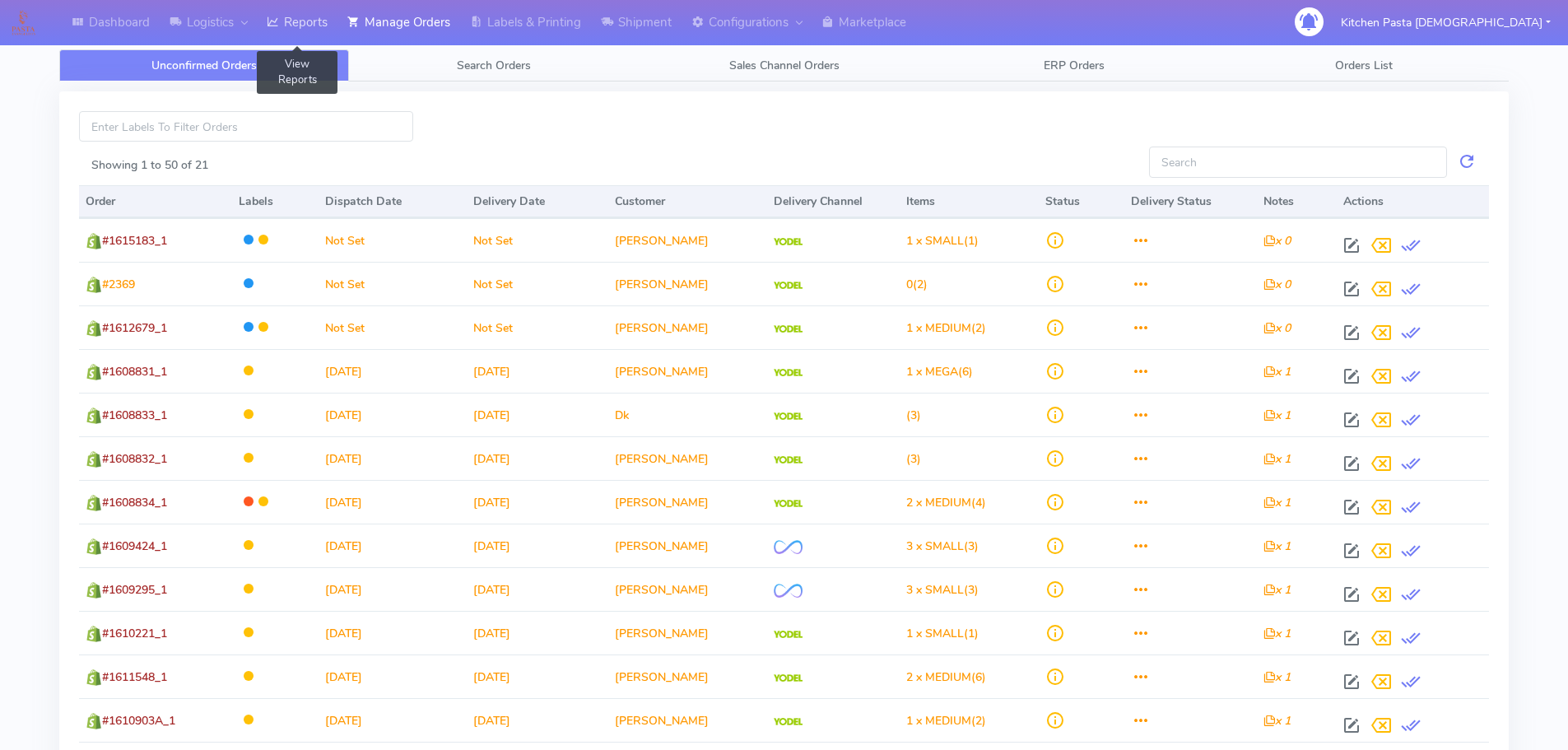
click at [311, 19] on link "Reports" at bounding box center [297, 22] width 81 height 46
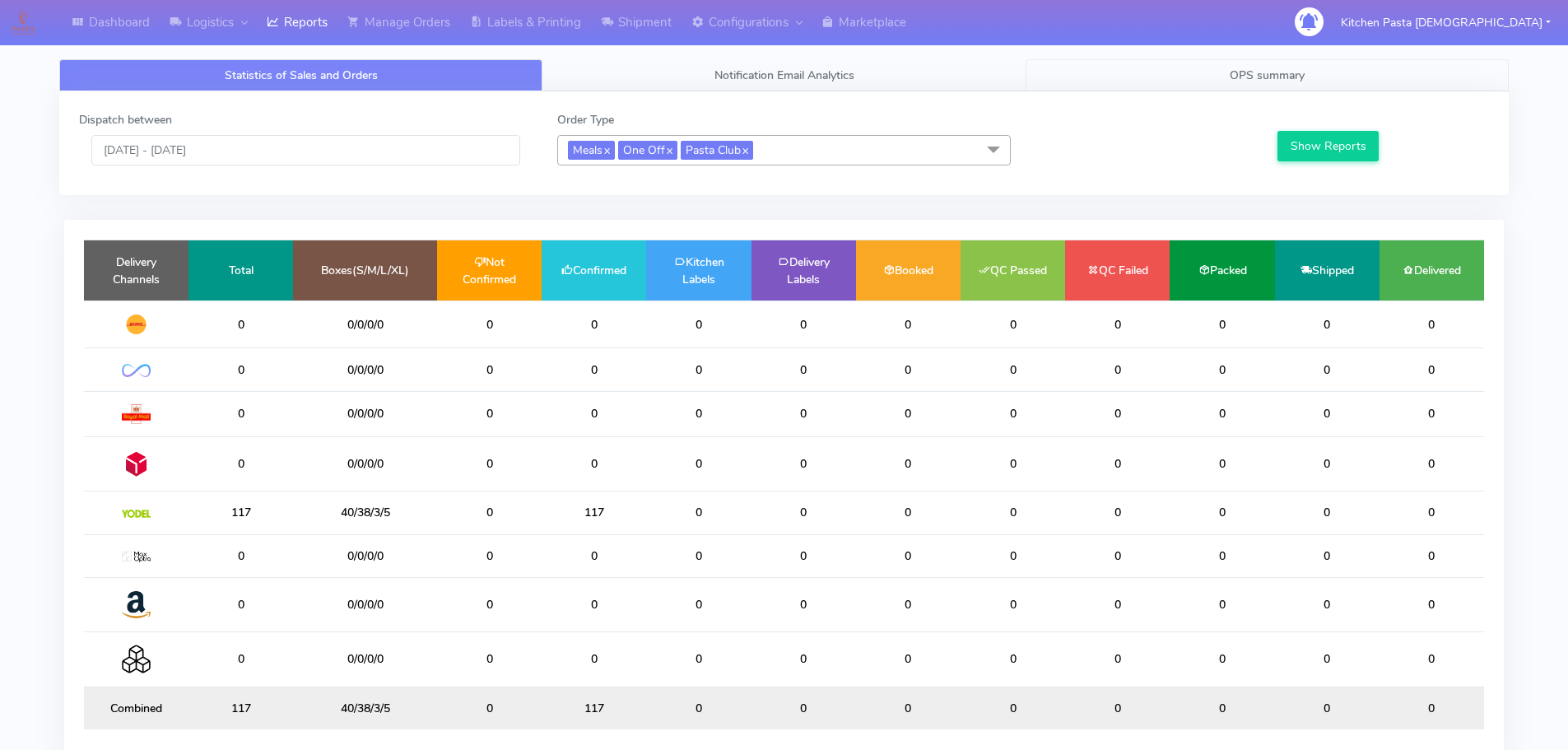
click at [1377, 73] on link "OPS summary" at bounding box center [1267, 75] width 483 height 32
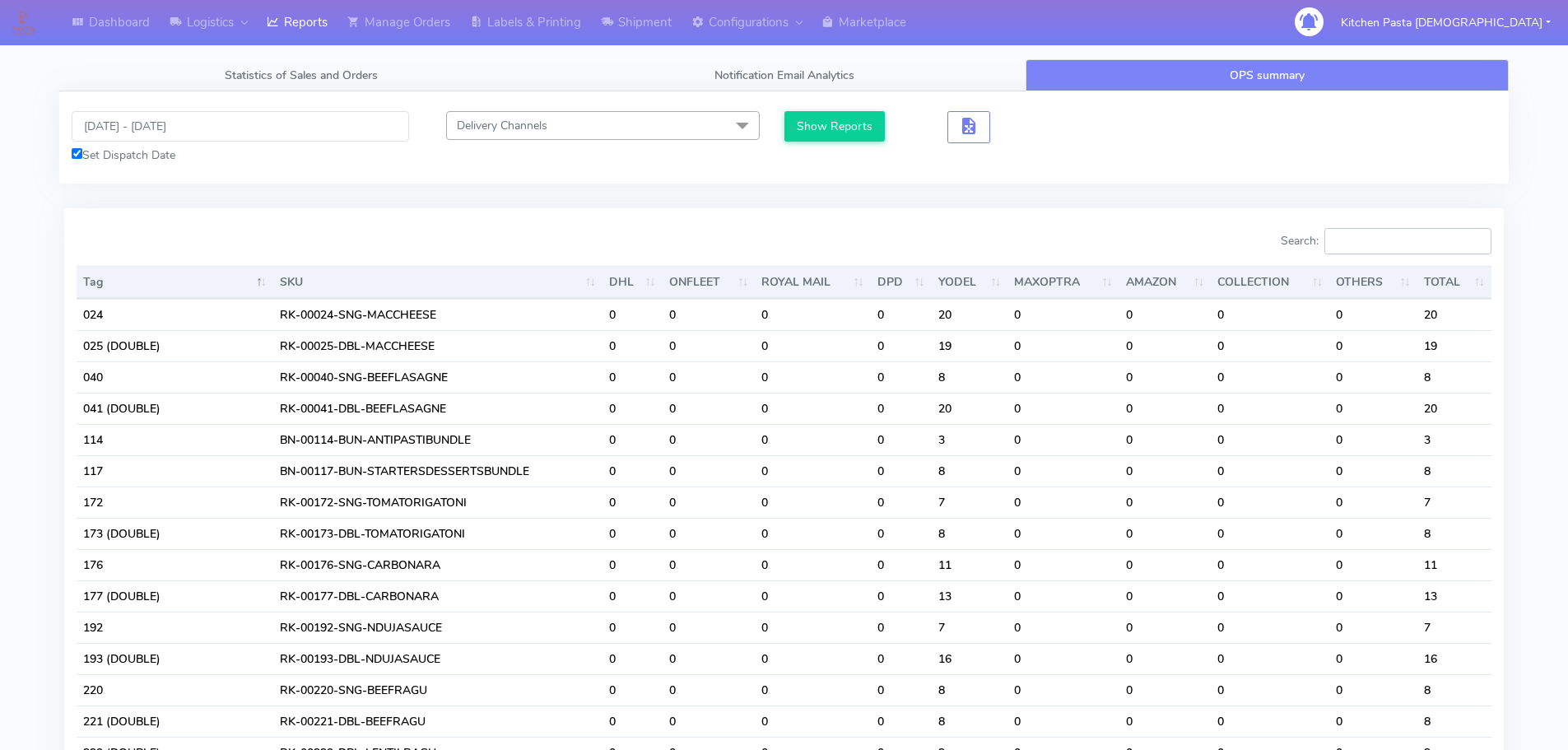
click at [1407, 242] on input "Search:" at bounding box center [1408, 241] width 167 height 26
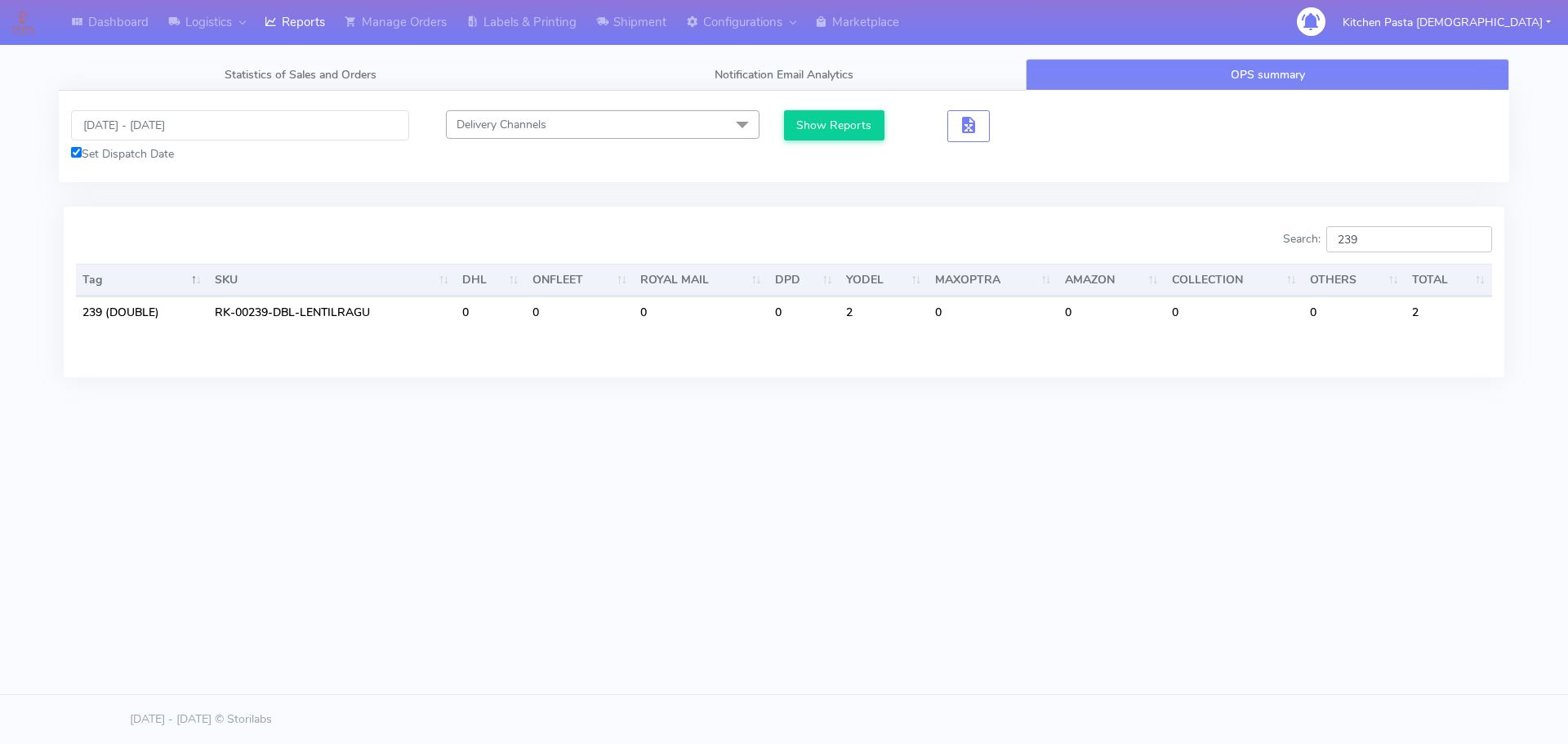
type input "239"
click at [180, 115] on input "[DATE] - [DATE]" at bounding box center [240, 125] width 338 height 30
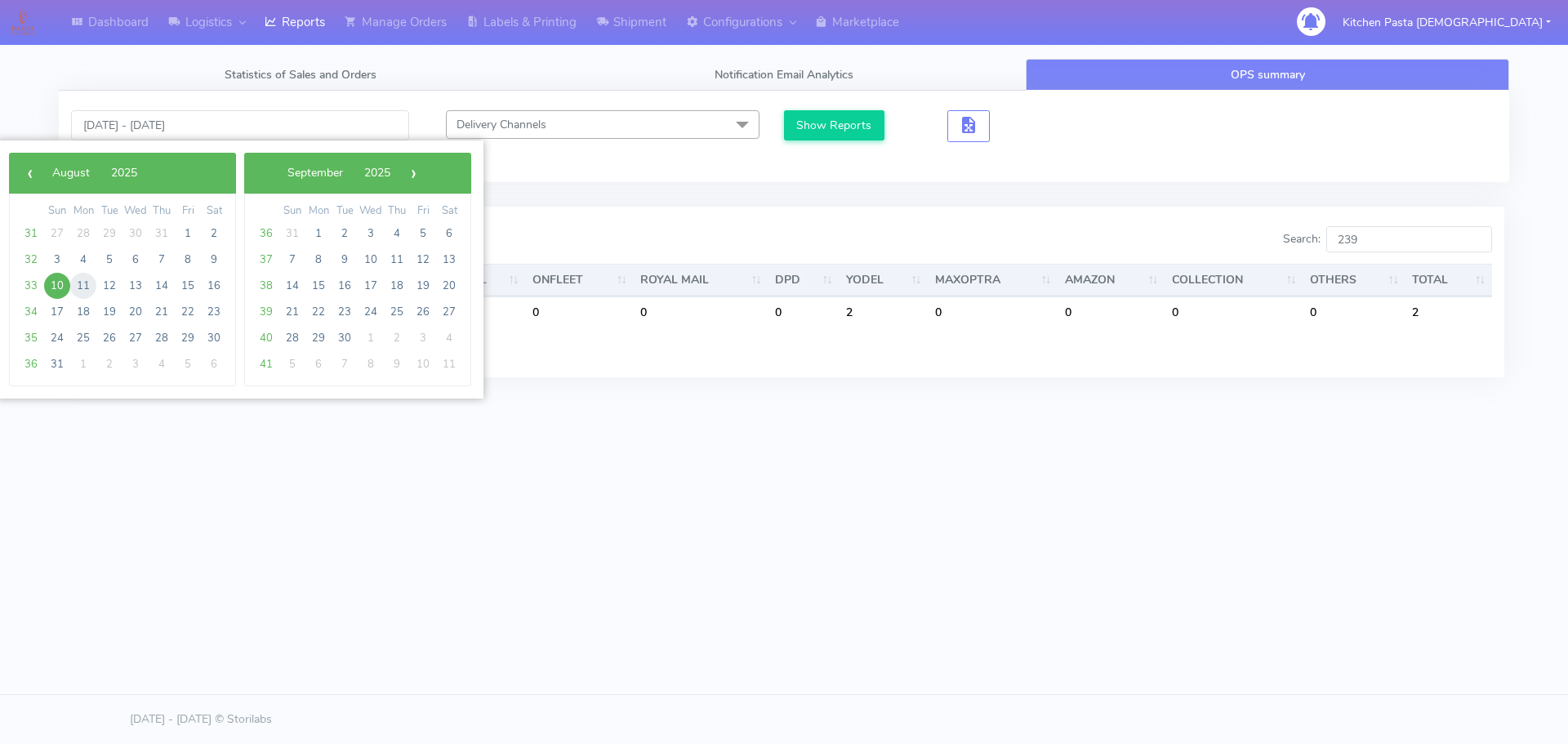
click at [78, 275] on span "11" at bounding box center [83, 285] width 26 height 26
type input "[DATE] - [DATE]"
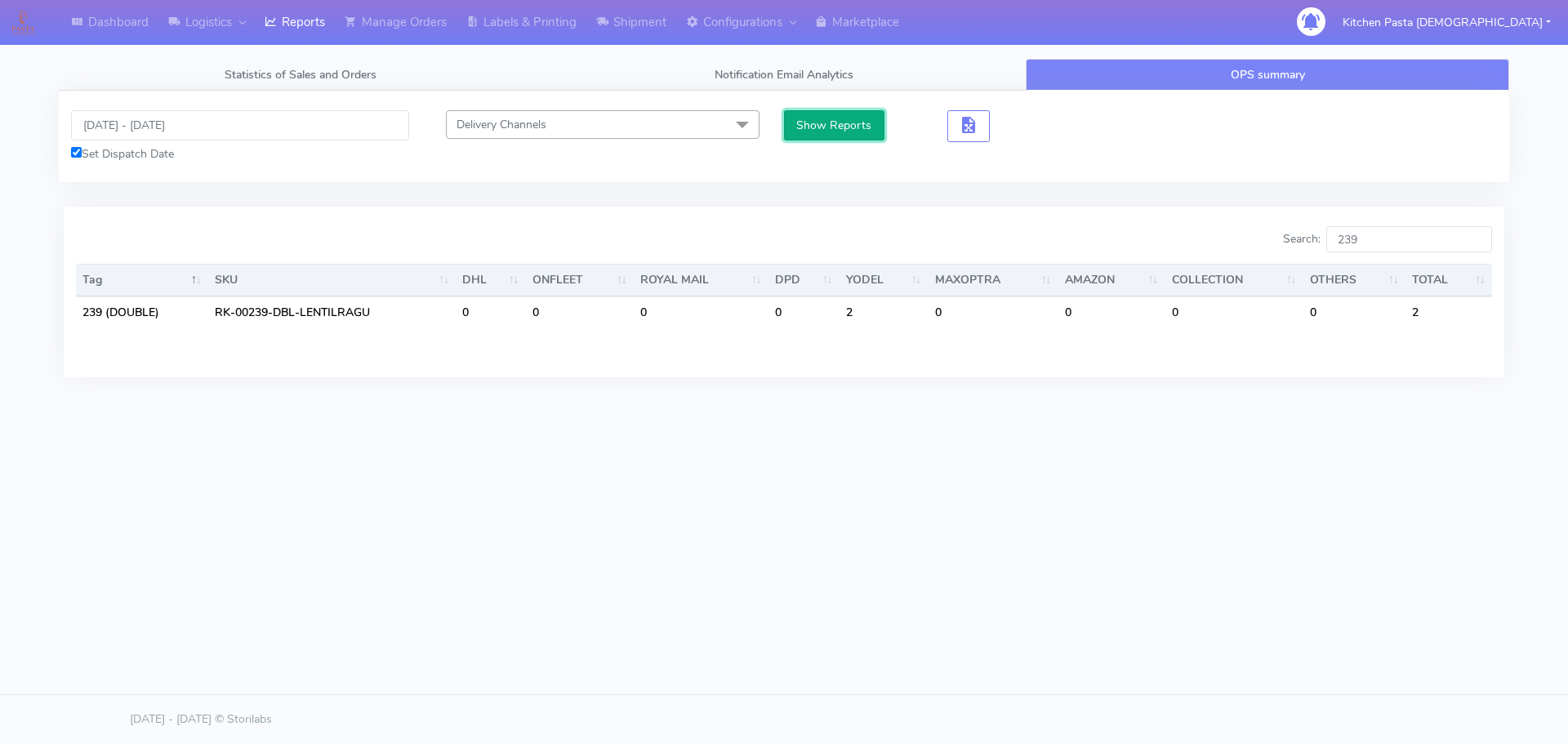
click at [800, 118] on button "Show Reports" at bounding box center [834, 125] width 100 height 30
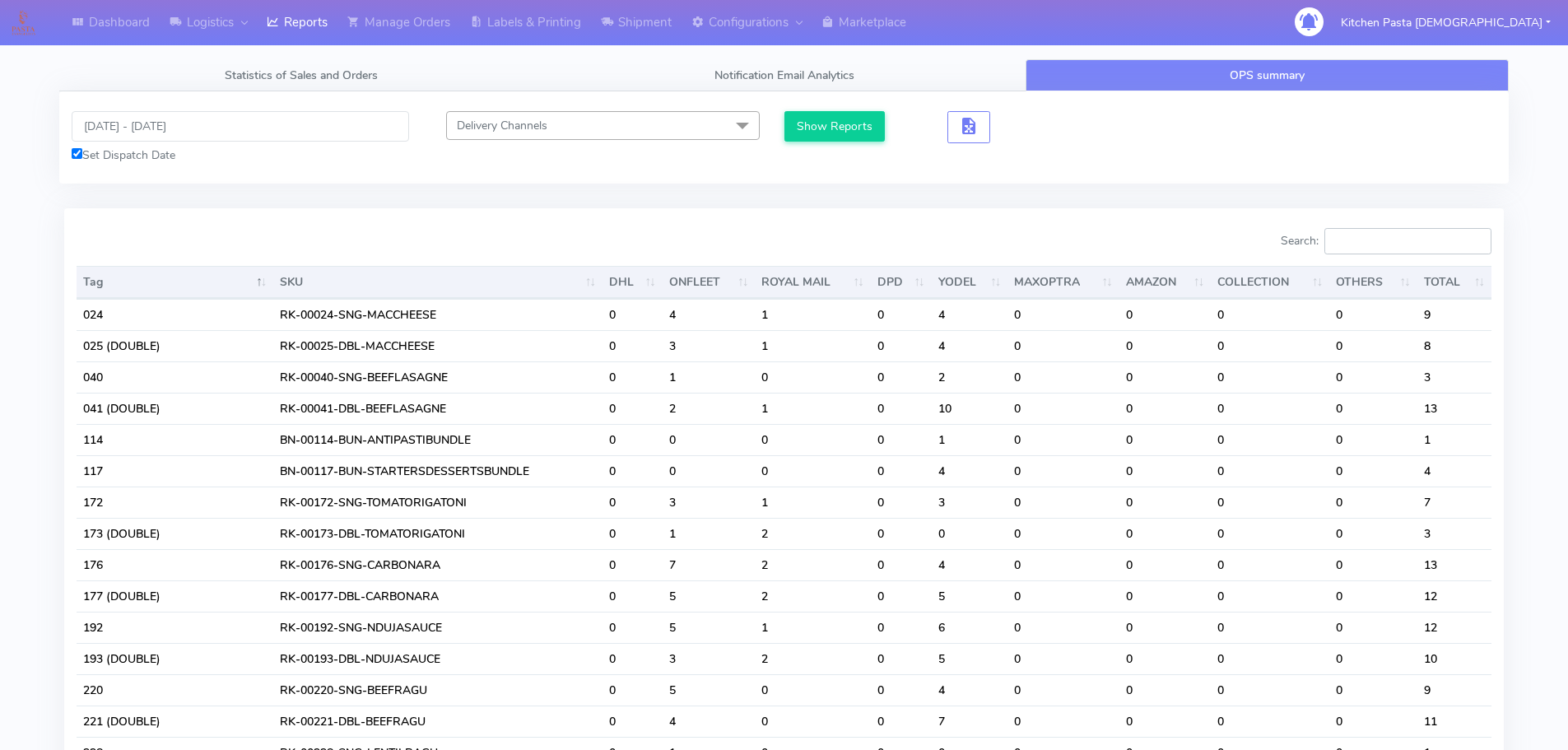
click at [1388, 236] on input "Search:" at bounding box center [1408, 241] width 167 height 26
type input "3"
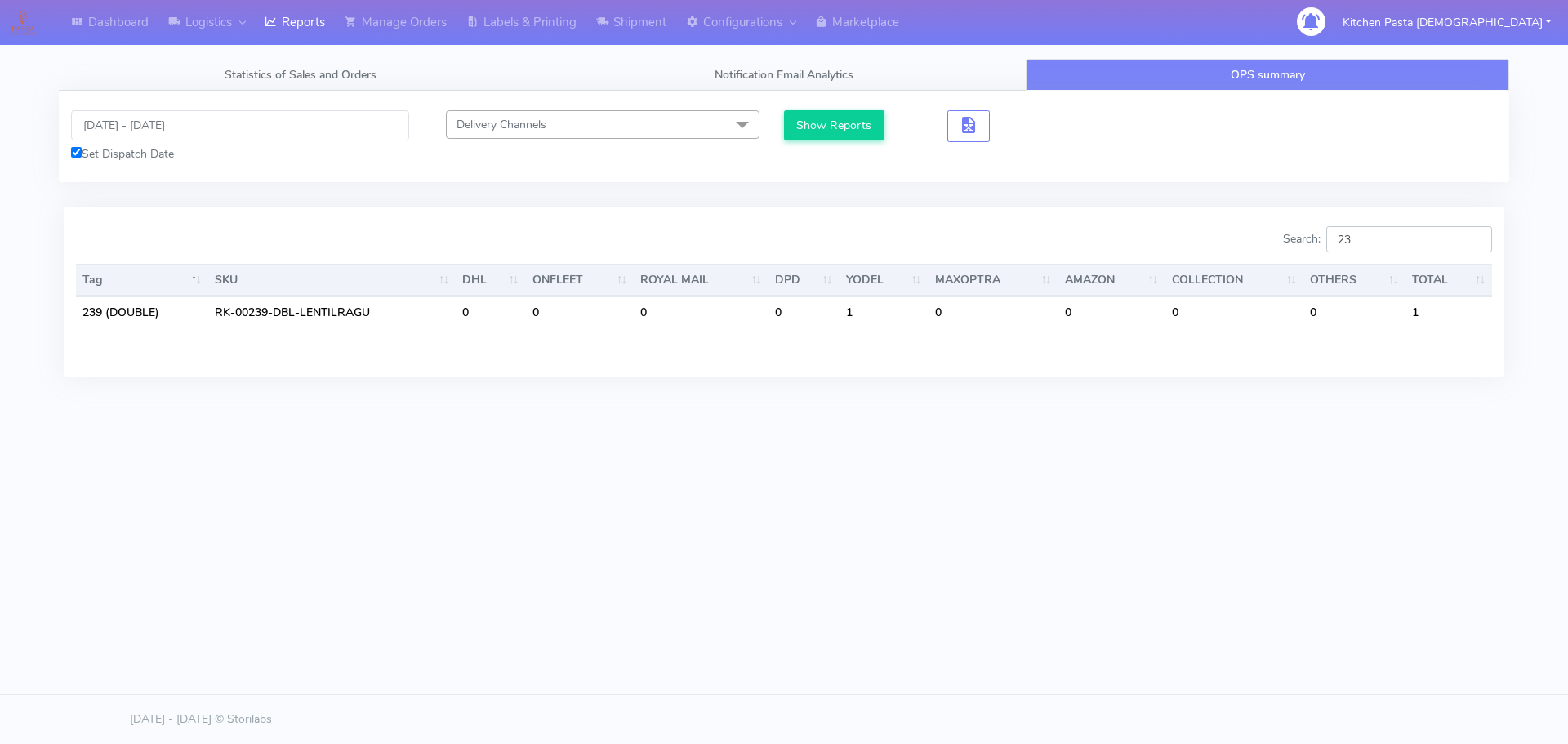
type input "2"
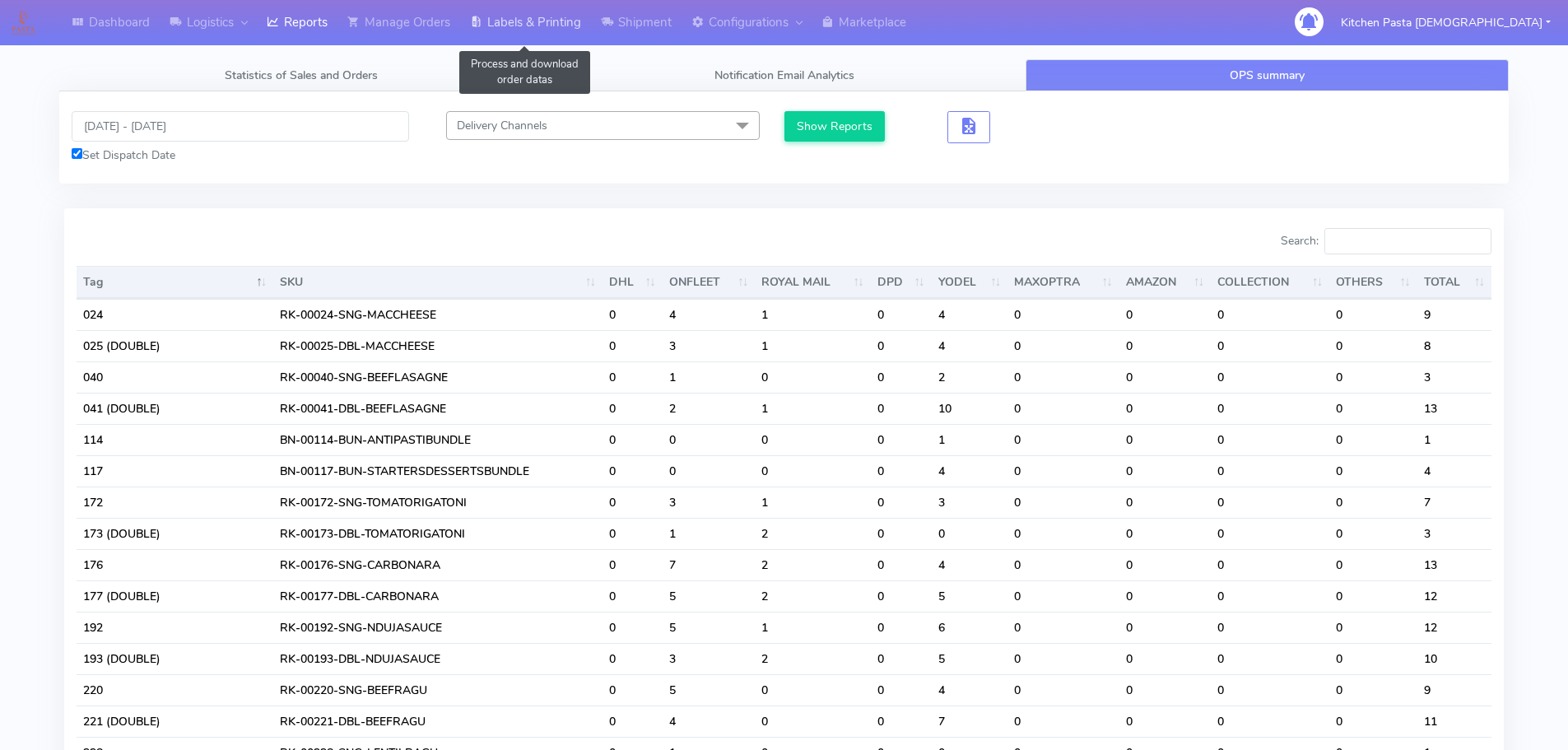
click at [537, 30] on link "Labels & Printing" at bounding box center [525, 22] width 131 height 46
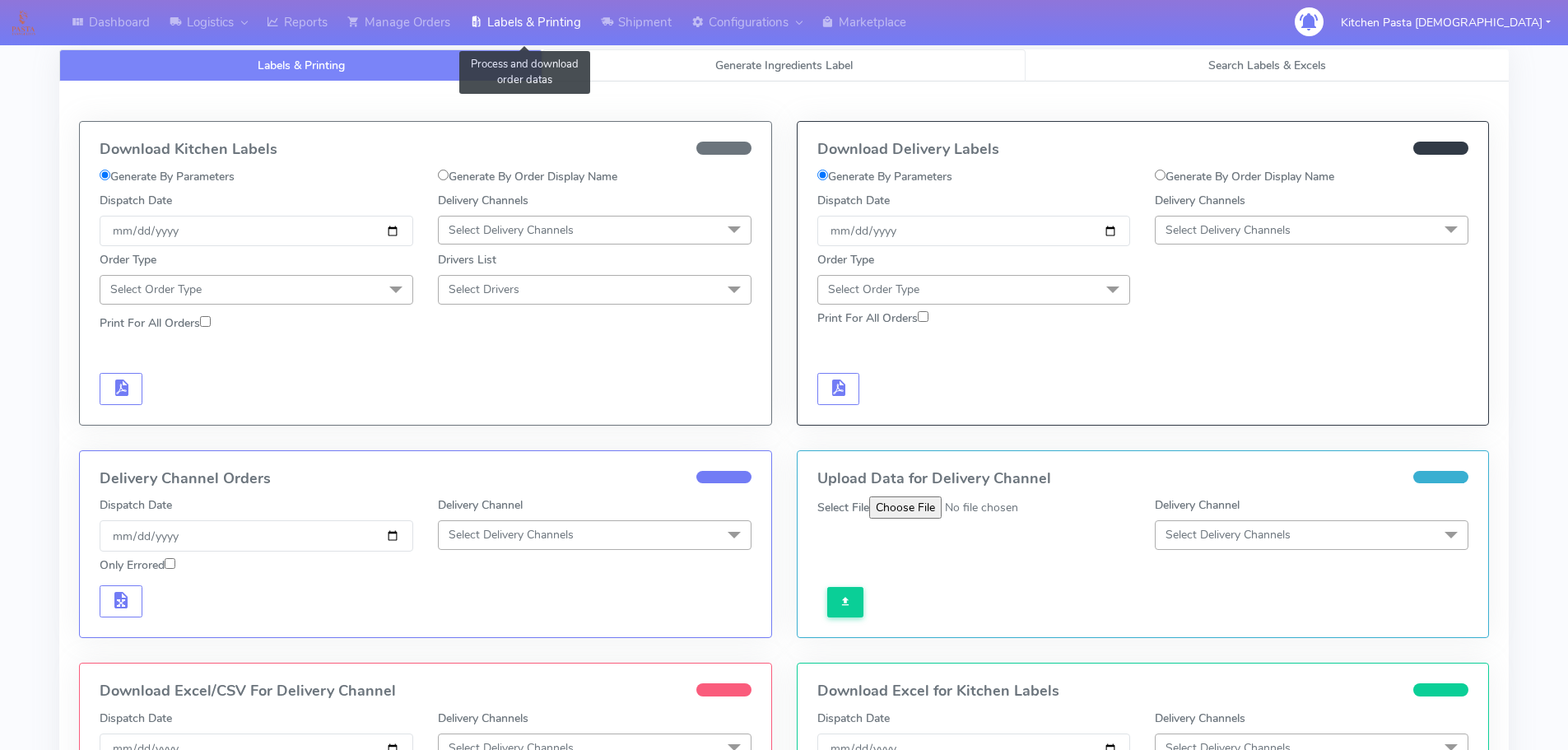
select select
click at [644, 57] on link "Generate Ingredients Label" at bounding box center [784, 65] width 483 height 32
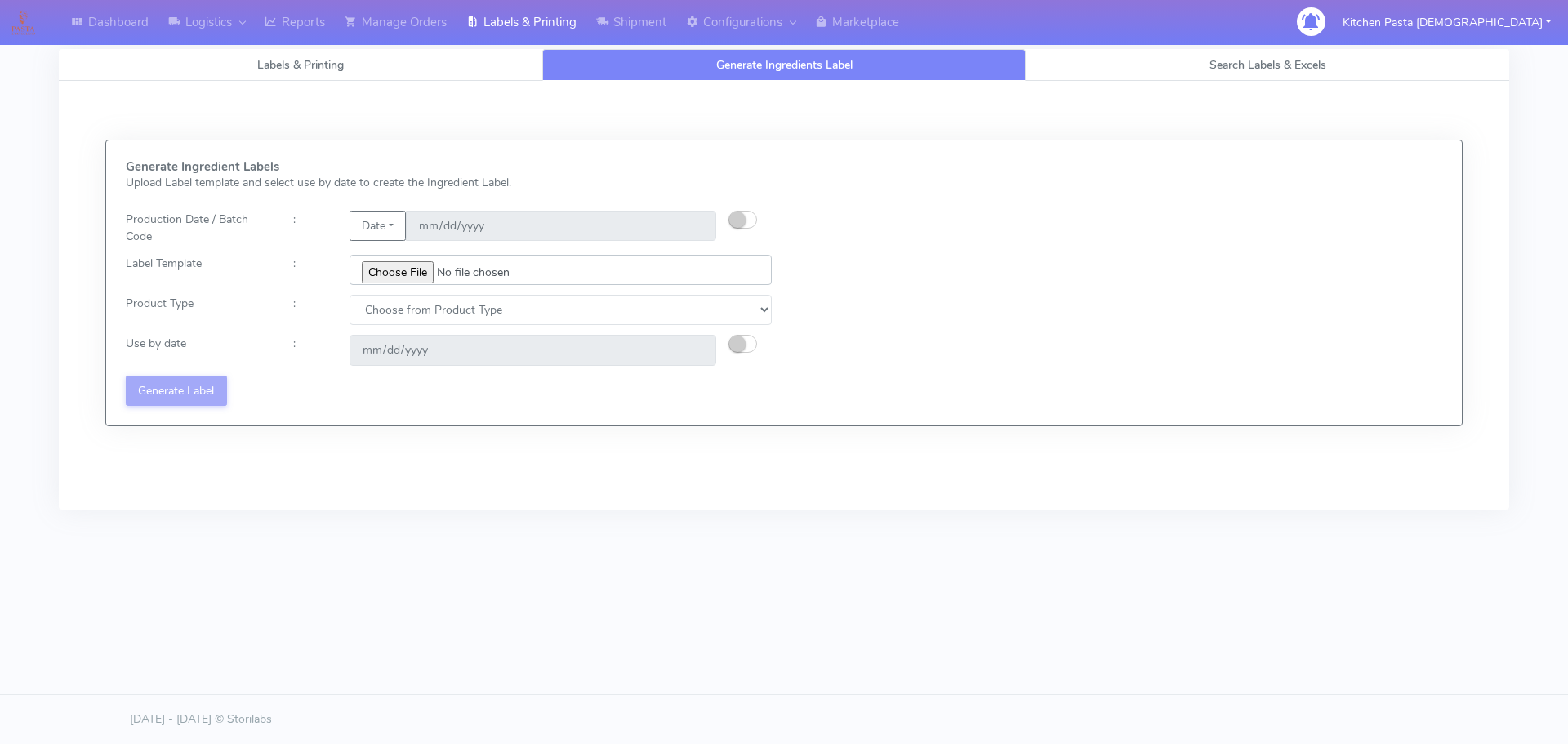
click at [387, 269] on input "file" at bounding box center [560, 269] width 423 height 30
click at [741, 215] on small "button" at bounding box center [736, 219] width 16 height 16
click at [696, 223] on input "[DATE]" at bounding box center [561, 225] width 310 height 30
type input "[DATE]"
click at [402, 263] on input "file" at bounding box center [560, 269] width 423 height 30
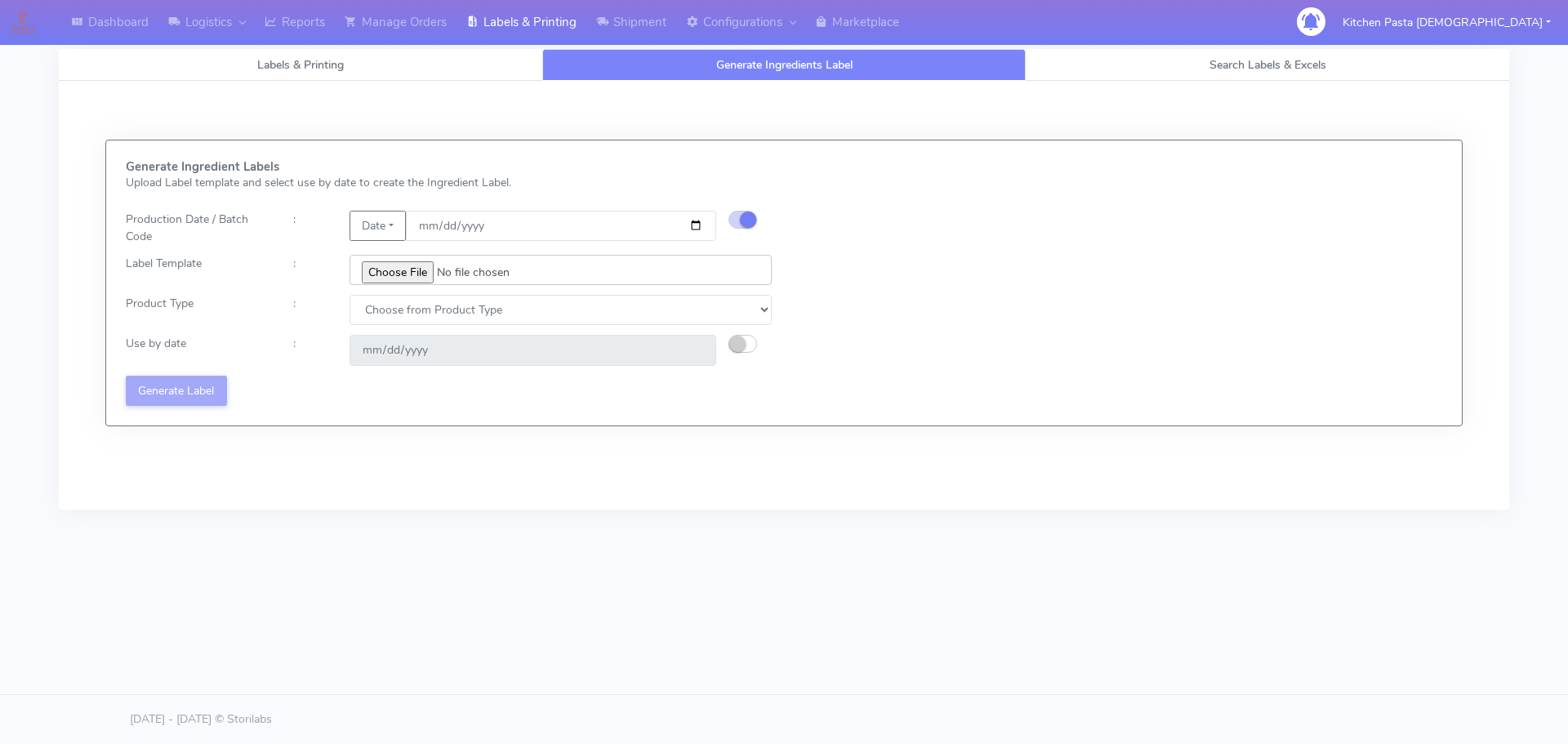
type input "C:\fakepath\Pasta [DEMOGRAPHIC_DATA] Lobster crab and prawn ravioli dinner kit …"
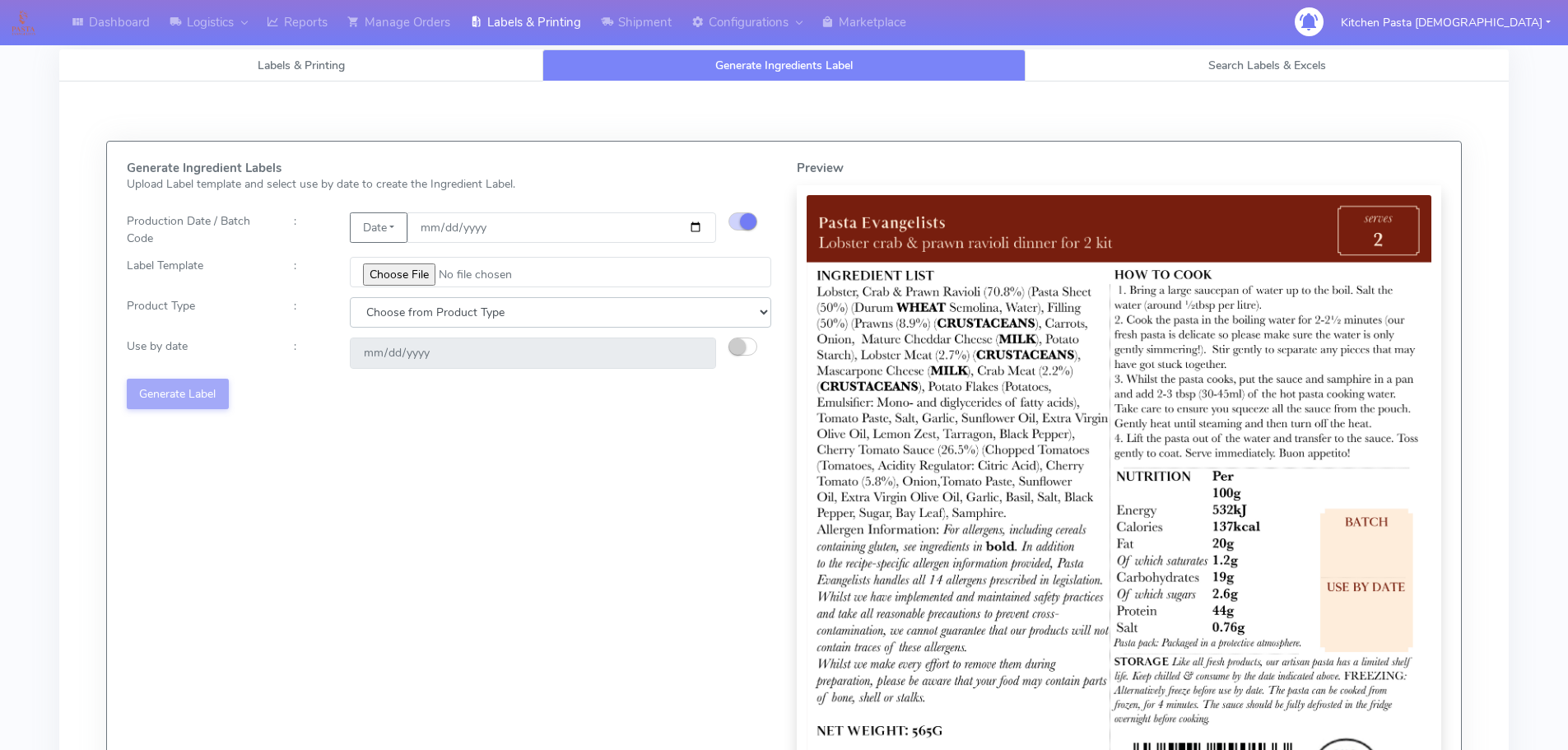
click at [429, 321] on select "Choose from Product Type ECOM ERETAIL CIRCULAR CIRC_DESERTS LASAGNE" at bounding box center [561, 311] width 421 height 30
select select "1"
click at [350, 297] on select "Choose from Product Type ECOM ERETAIL CIRCULAR CIRC_DESERTS LASAGNE" at bounding box center [561, 311] width 421 height 30
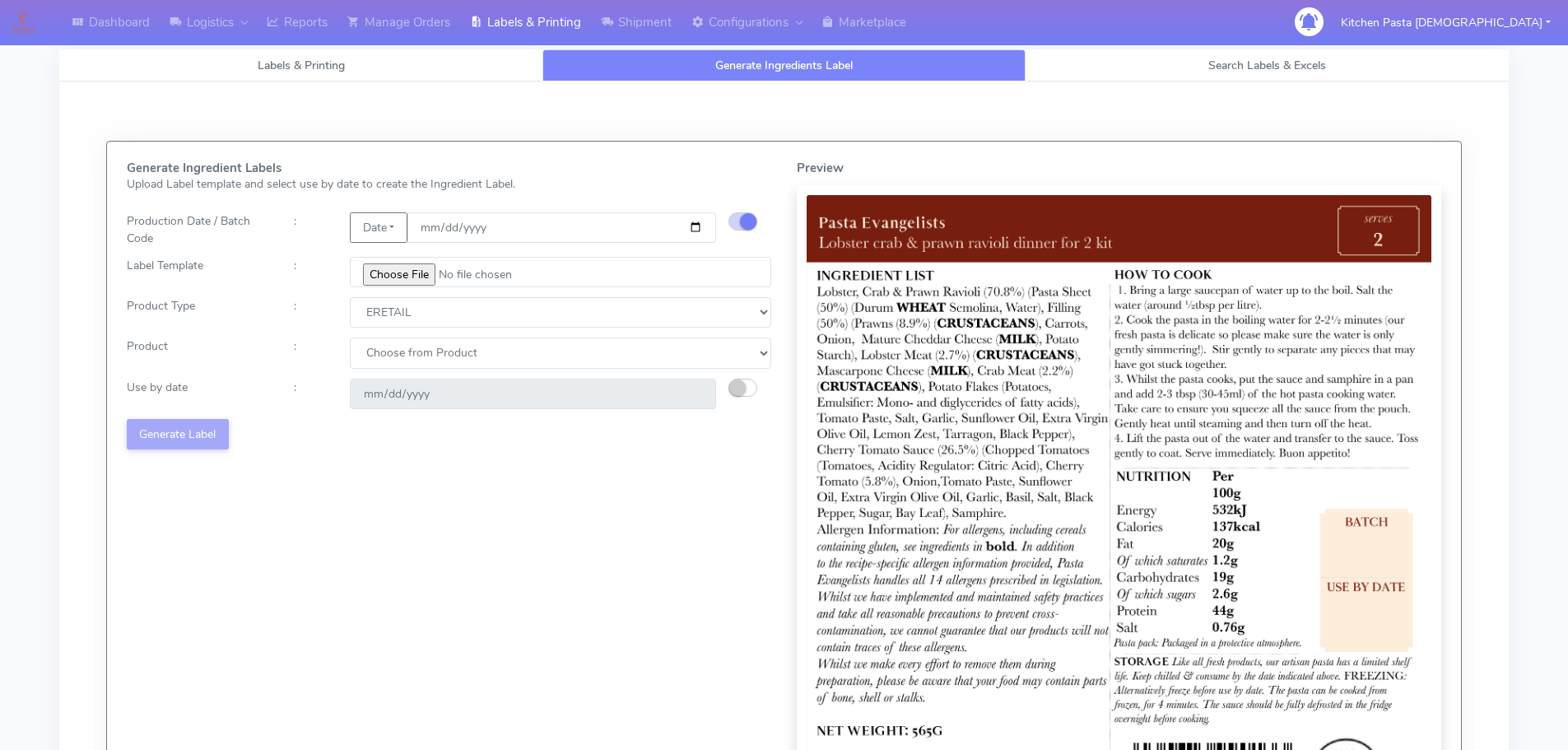
click at [392, 362] on select "Choose from Product PLAIN PASTA FILLED PASTA BUTTER (INTERNAL PRODUCTION) BUTTE…" at bounding box center [561, 352] width 421 height 30
select select "0"
click at [350, 338] on select "Choose from Product PLAIN PASTA FILLED PASTA BUTTER (INTERNAL PRODUCTION) BUTTE…" at bounding box center [561, 352] width 421 height 30
type input "[DATE]"
drag, startPoint x: 177, startPoint y: 454, endPoint x: 181, endPoint y: 442, distance: 12.6
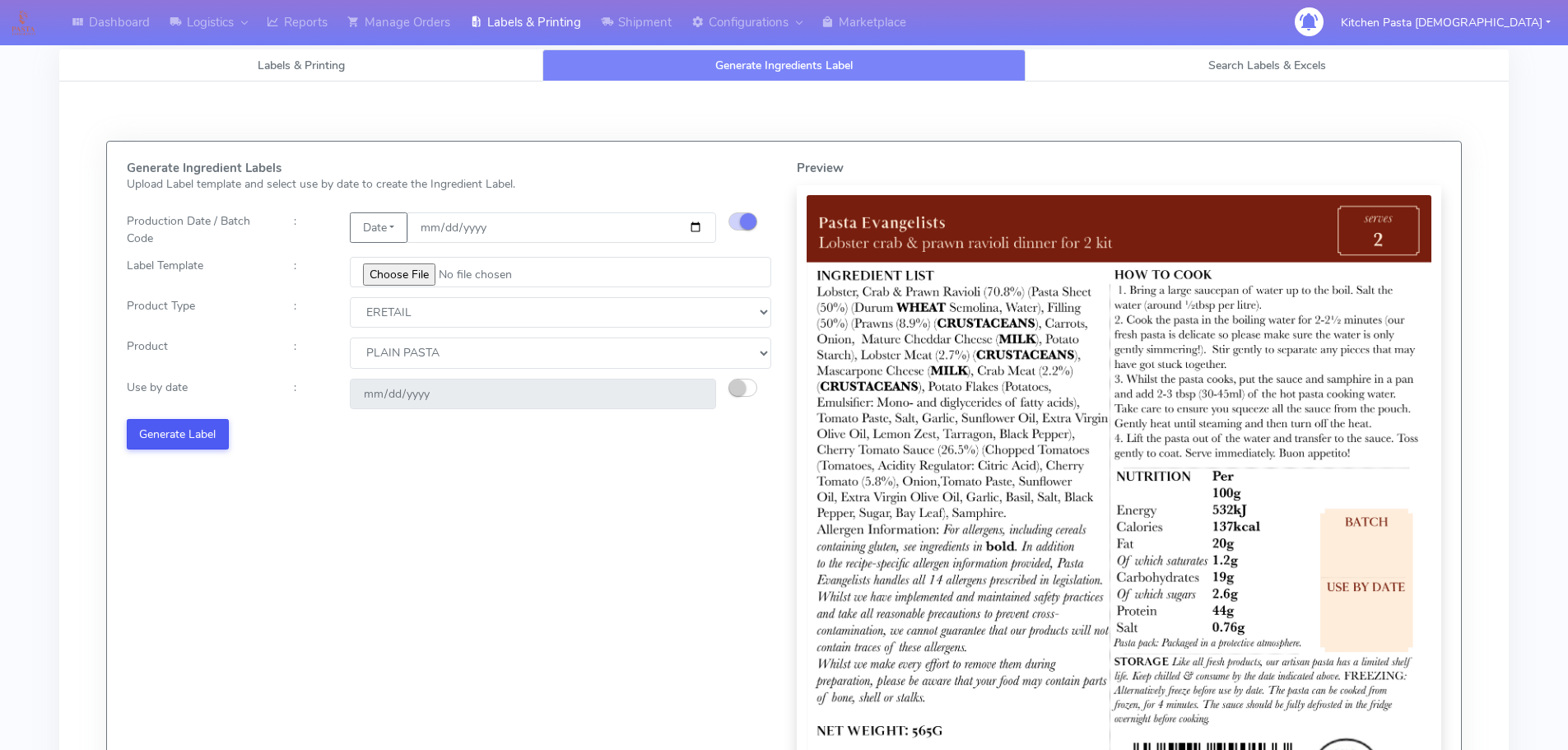
click at [178, 446] on div "Generate Ingredient Labels Upload Label template and select use by date to crea…" at bounding box center [449, 495] width 670 height 668
click at [187, 431] on button "Generate Label" at bounding box center [178, 434] width 102 height 30
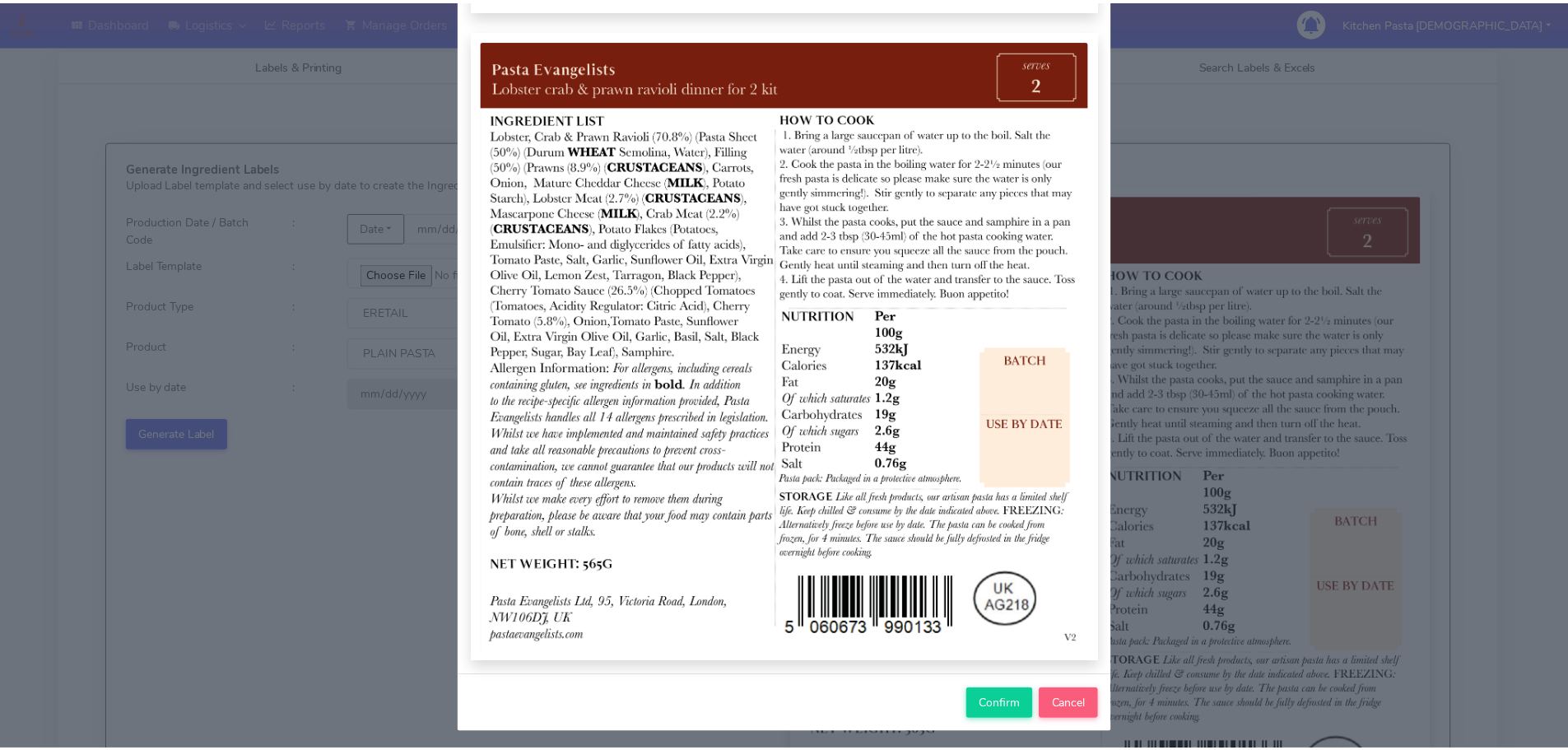
scroll to position [171, 0]
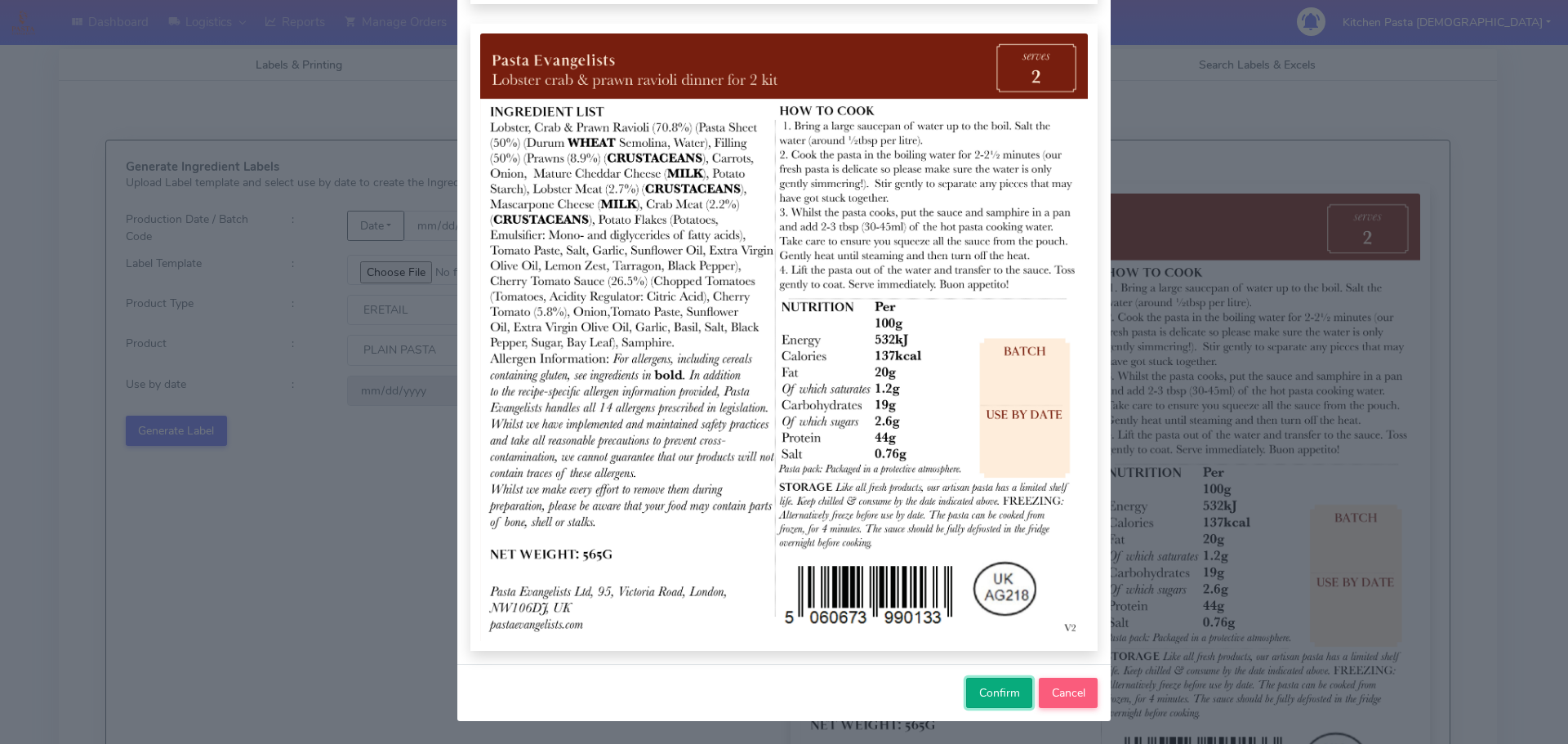
click at [992, 704] on button "Confirm" at bounding box center [998, 692] width 66 height 30
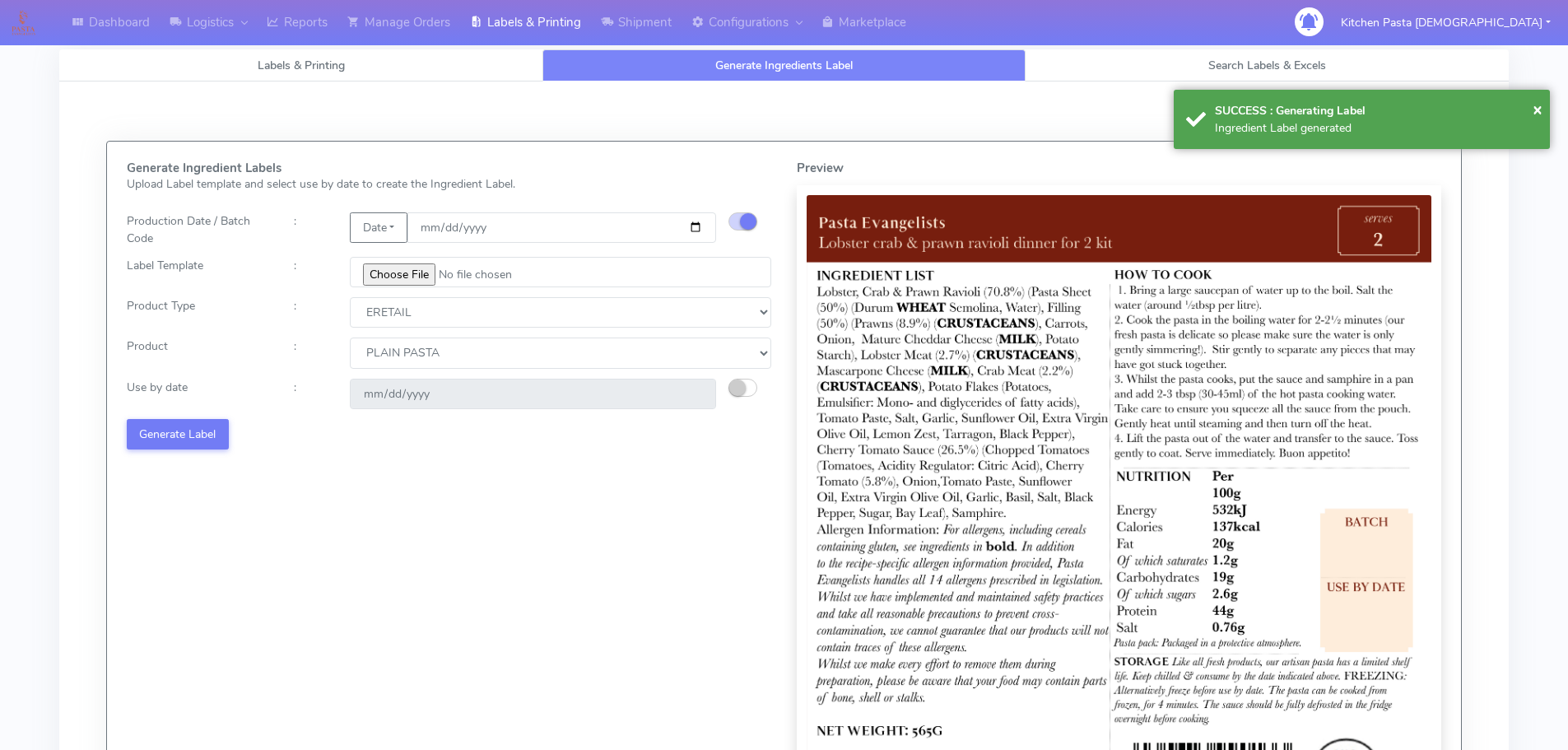
select select
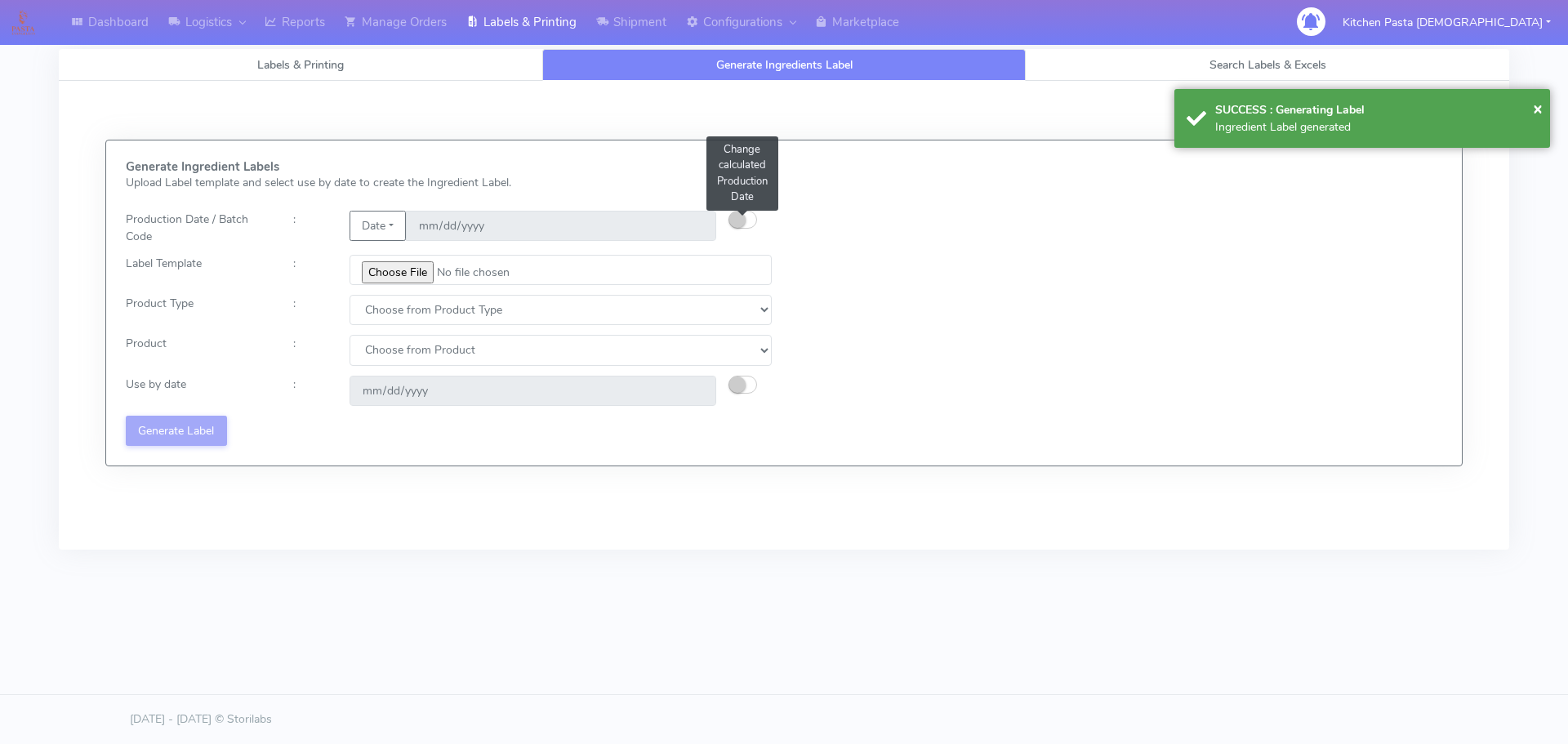
click at [747, 215] on button "button" at bounding box center [743, 219] width 29 height 18
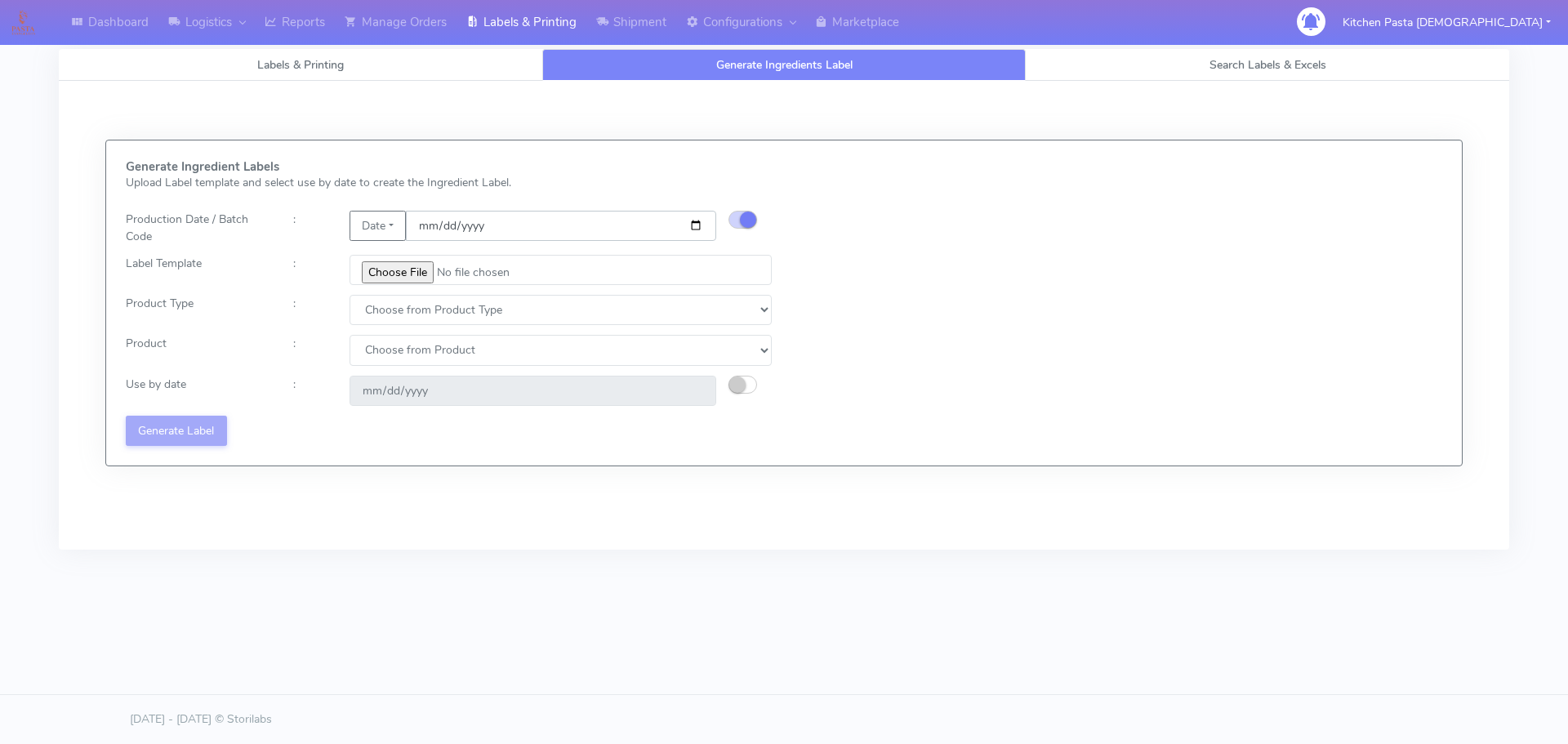
click at [694, 224] on input "date" at bounding box center [561, 225] width 310 height 30
type input "[DATE]"
click at [378, 273] on input "file" at bounding box center [560, 269] width 423 height 30
type input "C:\fakepath\Pasta [DEMOGRAPHIC_DATA] spicy 'nduja mafaldine kit for 2 v5.jpg"
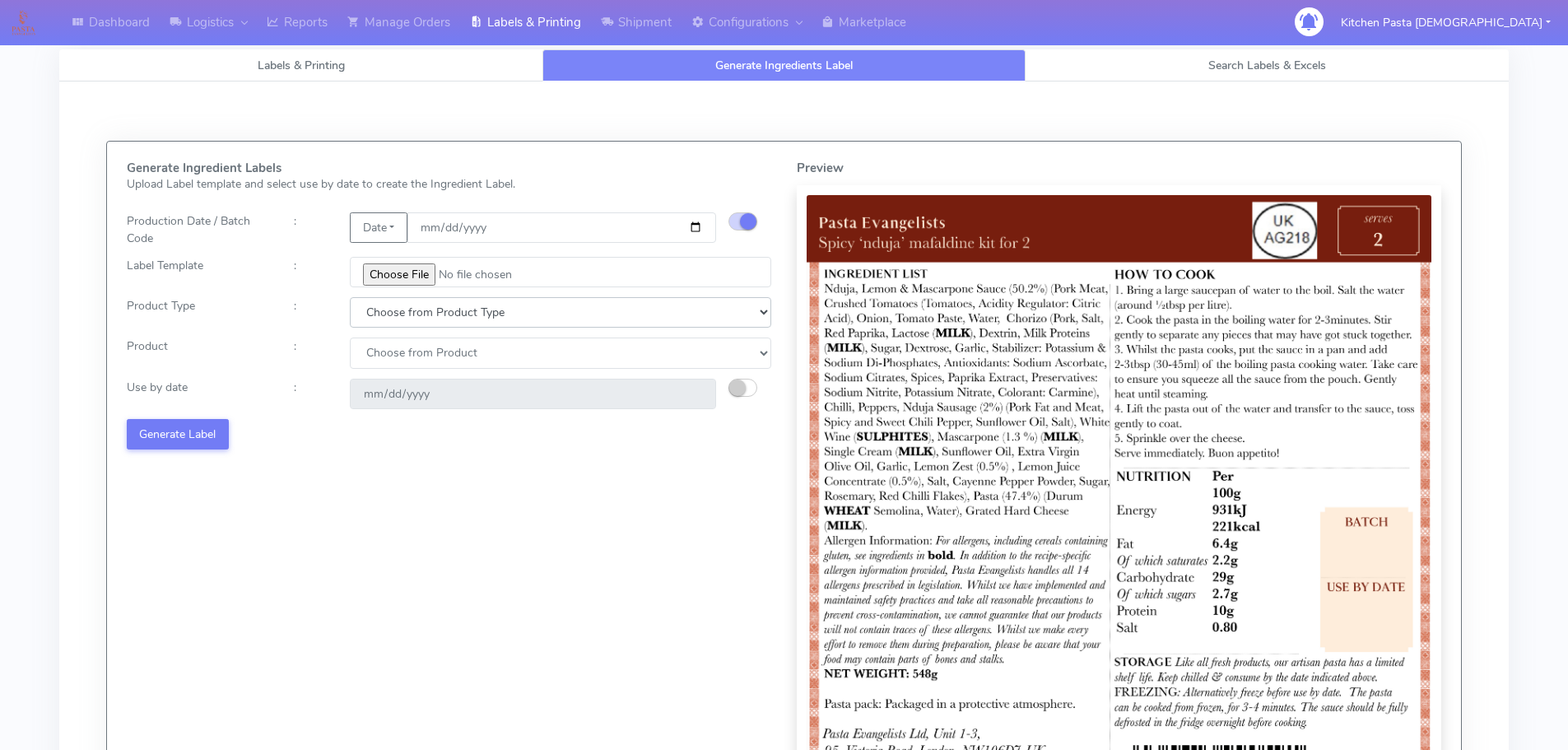
click at [405, 320] on select "Choose from Product Type ECOM ERETAIL CIRCULAR CIRC_DESERTS LASAGNE" at bounding box center [561, 311] width 421 height 30
select select "1"
click at [350, 297] on select "Choose from Product Type ECOM ERETAIL CIRCULAR CIRC_DESERTS LASAGNE" at bounding box center [561, 311] width 421 height 30
drag, startPoint x: 401, startPoint y: 354, endPoint x: 401, endPoint y: 368, distance: 14.0
click at [401, 354] on select "Choose from Product PLAIN PASTA FILLED PASTA BUTTER (INTERNAL PRODUCTION) BUTTE…" at bounding box center [561, 352] width 421 height 30
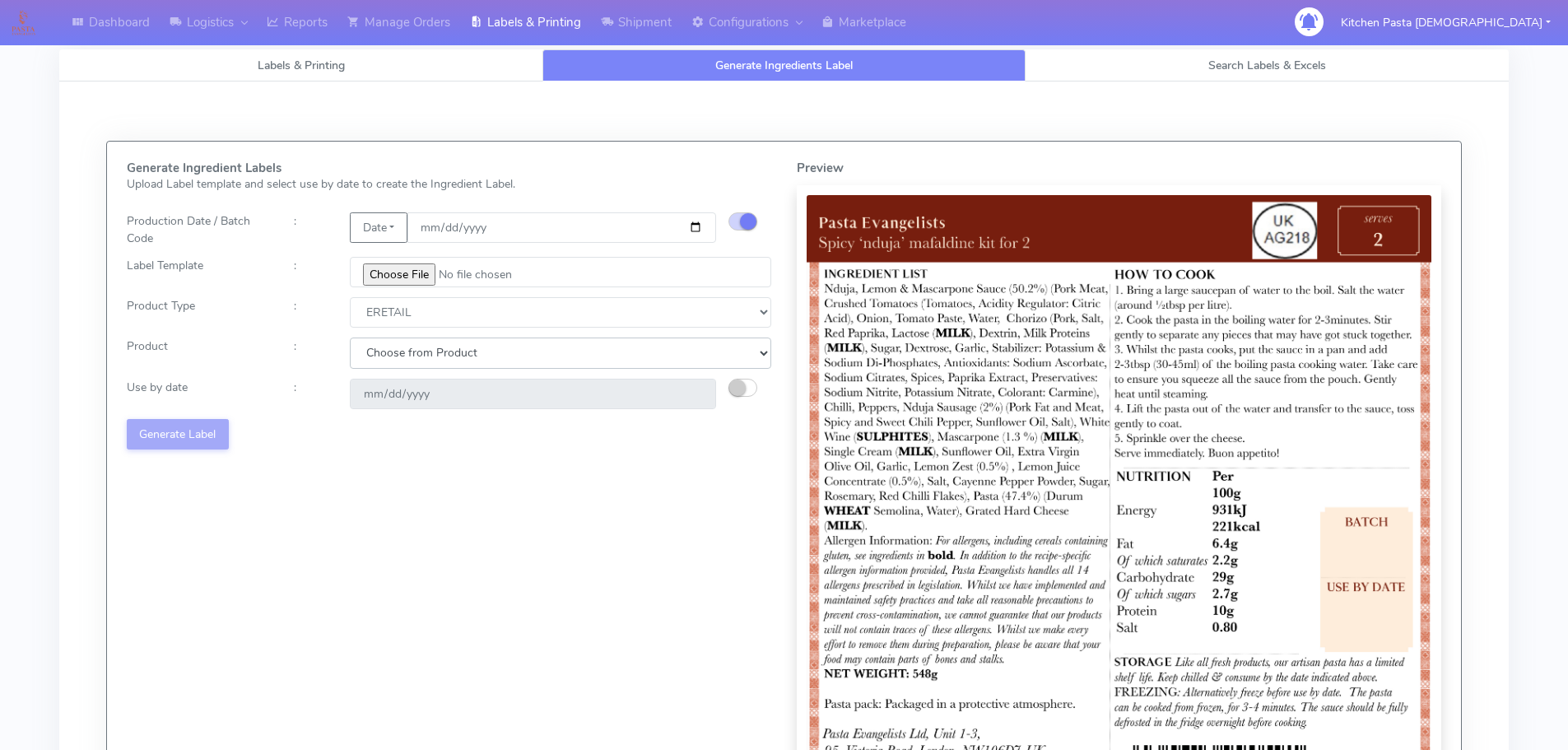
select select "0"
click at [350, 338] on select "Choose from Product PLAIN PASTA FILLED PASTA BUTTER (INTERNAL PRODUCTION) BUTTE…" at bounding box center [561, 352] width 421 height 30
click at [749, 386] on button "button" at bounding box center [743, 387] width 29 height 18
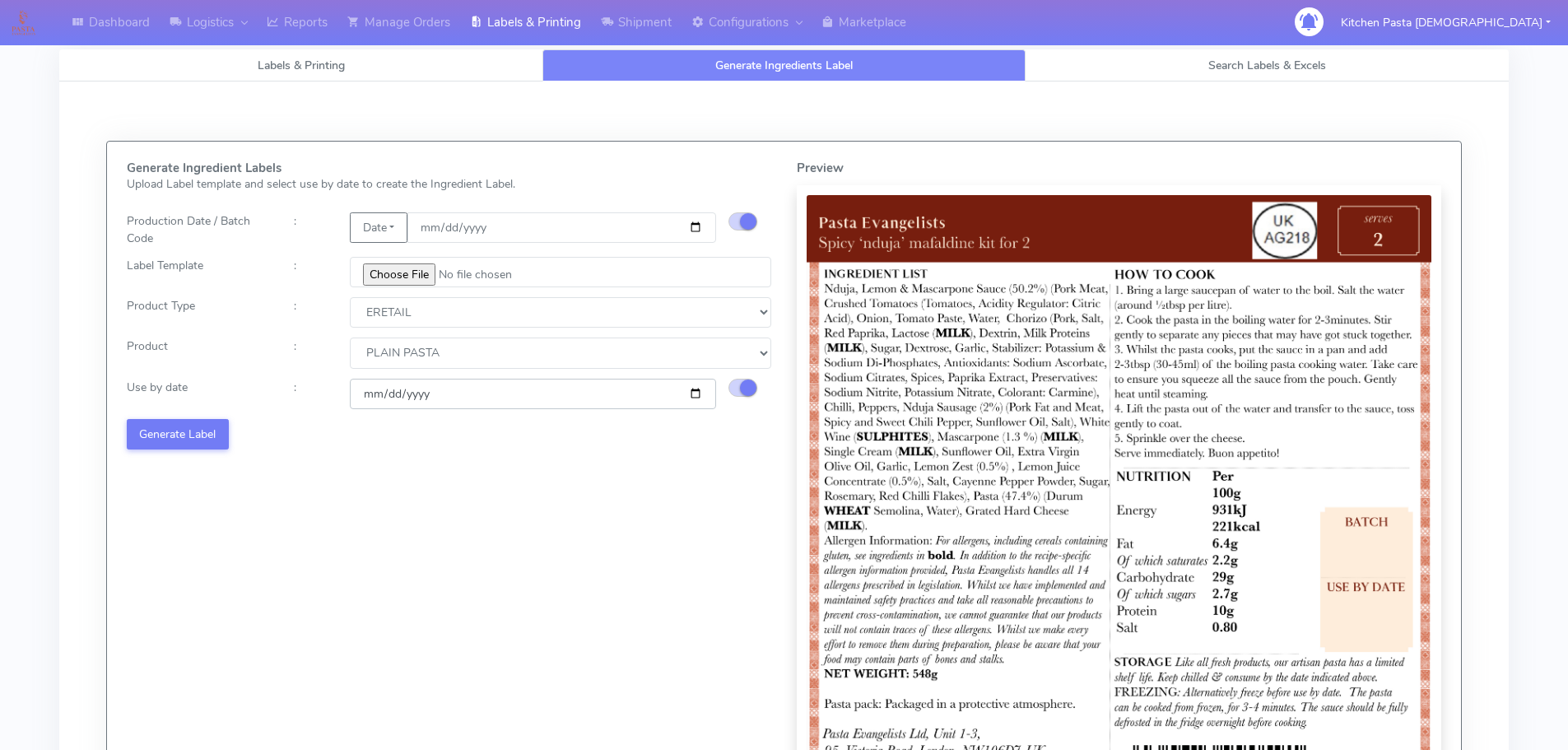
click at [697, 397] on input "[DATE]" at bounding box center [533, 393] width 366 height 30
type input "[DATE]"
click at [183, 439] on button "Generate Label" at bounding box center [178, 434] width 102 height 30
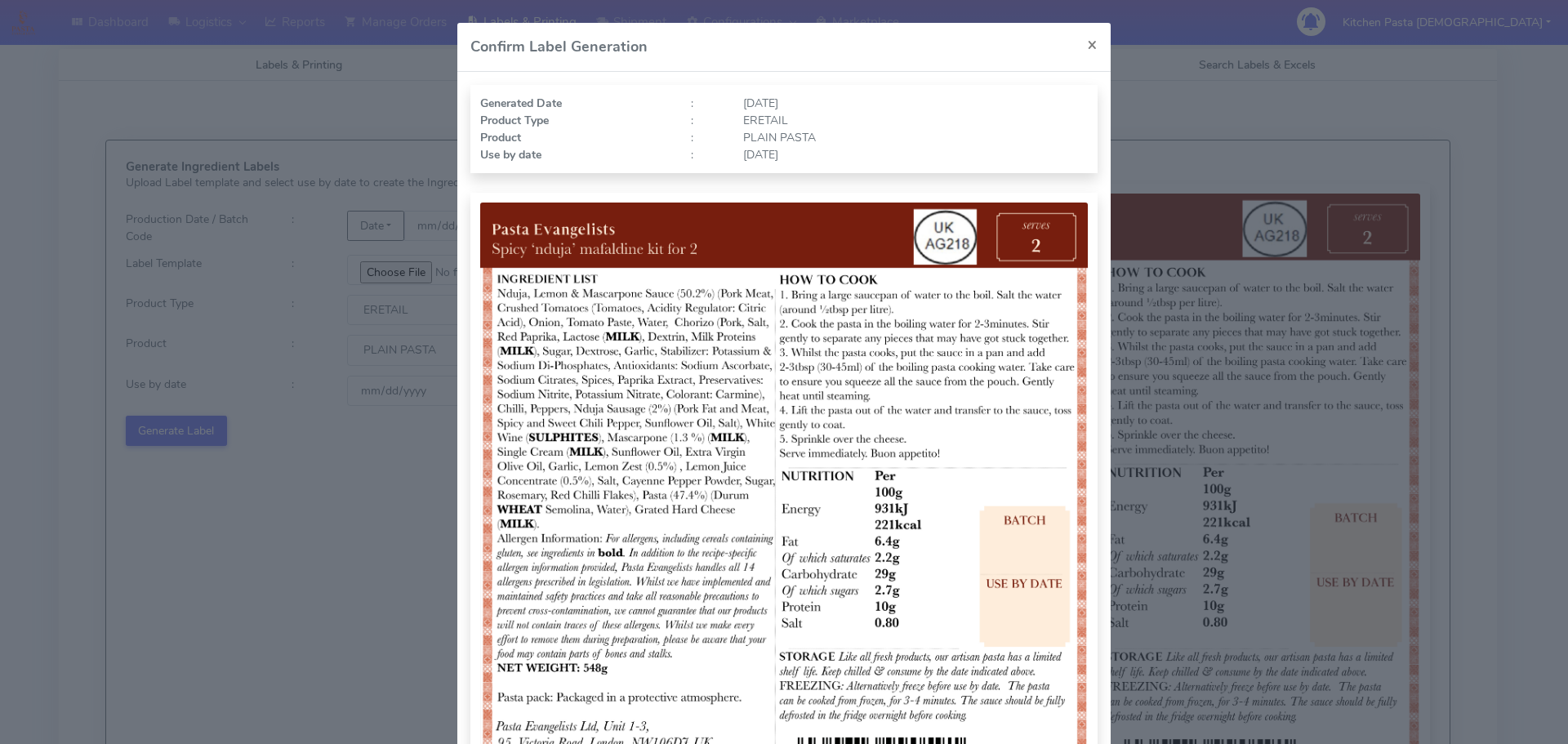
select select "1"
select select "0"
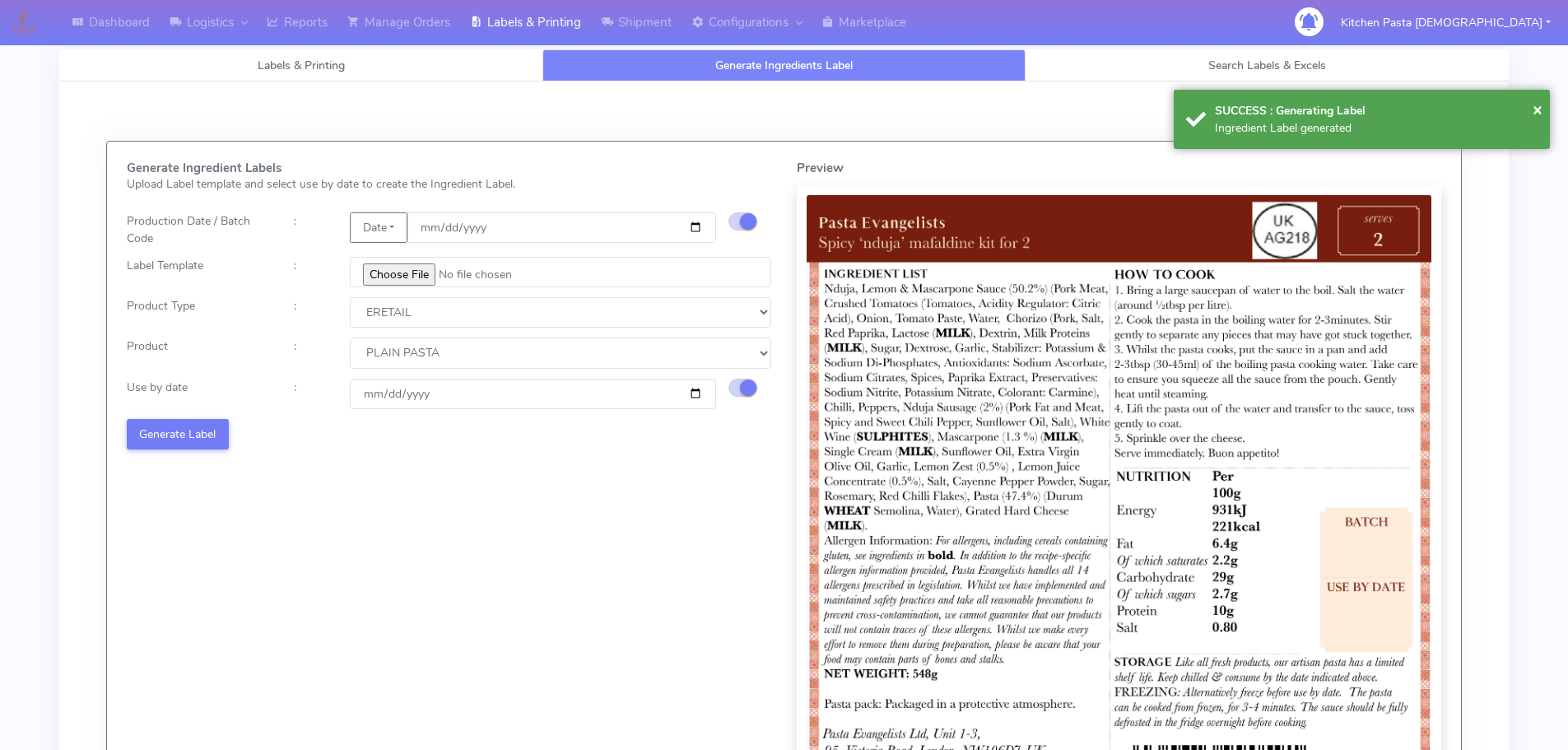
select select
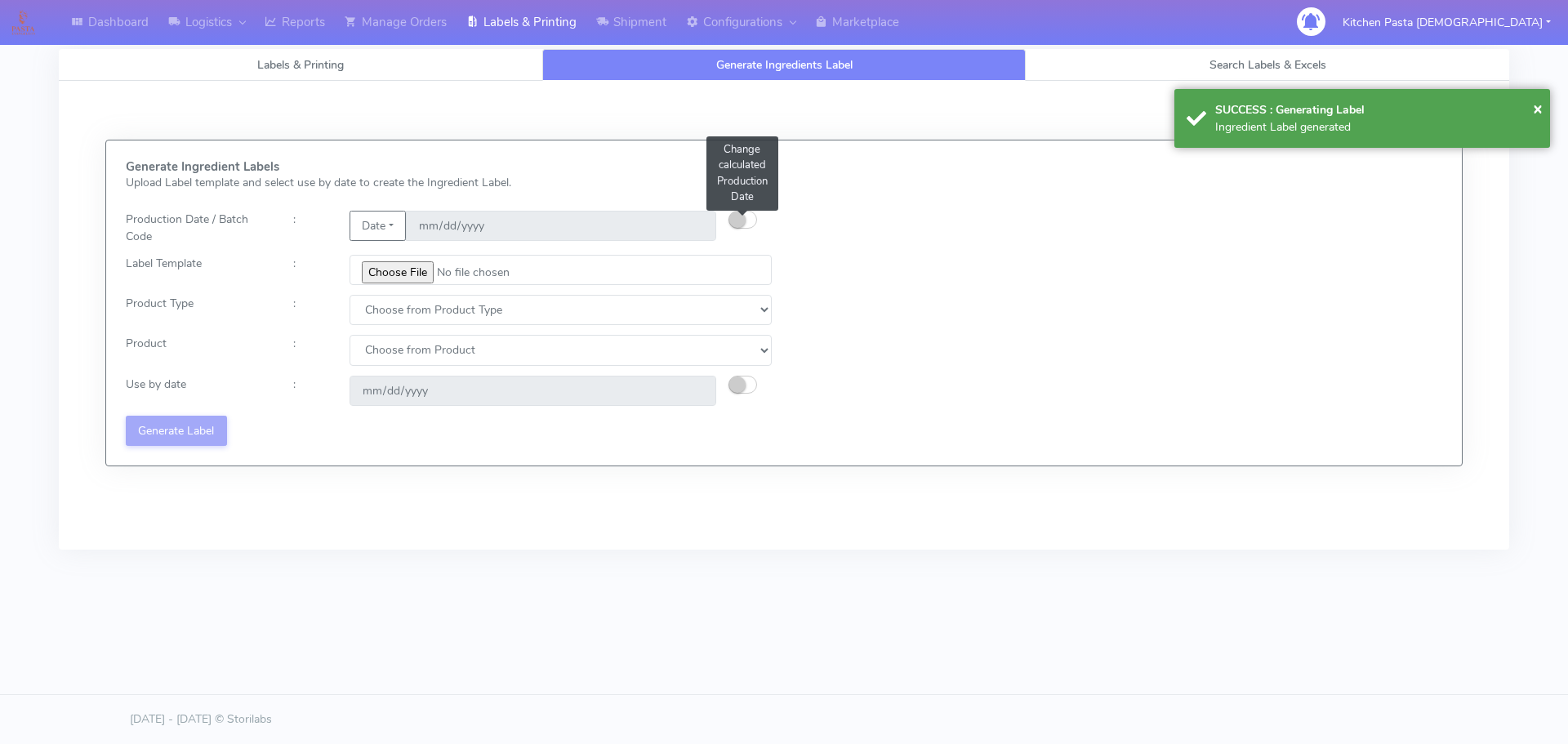
click at [735, 216] on small "button" at bounding box center [736, 219] width 16 height 16
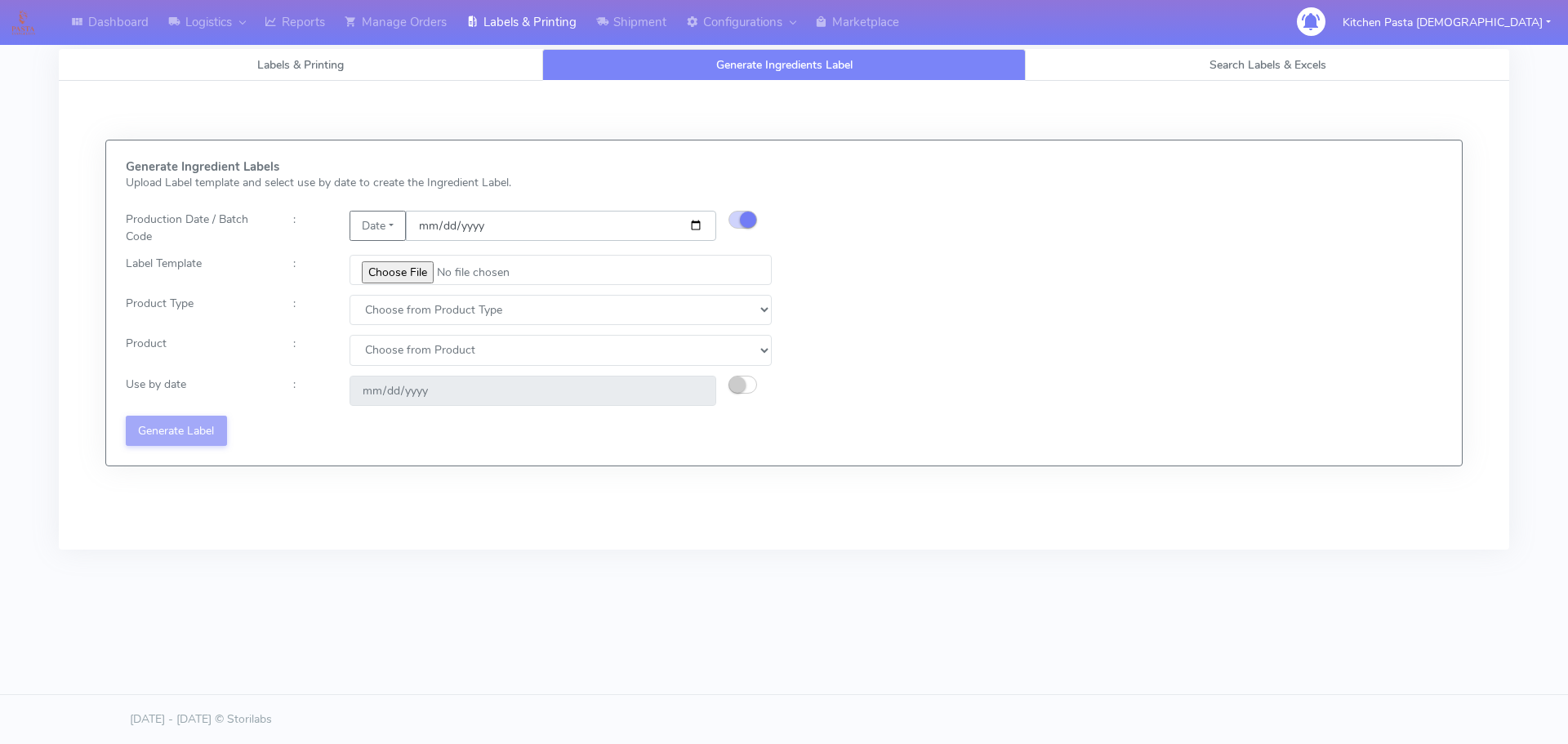
click at [698, 220] on input "date" at bounding box center [561, 225] width 310 height 30
type input "[DATE]"
click at [406, 277] on input "file" at bounding box center [560, 269] width 423 height 30
type input "C:\fakepath\Pasta Evangelists Carbonara Spaghetti dinner kit for 2 v4.jpg"
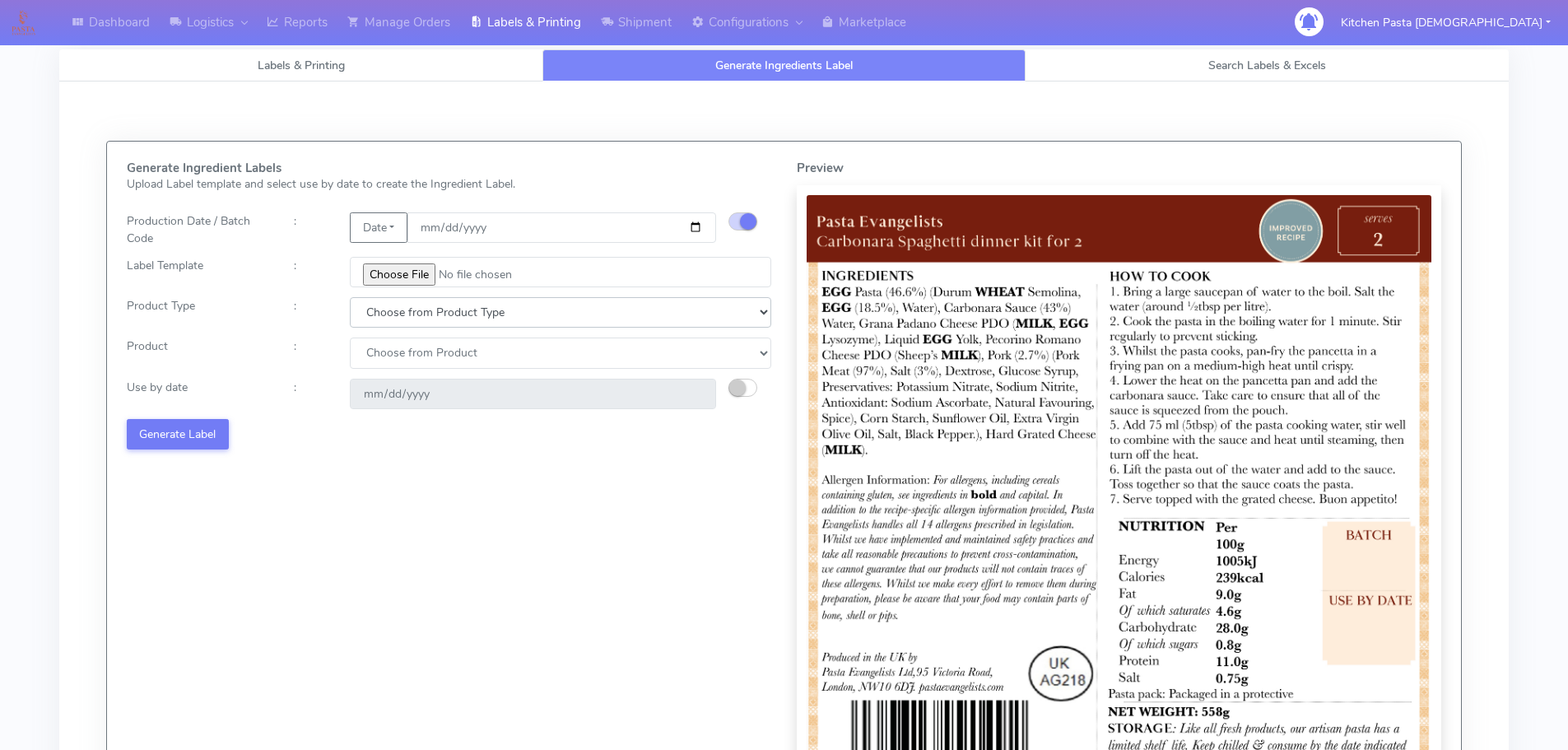
drag, startPoint x: 408, startPoint y: 312, endPoint x: 404, endPoint y: 325, distance: 13.6
click at [408, 314] on select "Choose from Product Type ECOM ERETAIL CIRCULAR CIRC_DESERTS LASAGNE" at bounding box center [561, 311] width 421 height 30
select select "1"
click at [350, 297] on select "Choose from Product Type ECOM ERETAIL CIRCULAR CIRC_DESERTS LASAGNE" at bounding box center [561, 311] width 421 height 30
select select
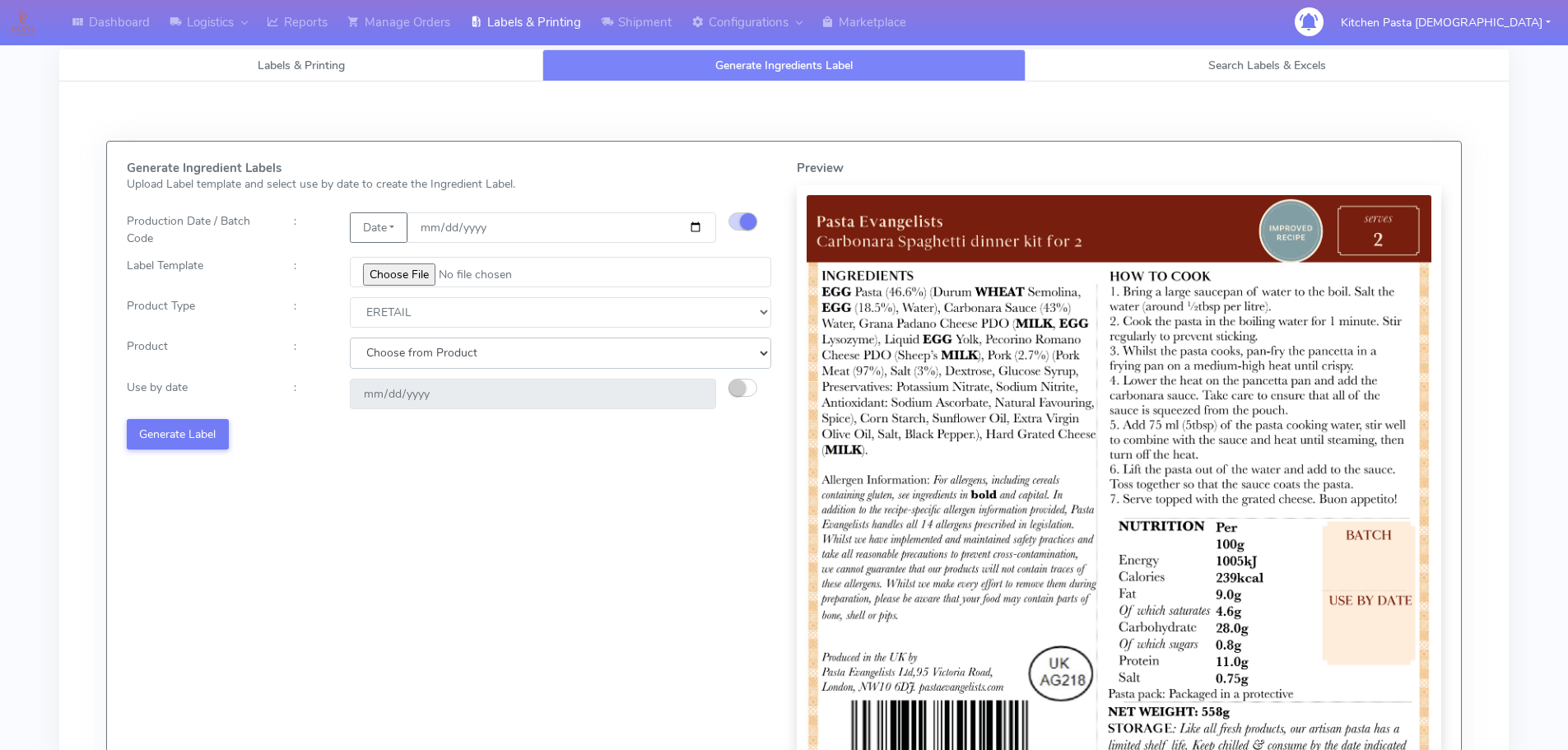
click at [388, 360] on select "Choose from Product PLAIN PASTA FILLED PASTA BUTTER (INTERNAL PRODUCTION) BUTTE…" at bounding box center [561, 352] width 421 height 30
select select "0"
click at [350, 338] on select "Choose from Product PLAIN PASTA FILLED PASTA BUTTER (INTERNAL PRODUCTION) BUTTE…" at bounding box center [561, 352] width 421 height 30
click at [736, 391] on small "button" at bounding box center [737, 387] width 16 height 16
click at [686, 392] on input "[DATE]" at bounding box center [533, 393] width 366 height 30
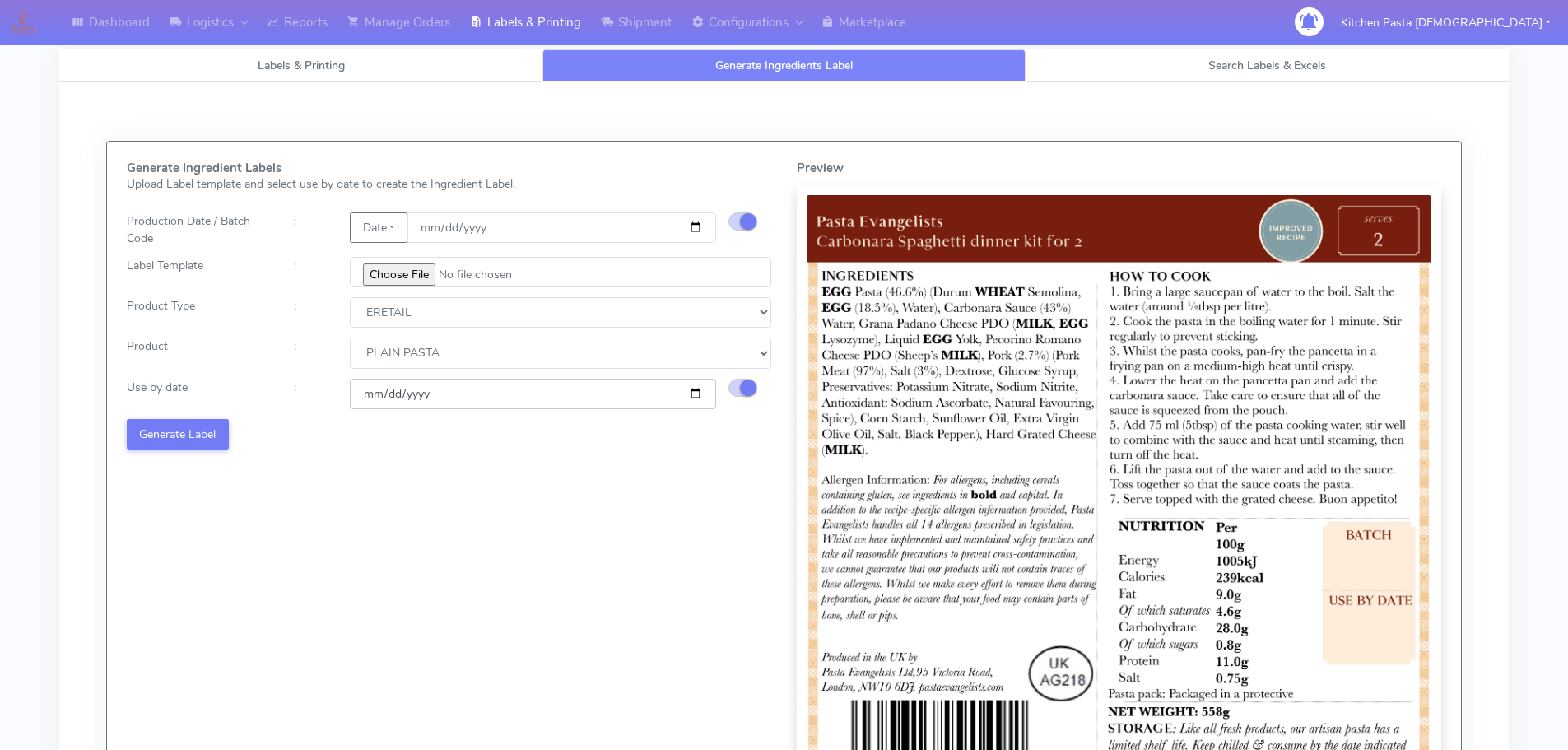
click at [697, 399] on input "[DATE]" at bounding box center [533, 393] width 366 height 30
type input "[DATE]"
click at [211, 444] on button "Generate Label" at bounding box center [178, 434] width 102 height 30
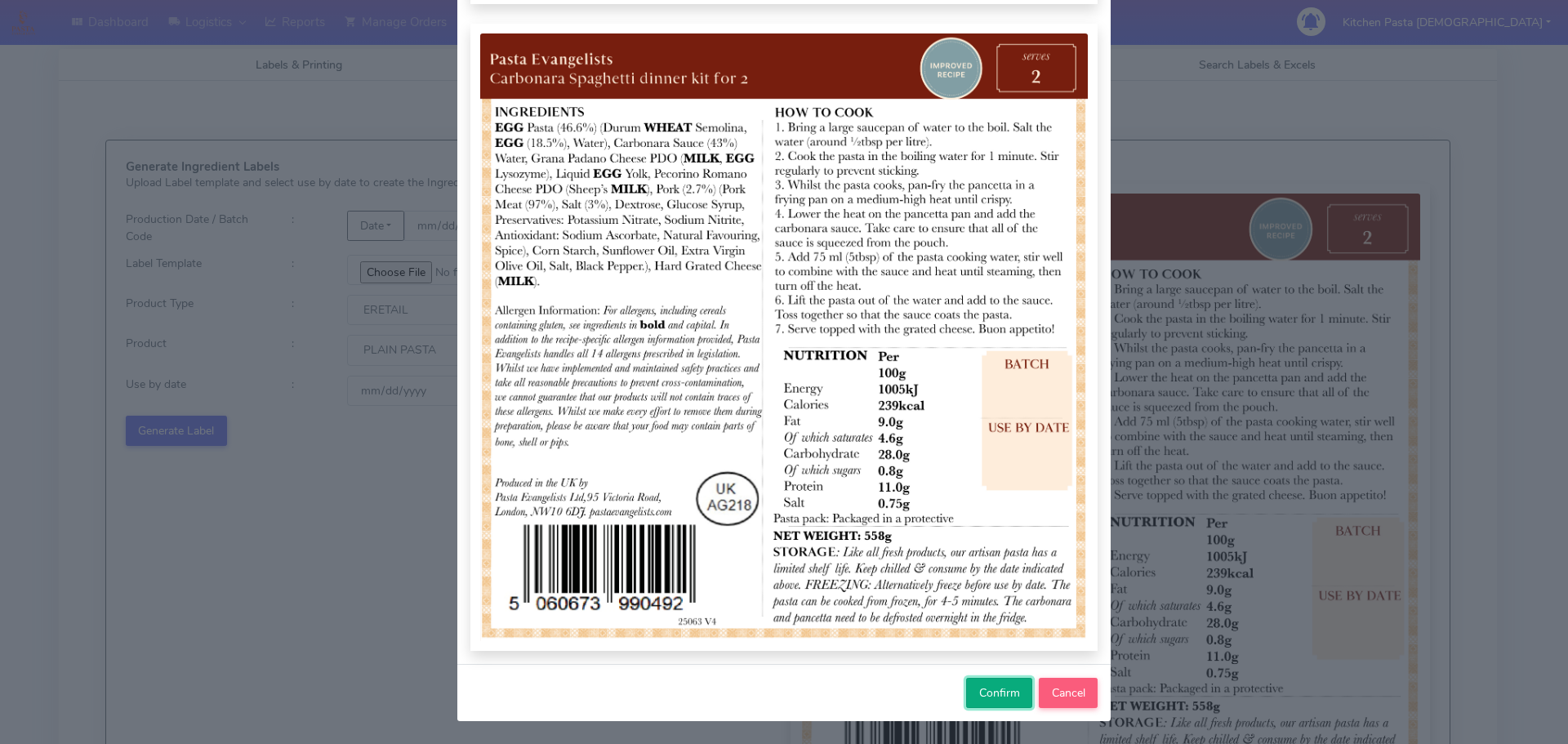
click at [1003, 683] on button "Confirm" at bounding box center [998, 692] width 66 height 30
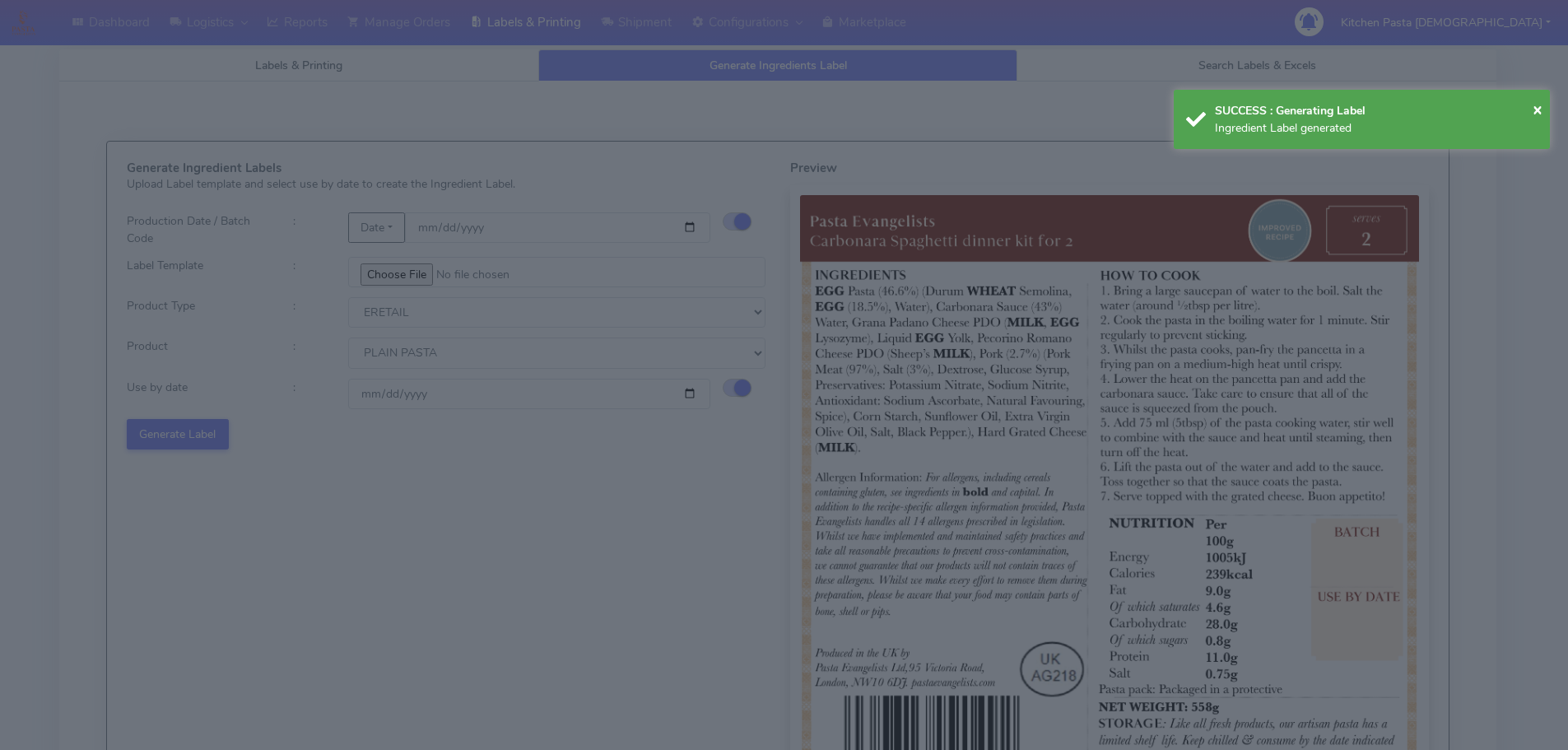
select select
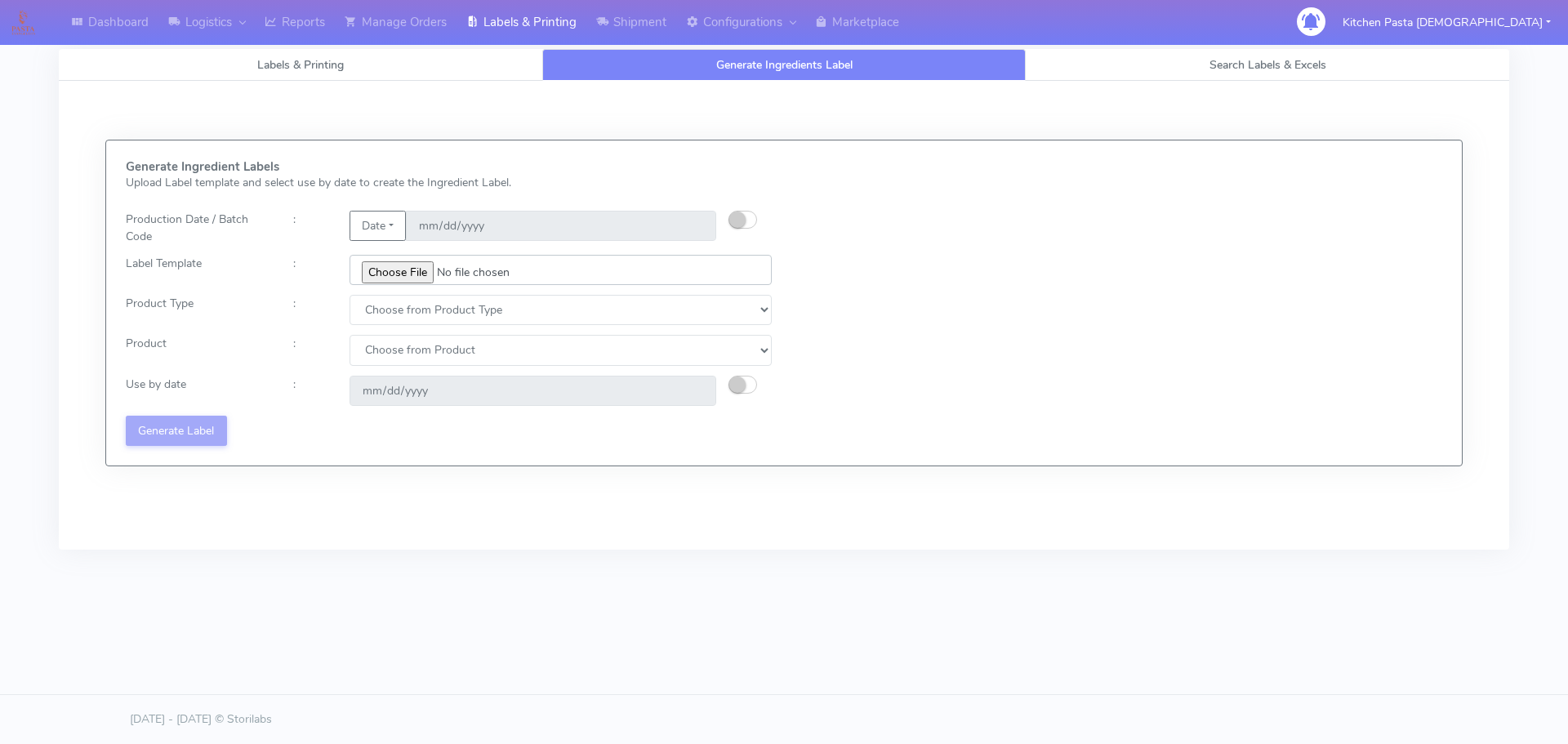
click at [424, 266] on input "file" at bounding box center [560, 269] width 423 height 30
type input "C:\fakepath\Ecom_238 V2.jpg"
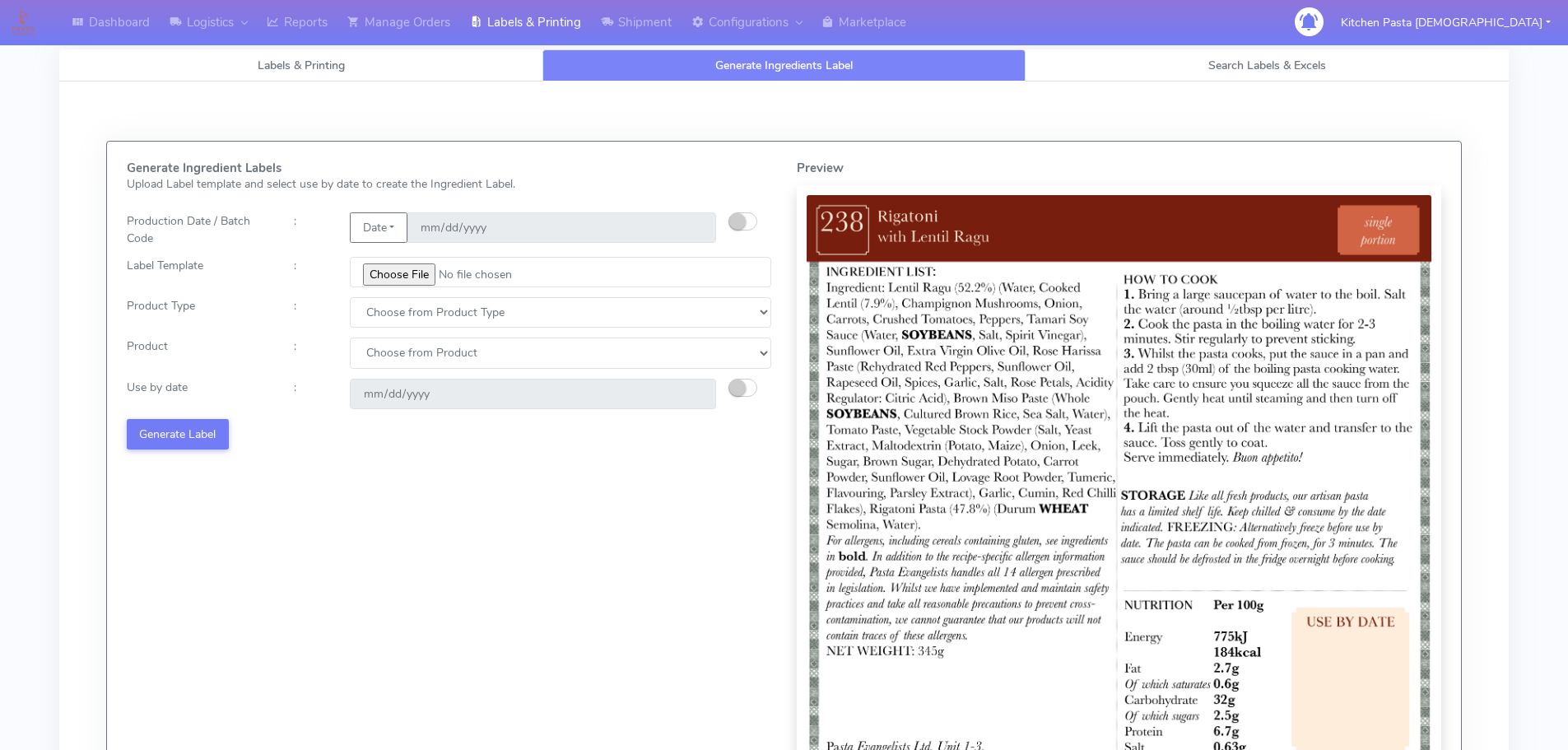
drag, startPoint x: 442, startPoint y: 328, endPoint x: 388, endPoint y: 348, distance: 57.6
click at [442, 328] on div "Generate Ingredient Labels Upload Label template and select use by date to crea…" at bounding box center [449, 495] width 670 height 668
click at [394, 322] on select "Choose from Product Type ECOM ERETAIL CIRCULAR CIRC_DESERTS LASAGNE" at bounding box center [561, 311] width 421 height 30
select select "0"
click at [350, 297] on select "Choose from Product Type ECOM ERETAIL CIRCULAR CIRC_DESERTS LASAGNE" at bounding box center [561, 311] width 421 height 30
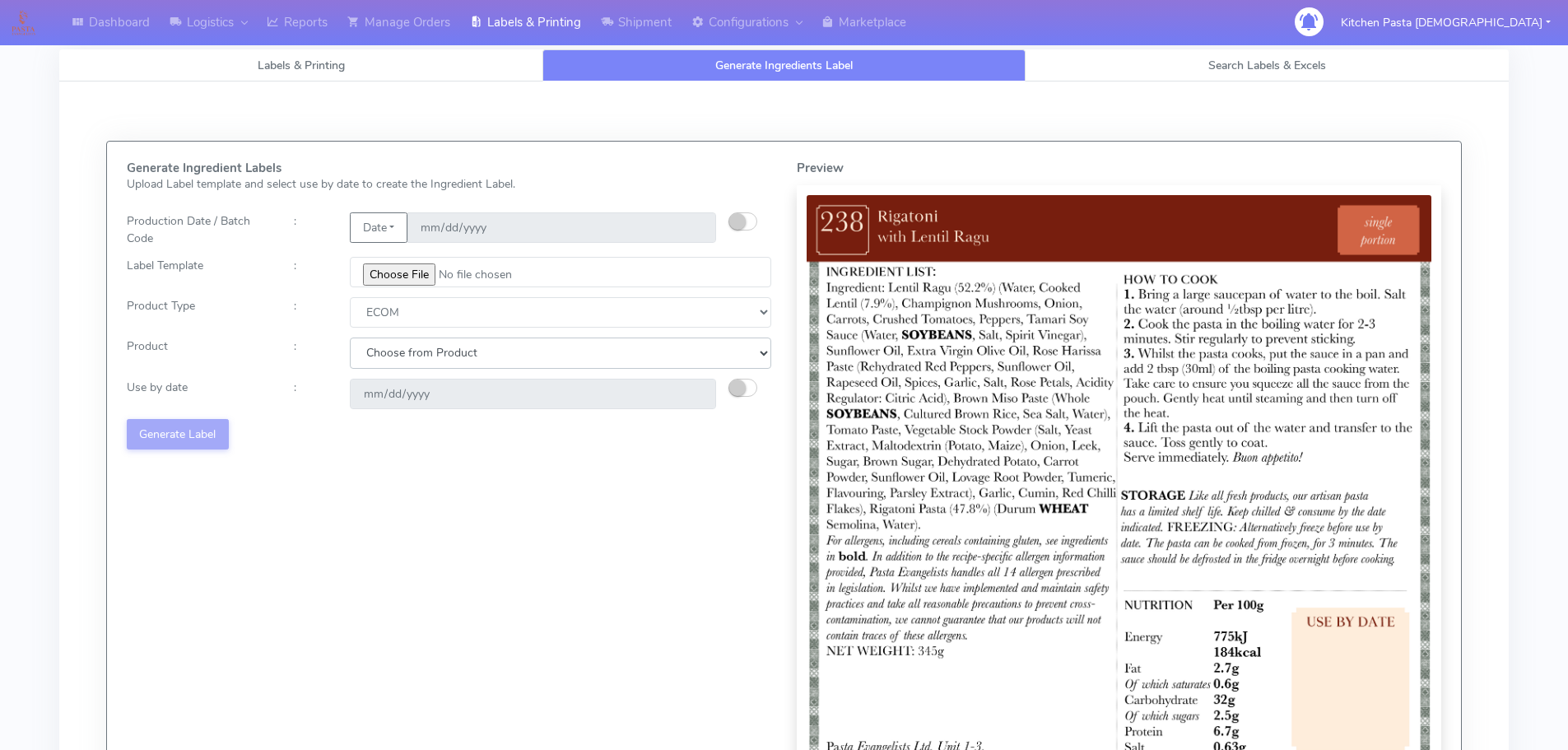
click at [382, 355] on select "Choose from Product PLAIN PASTA (EXCEPT HURRA) HURRA FILLED PASTA BUTTER (INTER…" at bounding box center [561, 352] width 421 height 30
select select "0"
click at [350, 338] on select "Choose from Product PLAIN PASTA (EXCEPT HURRA) HURRA FILLED PASTA BUTTER (INTER…" at bounding box center [561, 352] width 421 height 30
click at [755, 379] on div at bounding box center [757, 393] width 56 height 30
click at [433, 355] on select "Choose from Product PLAIN PASTA (EXCEPT HURRA) HURRA FILLED PASTA BUTTER (INTER…" at bounding box center [561, 352] width 421 height 30
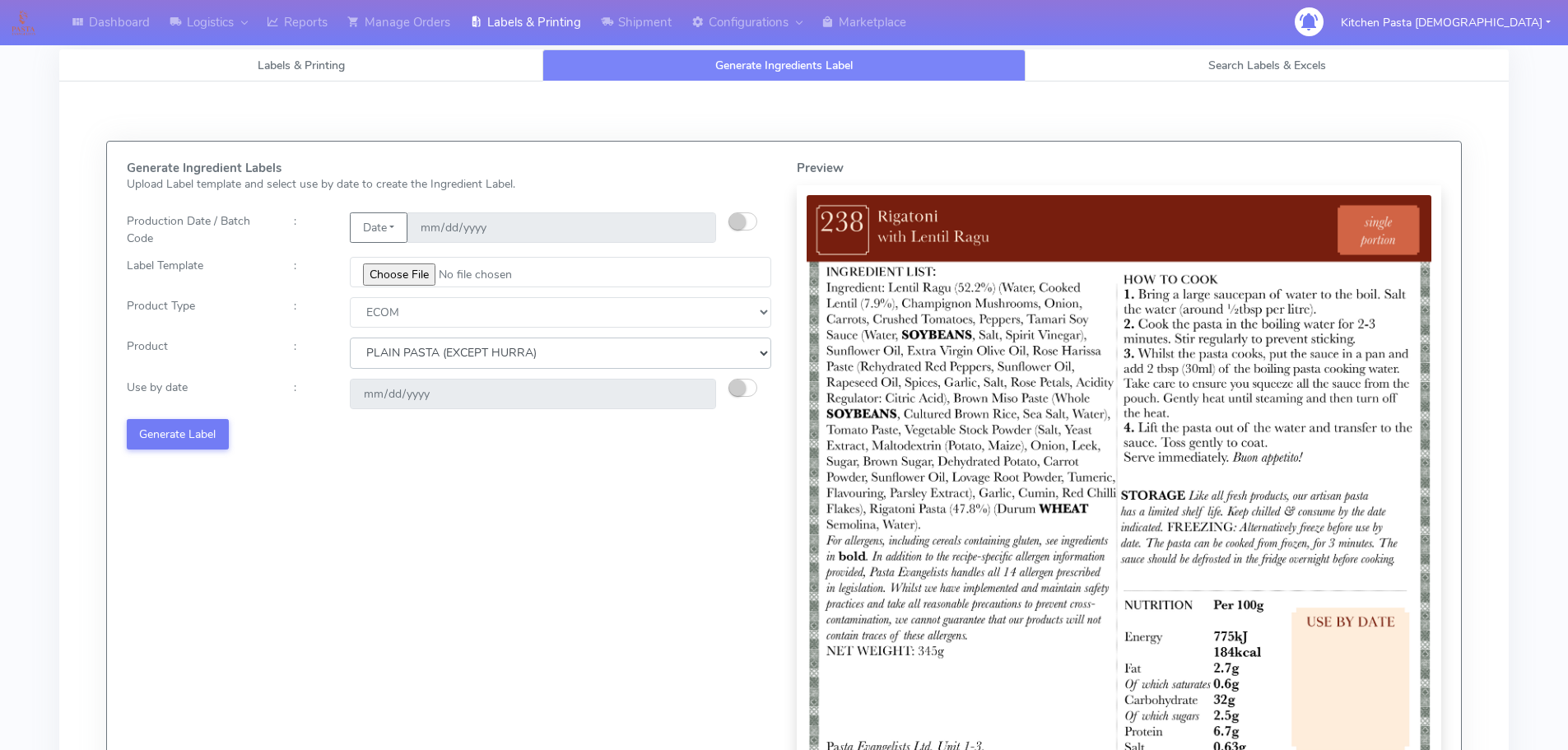
click at [350, 338] on select "Choose from Product PLAIN PASTA (EXCEPT HURRA) HURRA FILLED PASTA BUTTER (INTER…" at bounding box center [561, 352] width 421 height 30
click at [738, 387] on small "button" at bounding box center [737, 387] width 16 height 16
click at [702, 393] on input "2025-08-15" at bounding box center [533, 393] width 366 height 30
type input "2025-08-25"
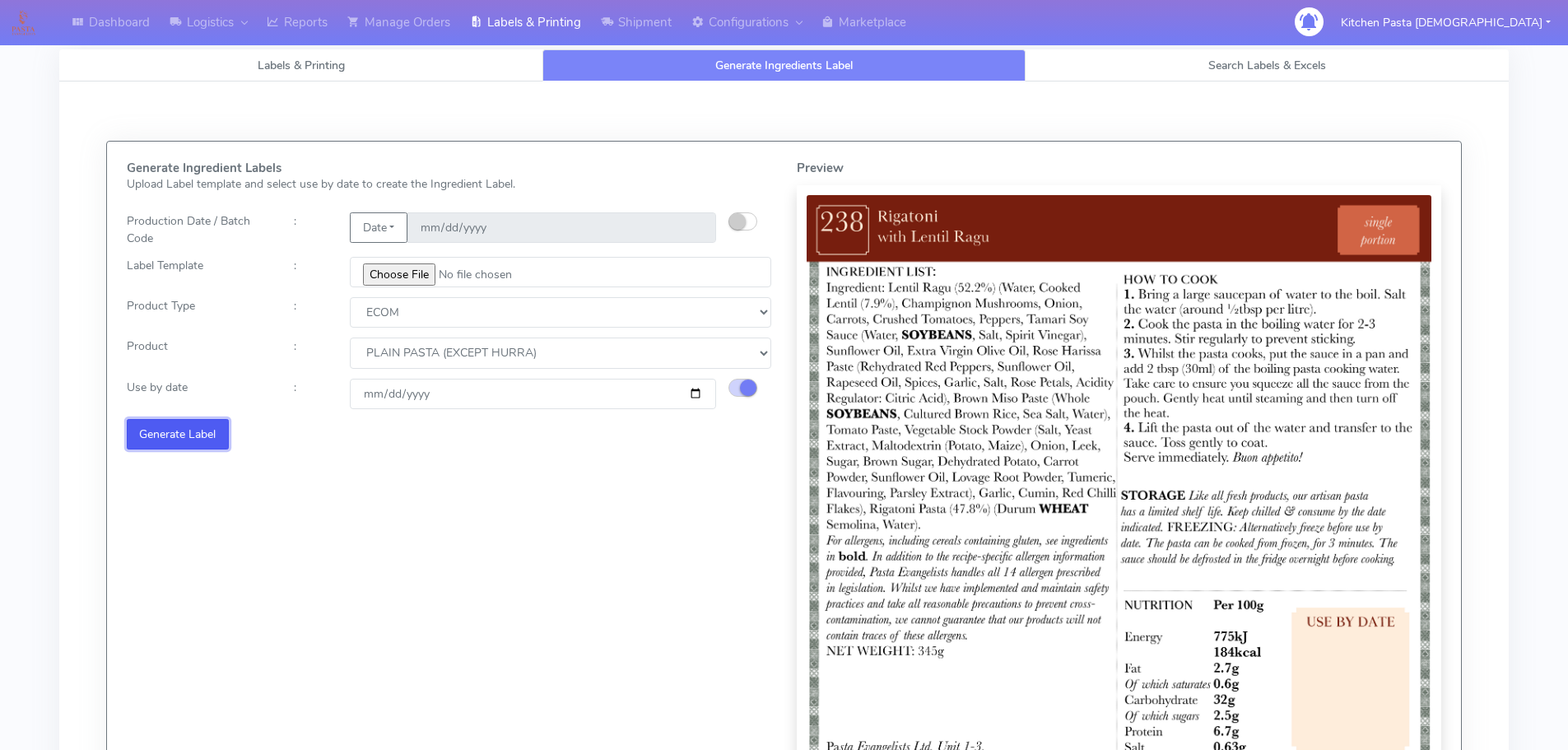
click at [159, 436] on button "Generate Label" at bounding box center [178, 434] width 102 height 30
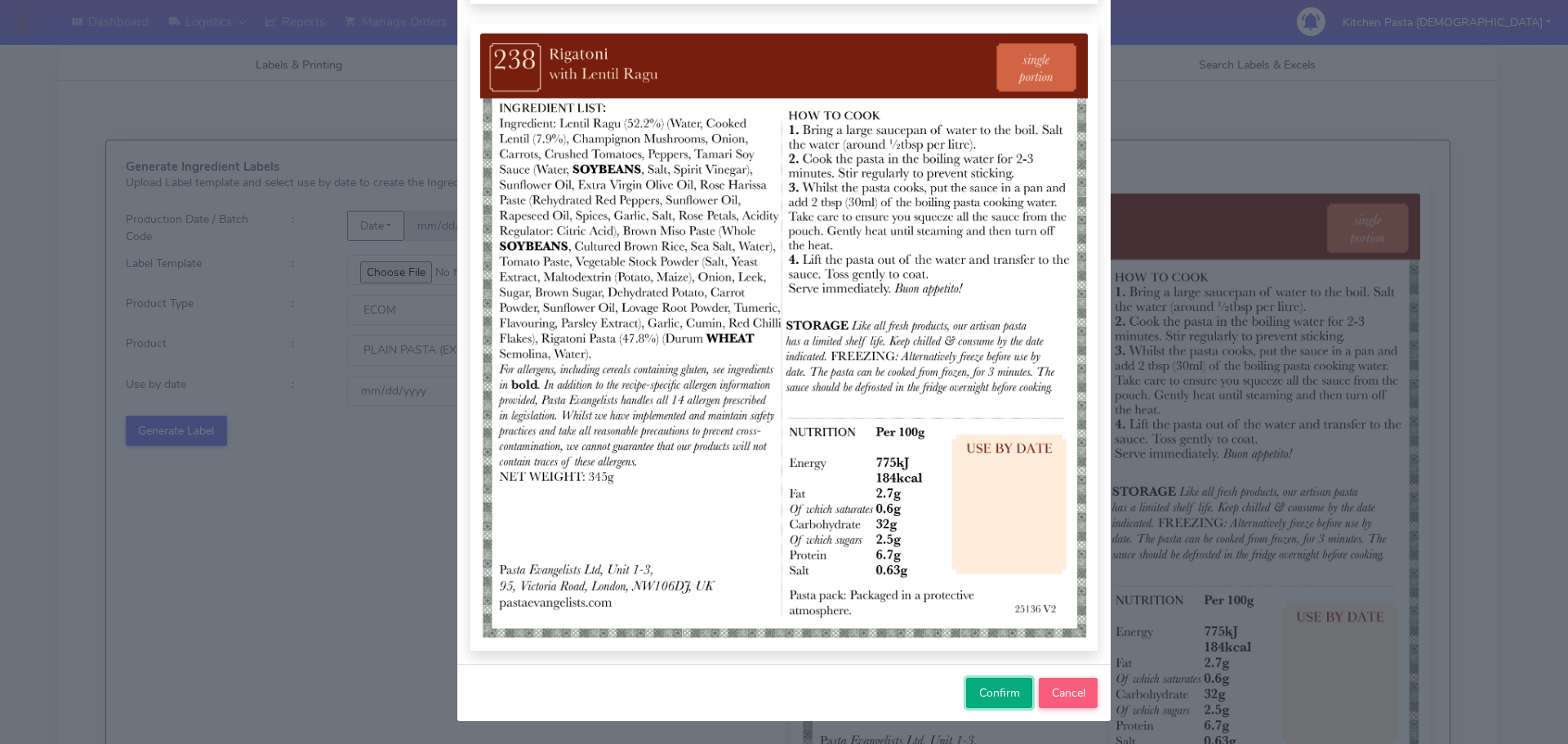
click at [983, 686] on span "Confirm" at bounding box center [999, 693] width 40 height 15
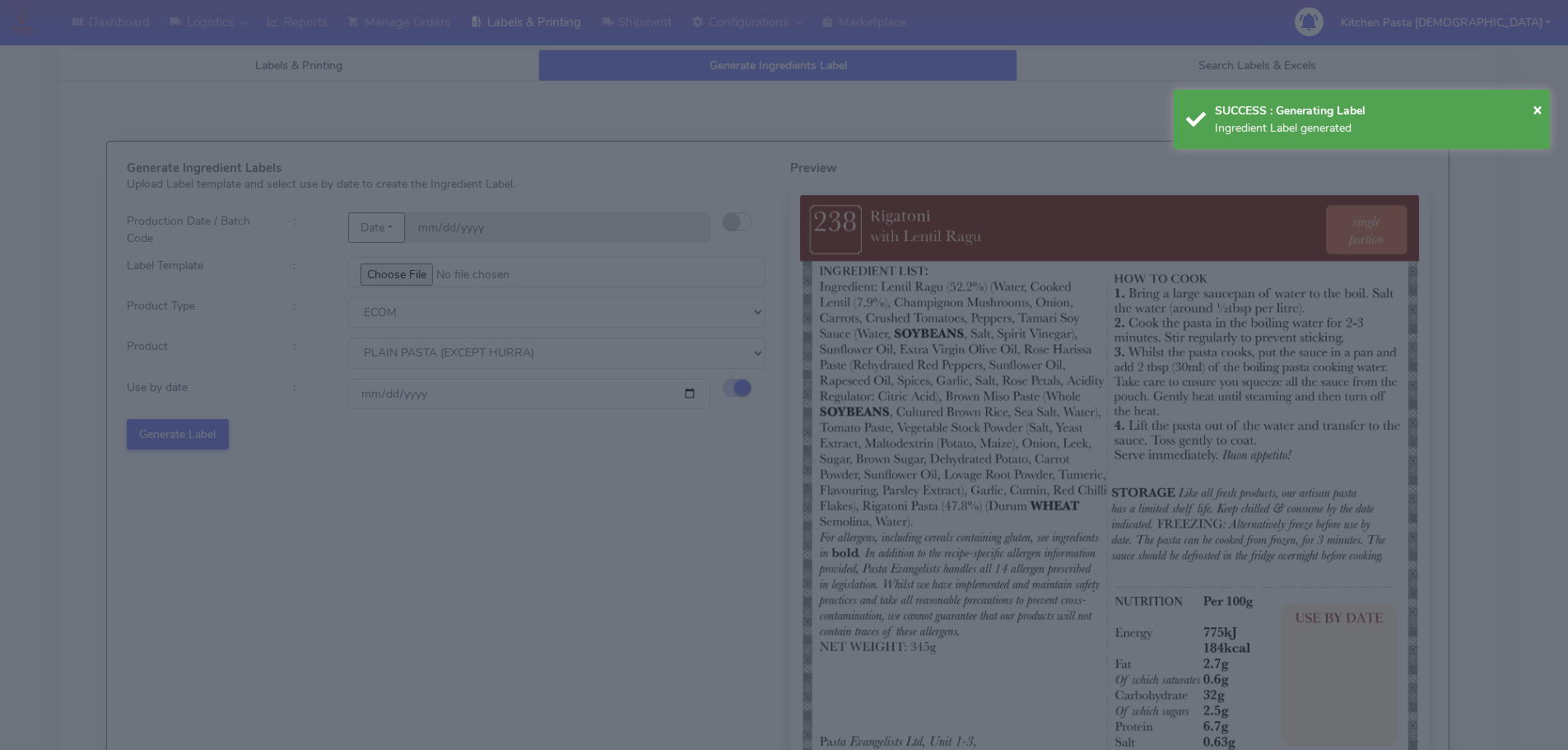
select select
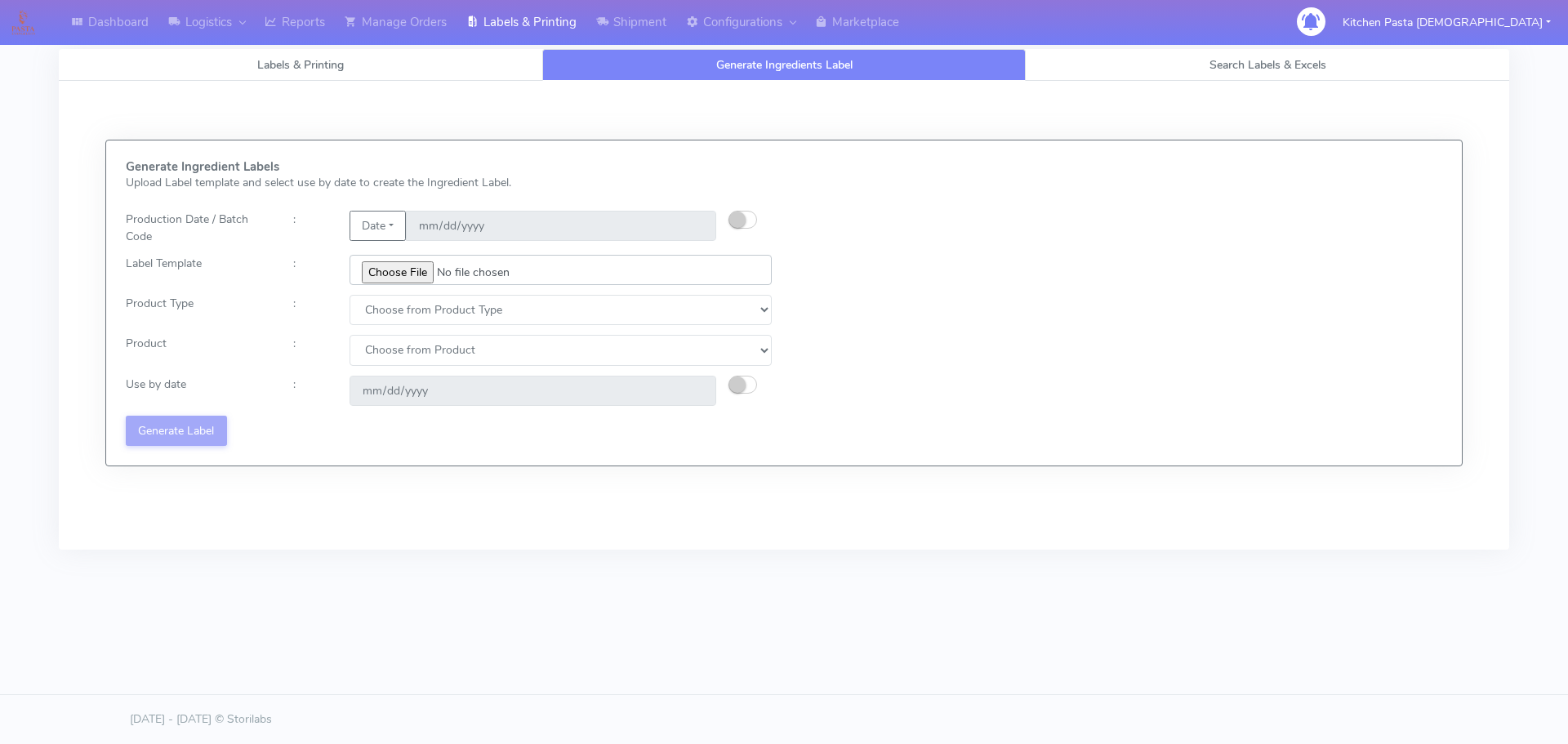
click at [404, 273] on input "file" at bounding box center [560, 269] width 423 height 30
type input "C:\fakepath\Ecom_239 V2.jpg"
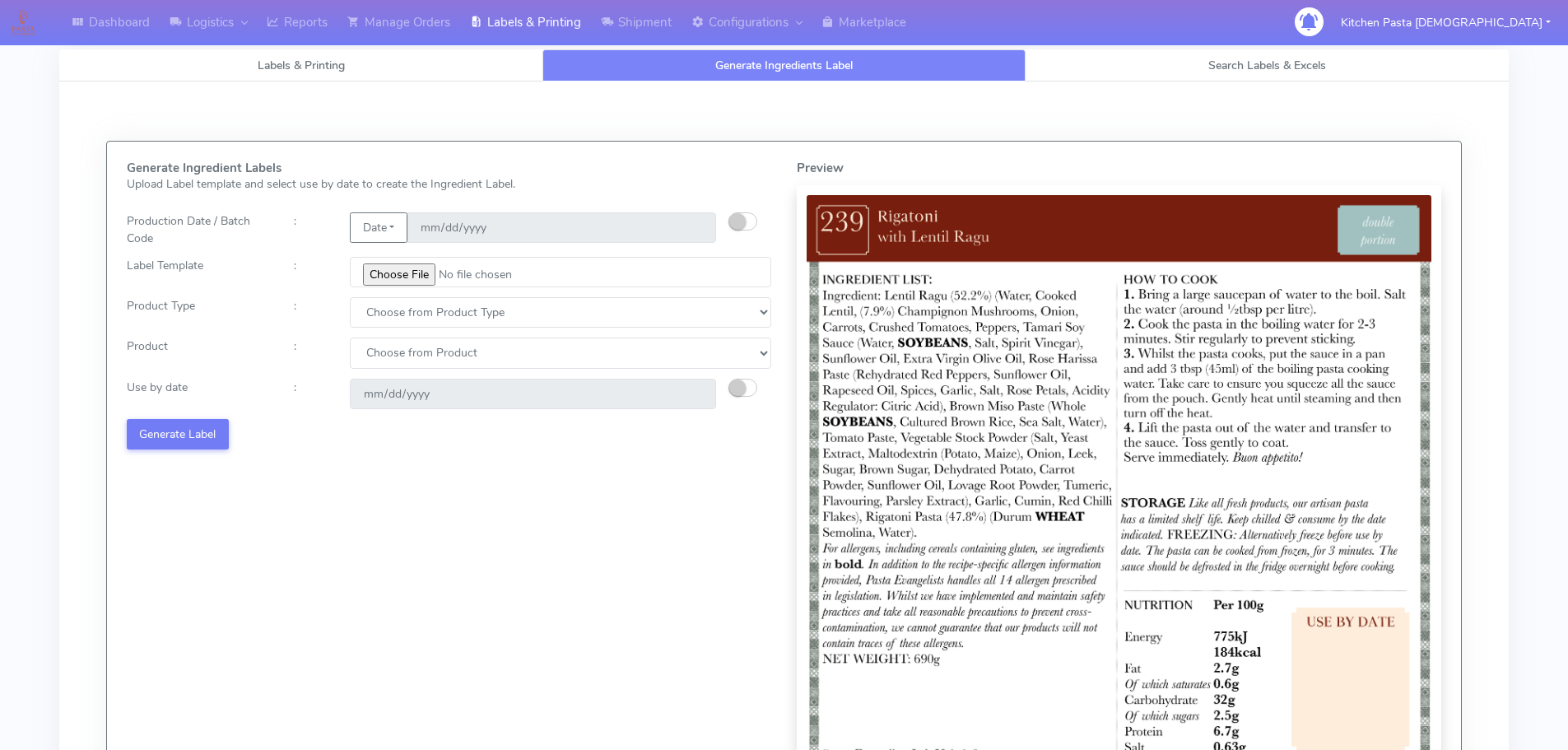
click at [350, 323] on div "Product Type : Choose from Product Type ECOM ERETAIL CIRCULAR CIRC_DESERTS LASA…" at bounding box center [449, 311] width 670 height 30
click at [406, 329] on div "Generate Ingredient Labels Upload Label template and select use by date to crea…" at bounding box center [449, 495] width 670 height 668
click at [406, 316] on select "Choose from Product Type ECOM ERETAIL CIRCULAR CIRC_DESERTS LASAGNE" at bounding box center [561, 311] width 421 height 30
select select "0"
click at [350, 297] on select "Choose from Product Type ECOM ERETAIL CIRCULAR CIRC_DESERTS LASAGNE" at bounding box center [561, 311] width 421 height 30
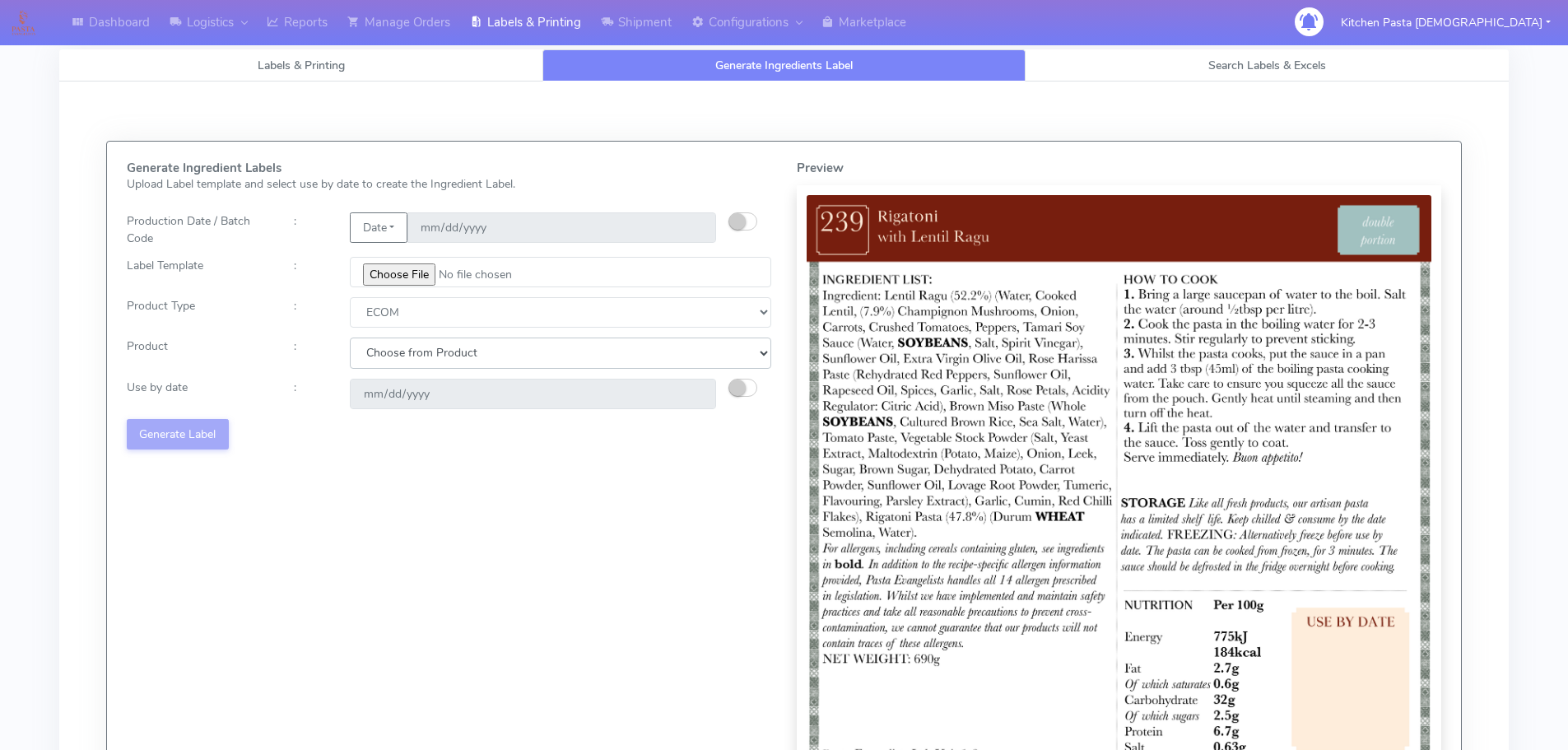
drag, startPoint x: 405, startPoint y: 347, endPoint x: 405, endPoint y: 368, distance: 21.0
click at [405, 352] on select "Choose from Product PLAIN PASTA (EXCEPT HURRA) HURRA FILLED PASTA BUTTER (INTER…" at bounding box center [561, 352] width 421 height 30
select select "0"
click at [350, 338] on select "Choose from Product PLAIN PASTA (EXCEPT HURRA) HURRA FILLED PASTA BUTTER (INTER…" at bounding box center [561, 352] width 421 height 30
type input "2025-08-15"
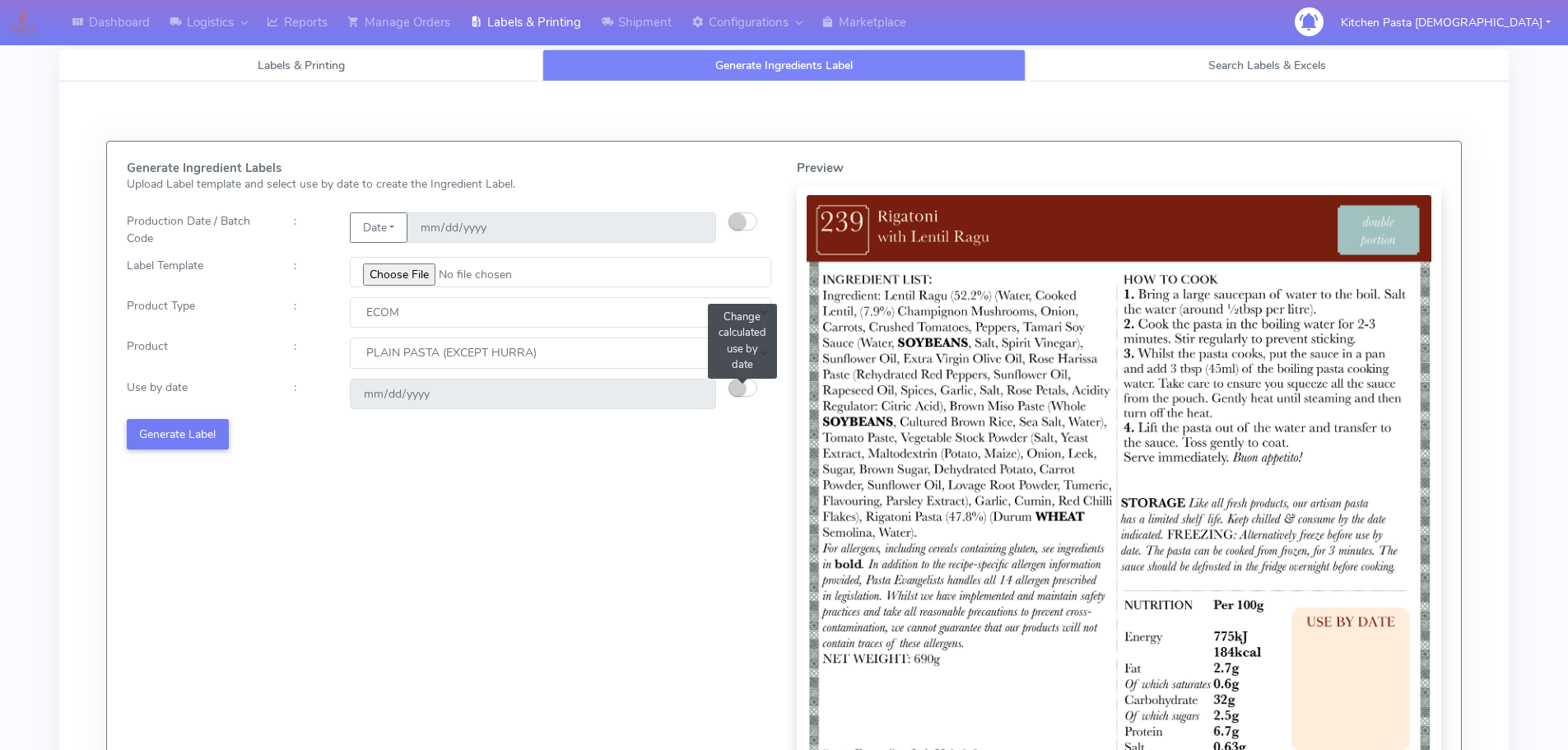
click at [754, 379] on div "Change calculated use by date" at bounding box center [757, 393] width 56 height 30
click at [738, 383] on small "button" at bounding box center [737, 387] width 16 height 16
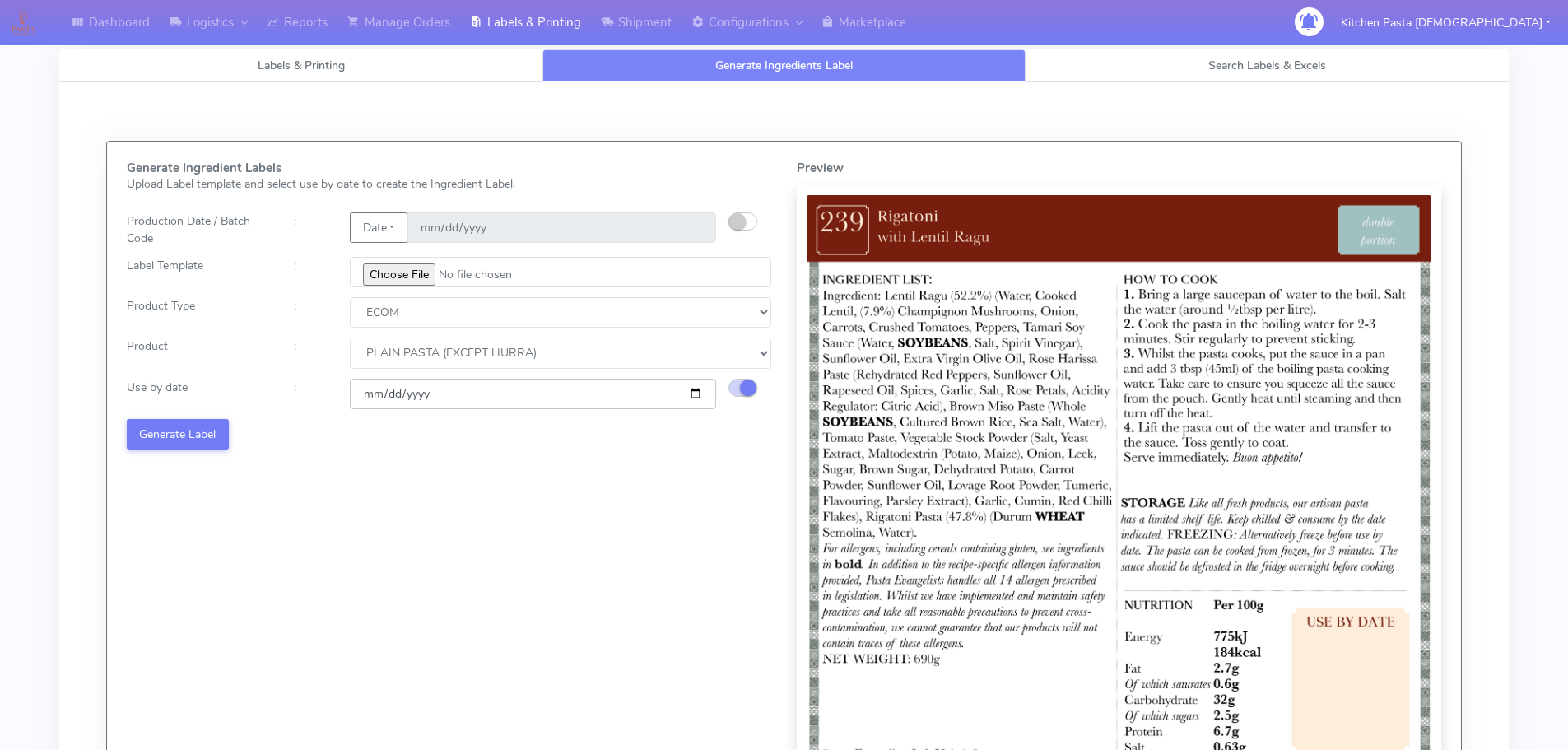
click at [697, 393] on input "2025-08-15" at bounding box center [533, 393] width 366 height 30
select select "0"
click at [186, 444] on button "Generate Label" at bounding box center [178, 434] width 102 height 30
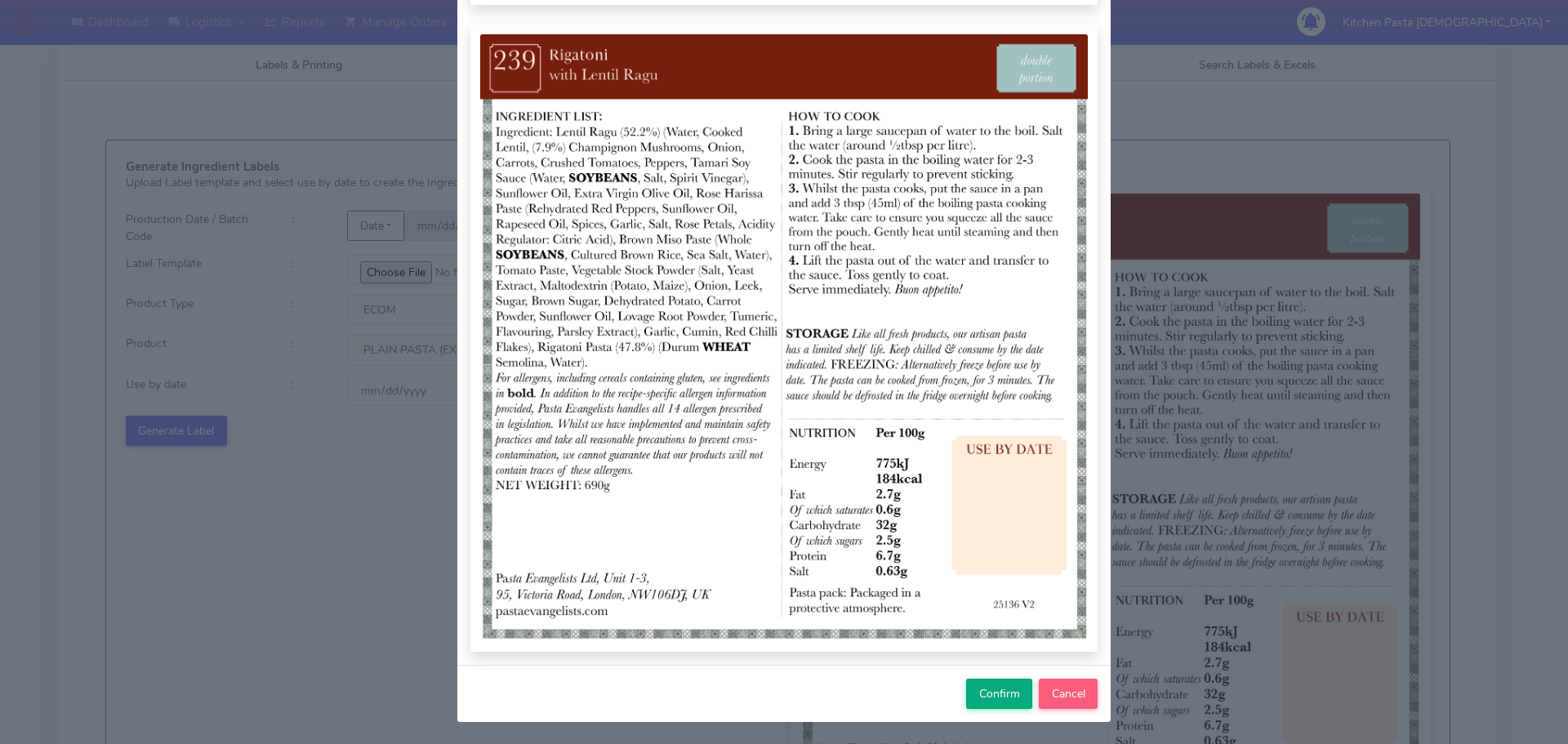
scroll to position [169, 0]
click at [987, 705] on button "Confirm" at bounding box center [998, 692] width 66 height 30
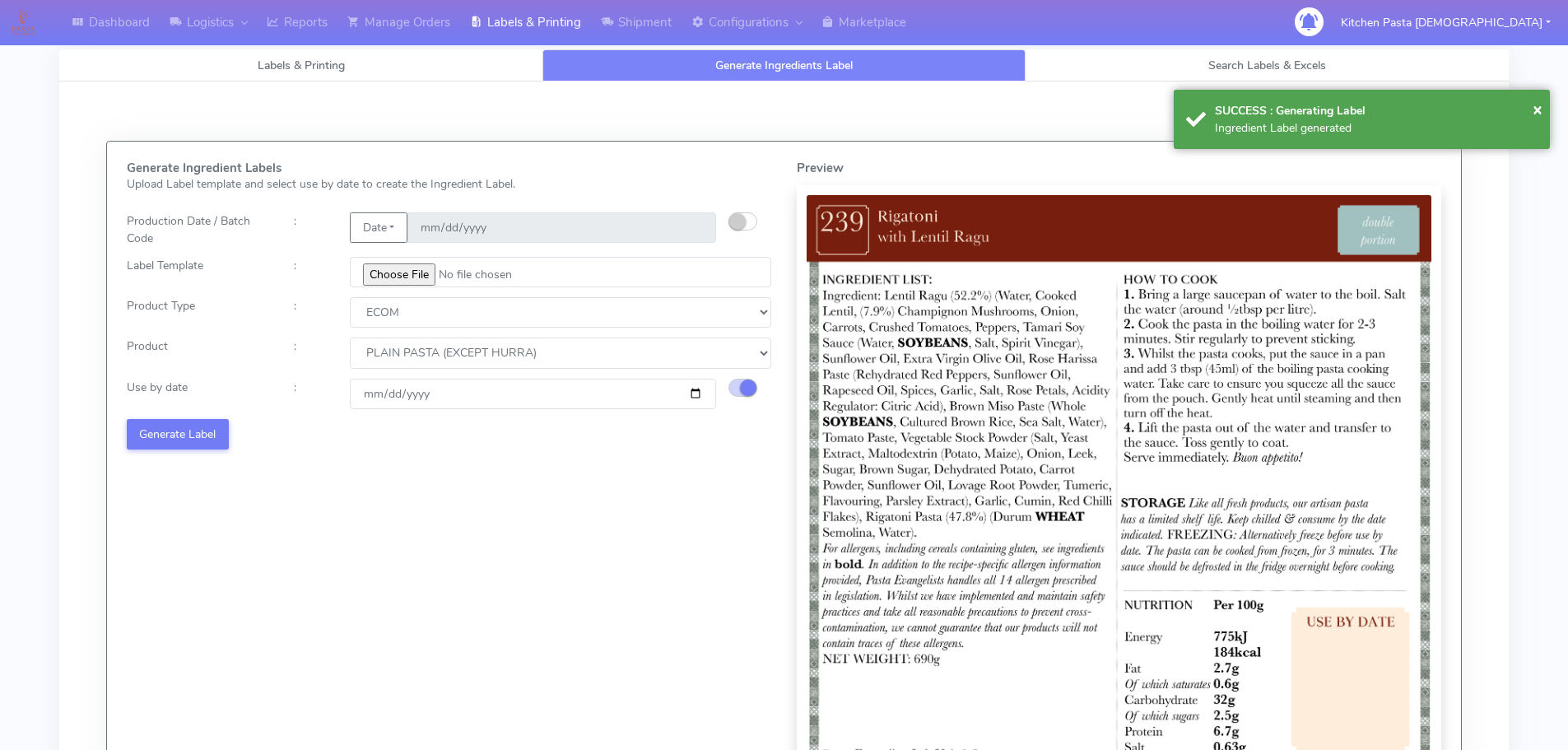
select select
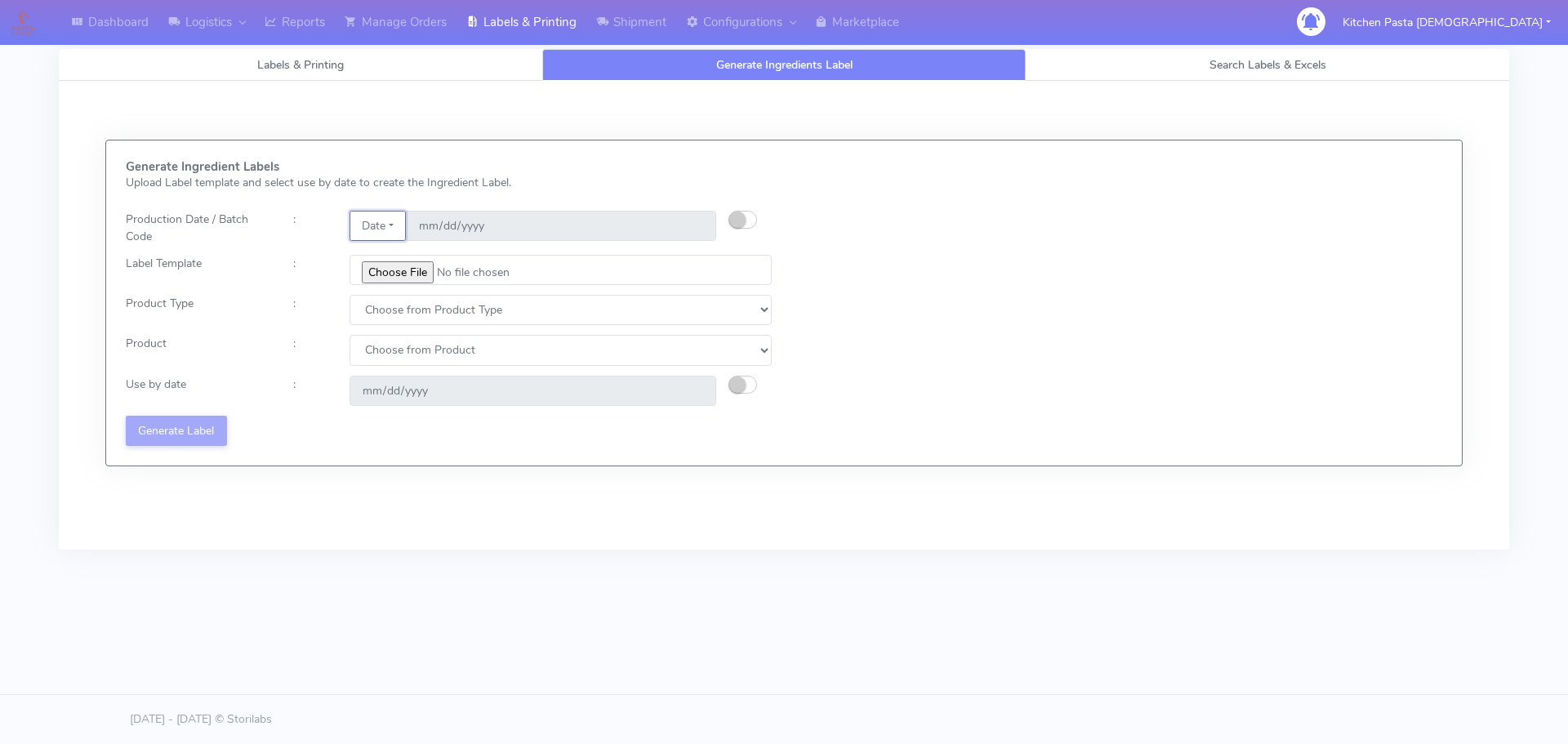
drag, startPoint x: 392, startPoint y: 234, endPoint x: 379, endPoint y: 276, distance: 44.0
click at [391, 234] on button "Date" at bounding box center [377, 225] width 57 height 30
click at [390, 257] on link "Code" at bounding box center [415, 258] width 129 height 27
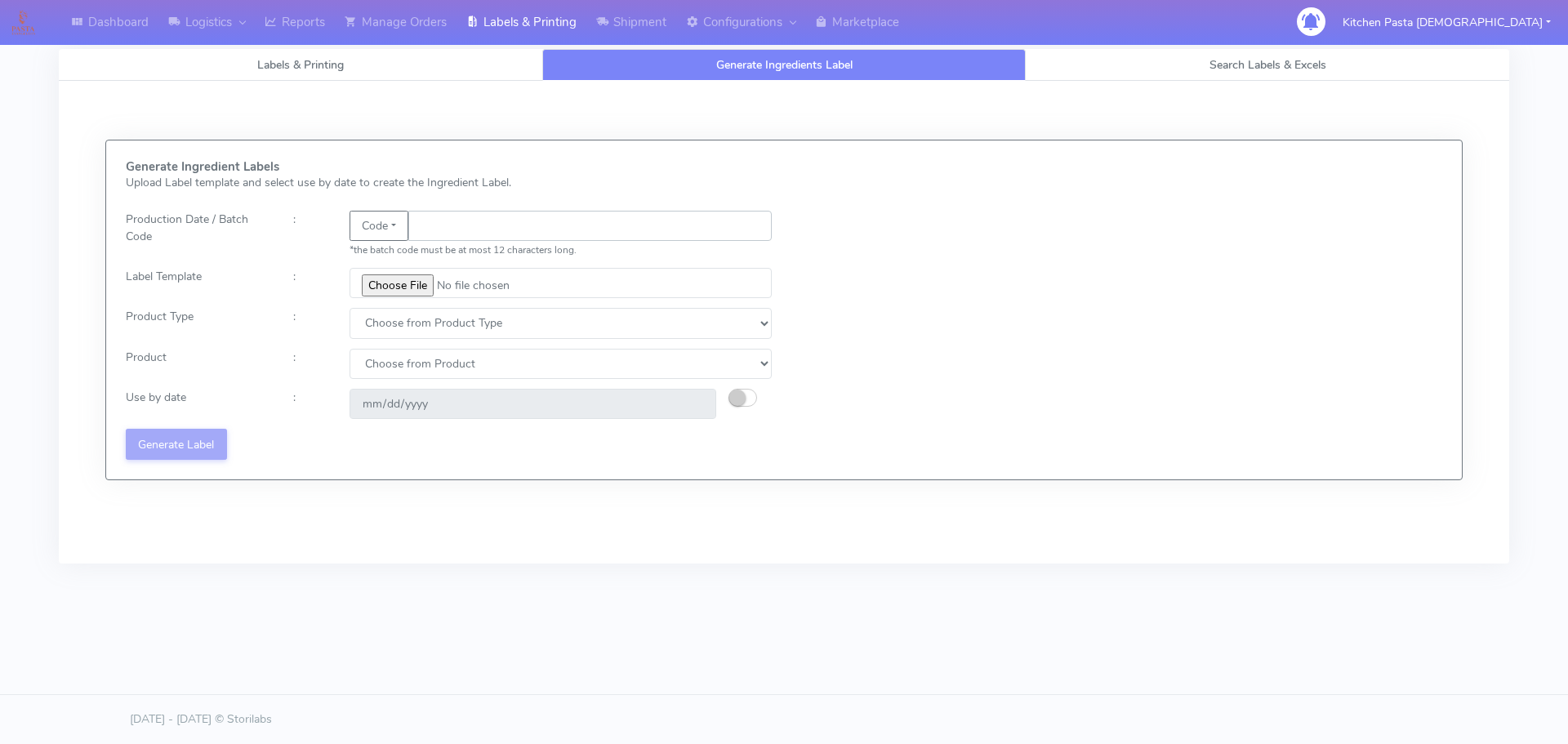
click at [450, 221] on input "text" at bounding box center [589, 225] width 363 height 30
type input "25218"
click at [404, 273] on input "file" at bounding box center [560, 282] width 423 height 30
type input "C:\fakepath\Pasta Evangelists truffle mac & cheese for 1_V2.jpg"
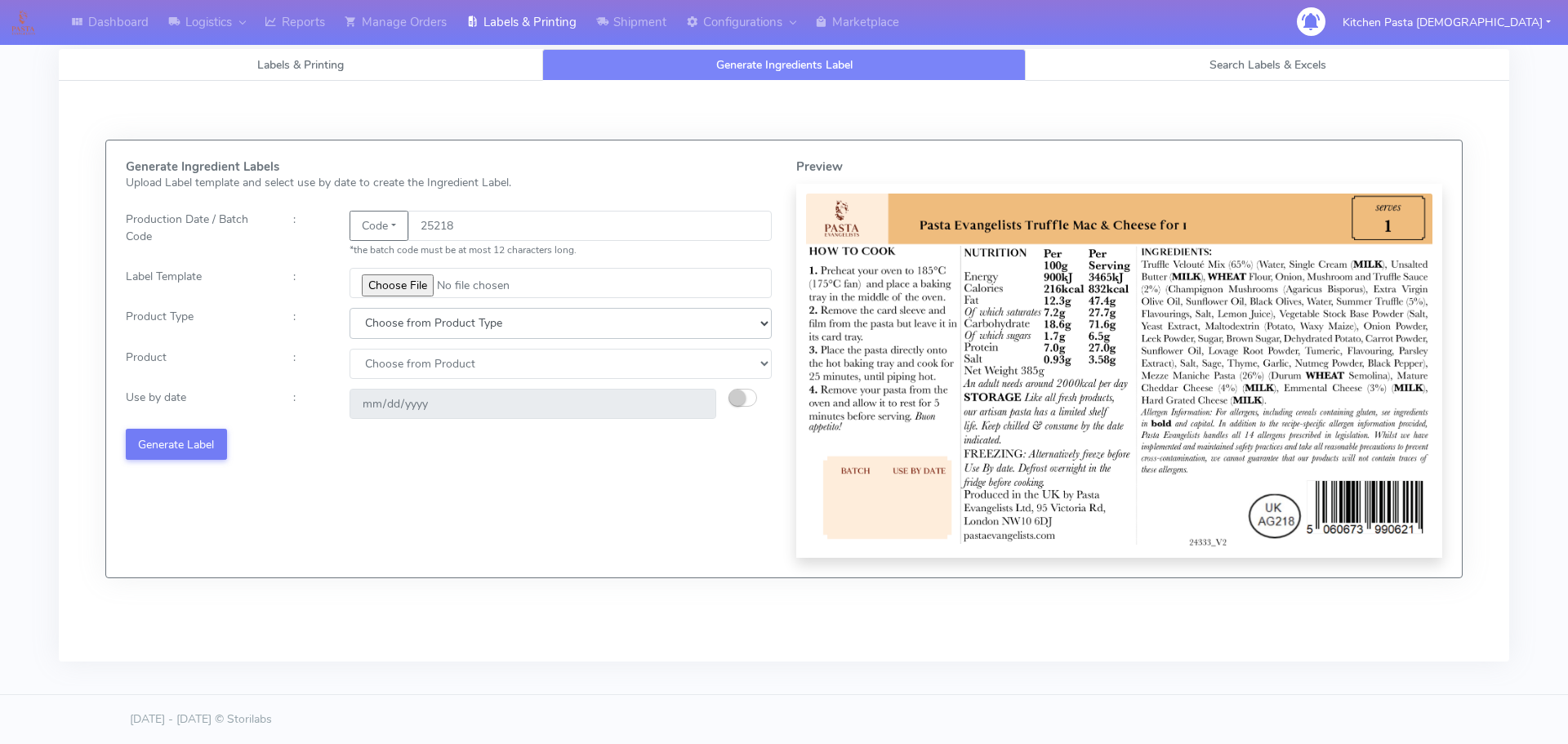
click at [389, 317] on select "Choose from Product Type ECOM ERETAIL CIRCULAR CIRC_DESERTS LASAGNE" at bounding box center [560, 322] width 423 height 30
select select "4"
click at [349, 308] on select "Choose from Product Type ECOM ERETAIL CIRCULAR CIRC_DESERTS LASAGNE" at bounding box center [560, 322] width 423 height 30
click at [404, 364] on select "Choose from Product LASAGNE" at bounding box center [560, 363] width 423 height 30
select select "0"
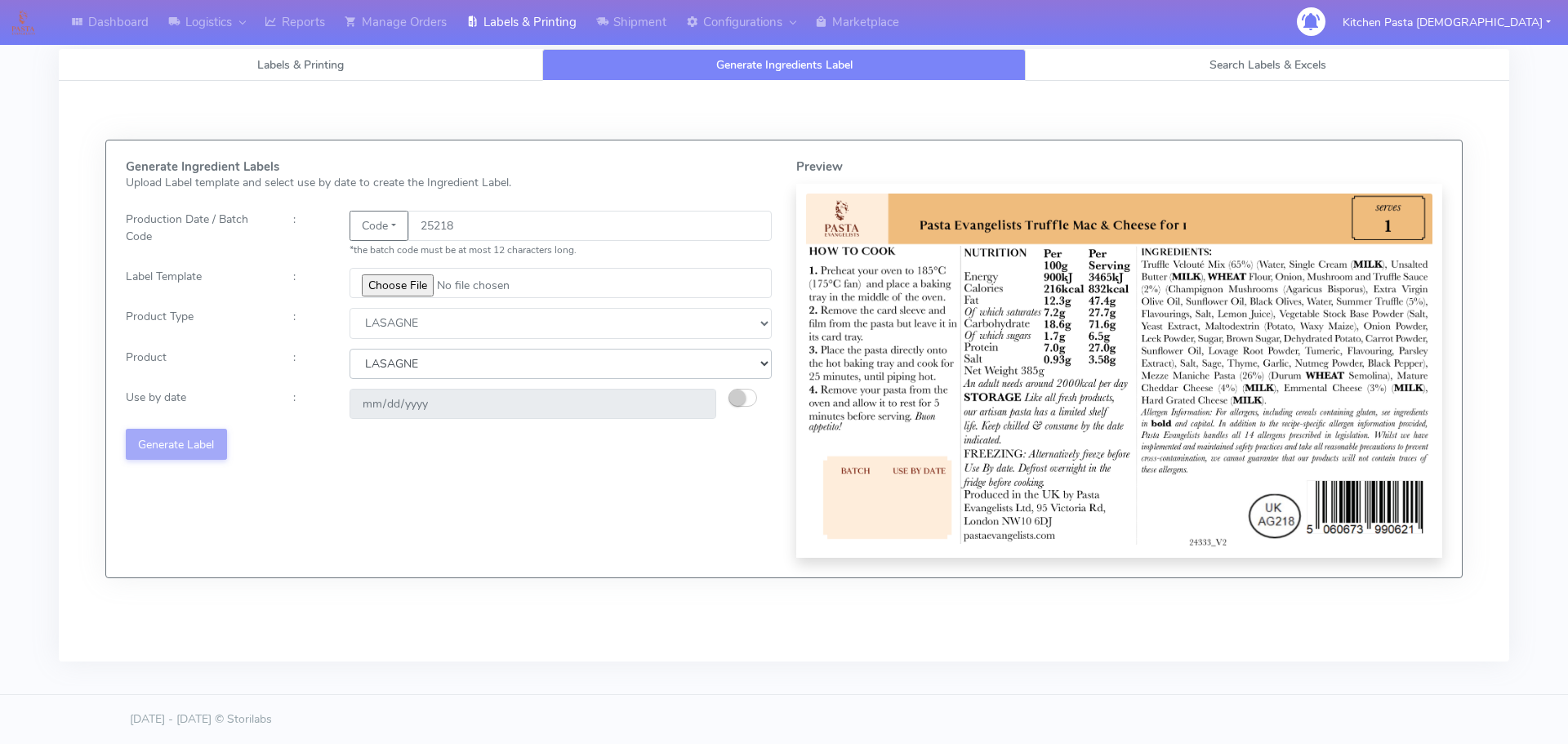
click at [349, 348] on select "Choose from Product LASAGNE" at bounding box center [560, 363] width 423 height 30
click at [738, 403] on small "button" at bounding box center [736, 398] width 16 height 16
click at [692, 404] on input "2025-08-20" at bounding box center [532, 403] width 367 height 30
type input "[DATE]"
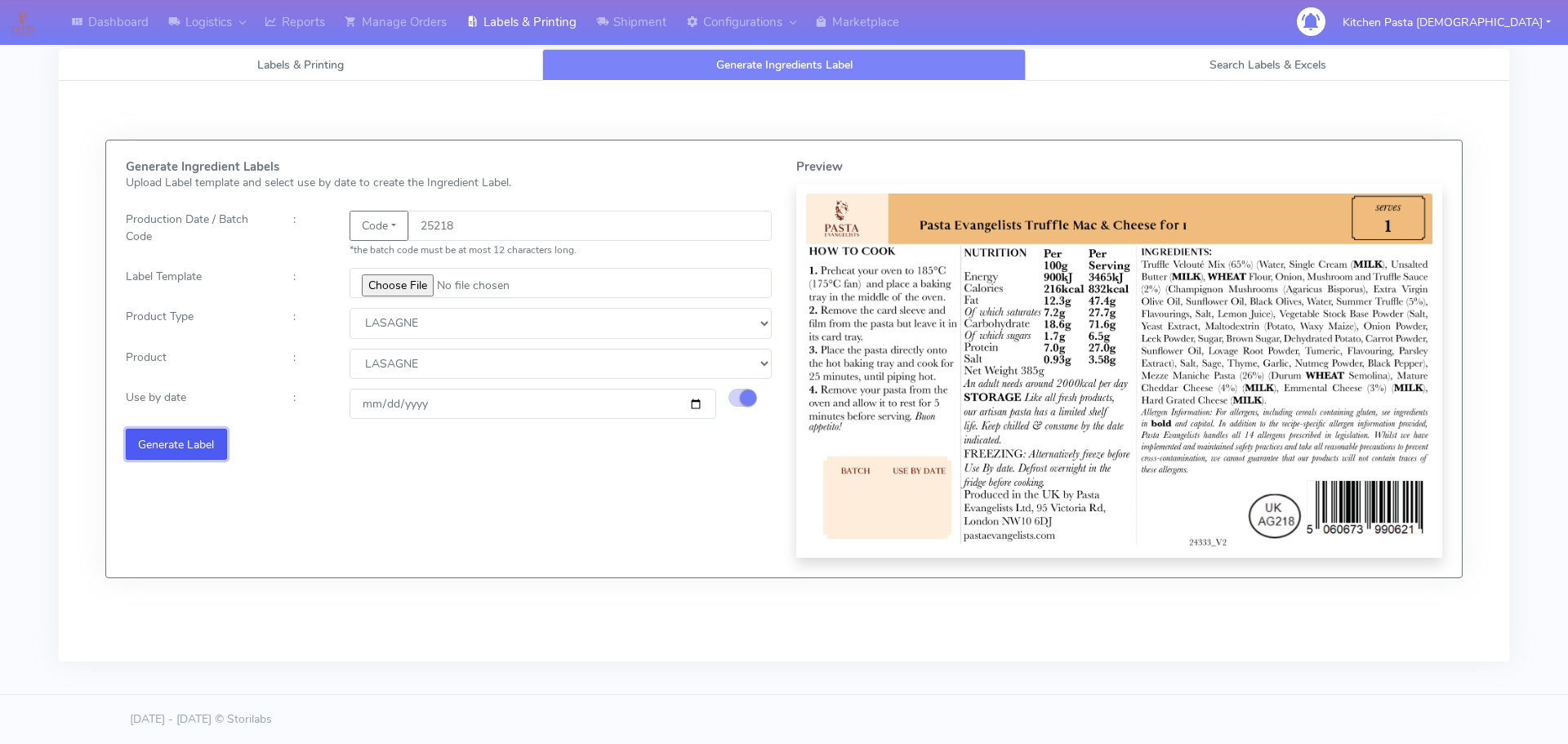
click at [147, 438] on button "Generate Label" at bounding box center [176, 443] width 101 height 30
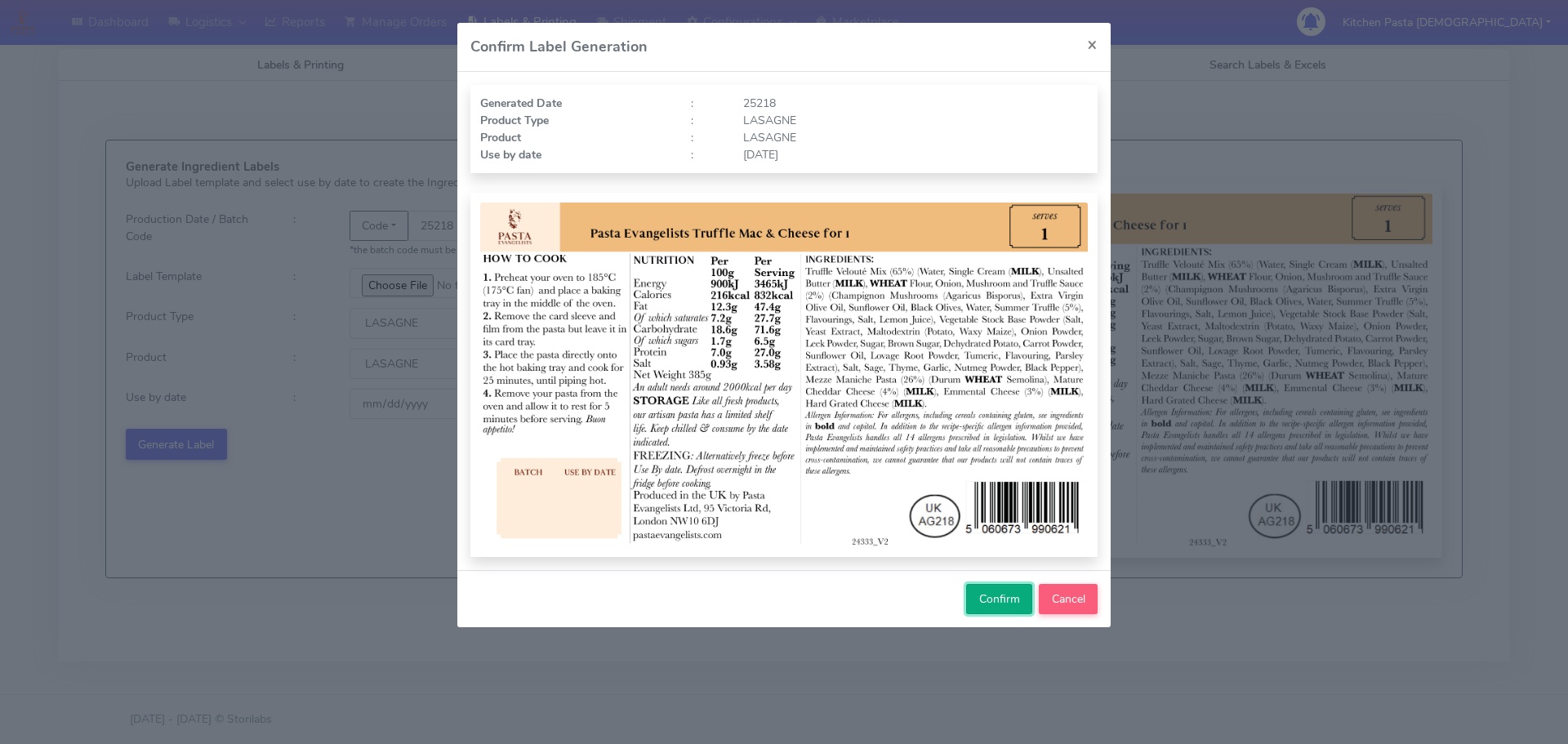
click at [979, 588] on button "Confirm" at bounding box center [998, 598] width 66 height 30
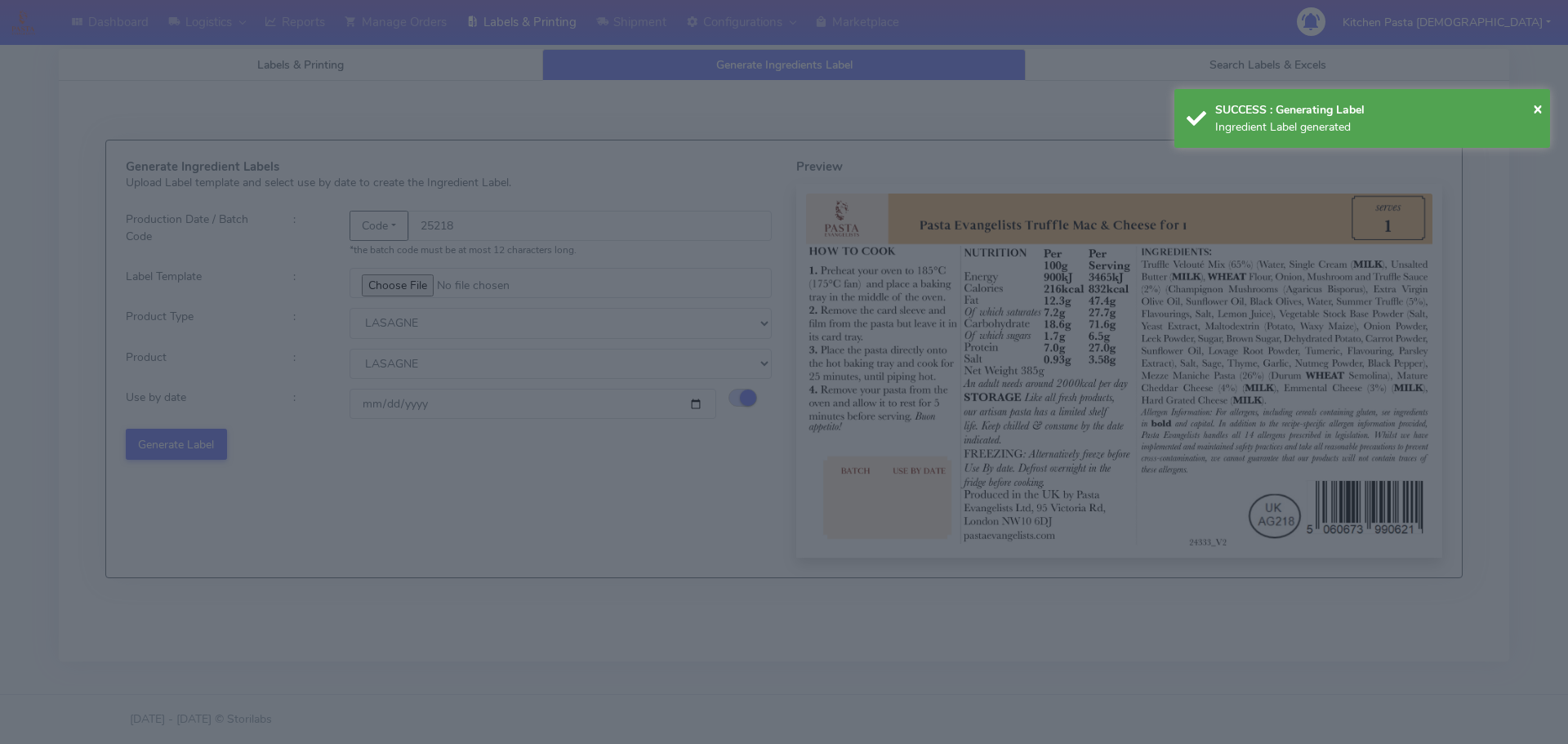
select select
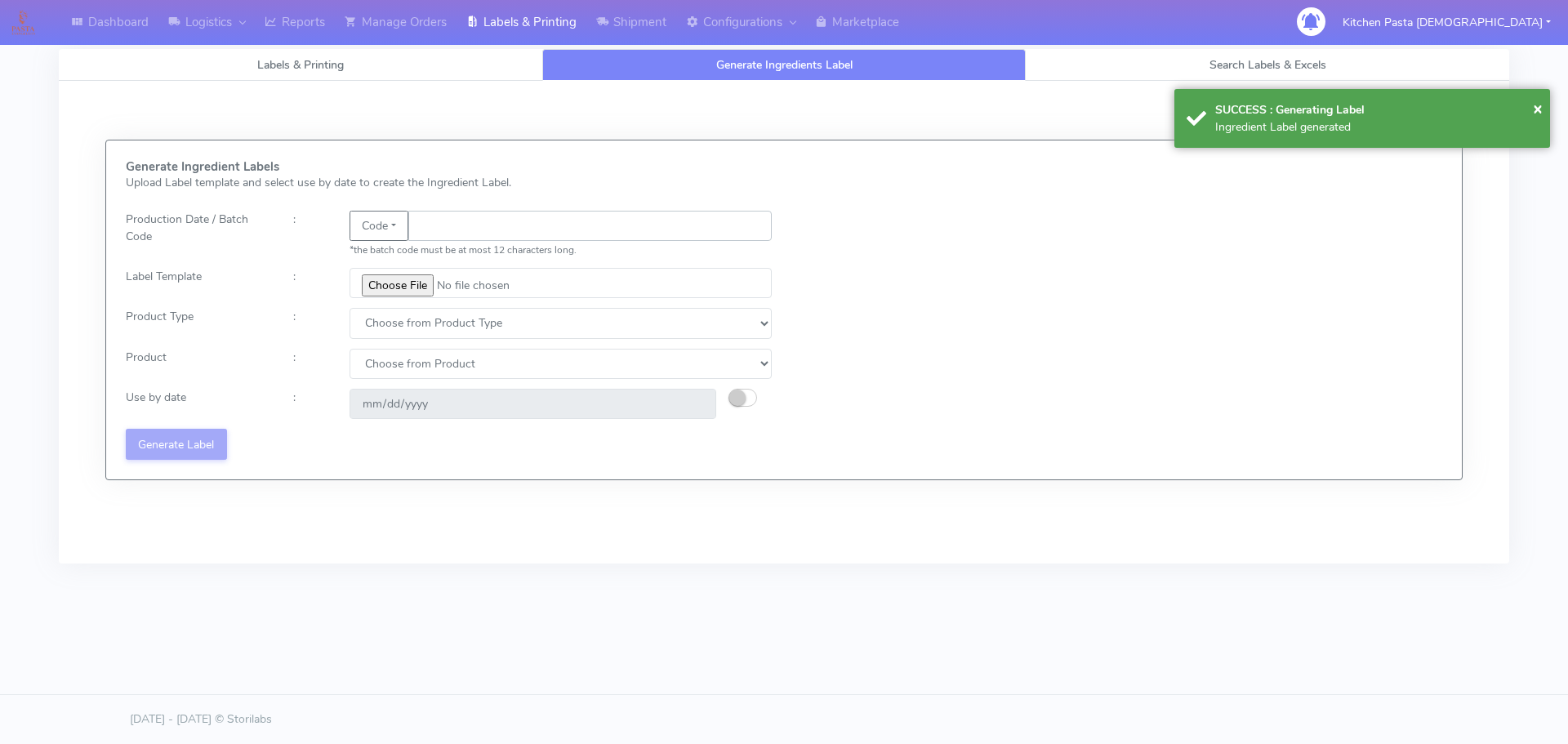
click at [463, 225] on input "text" at bounding box center [589, 225] width 363 height 30
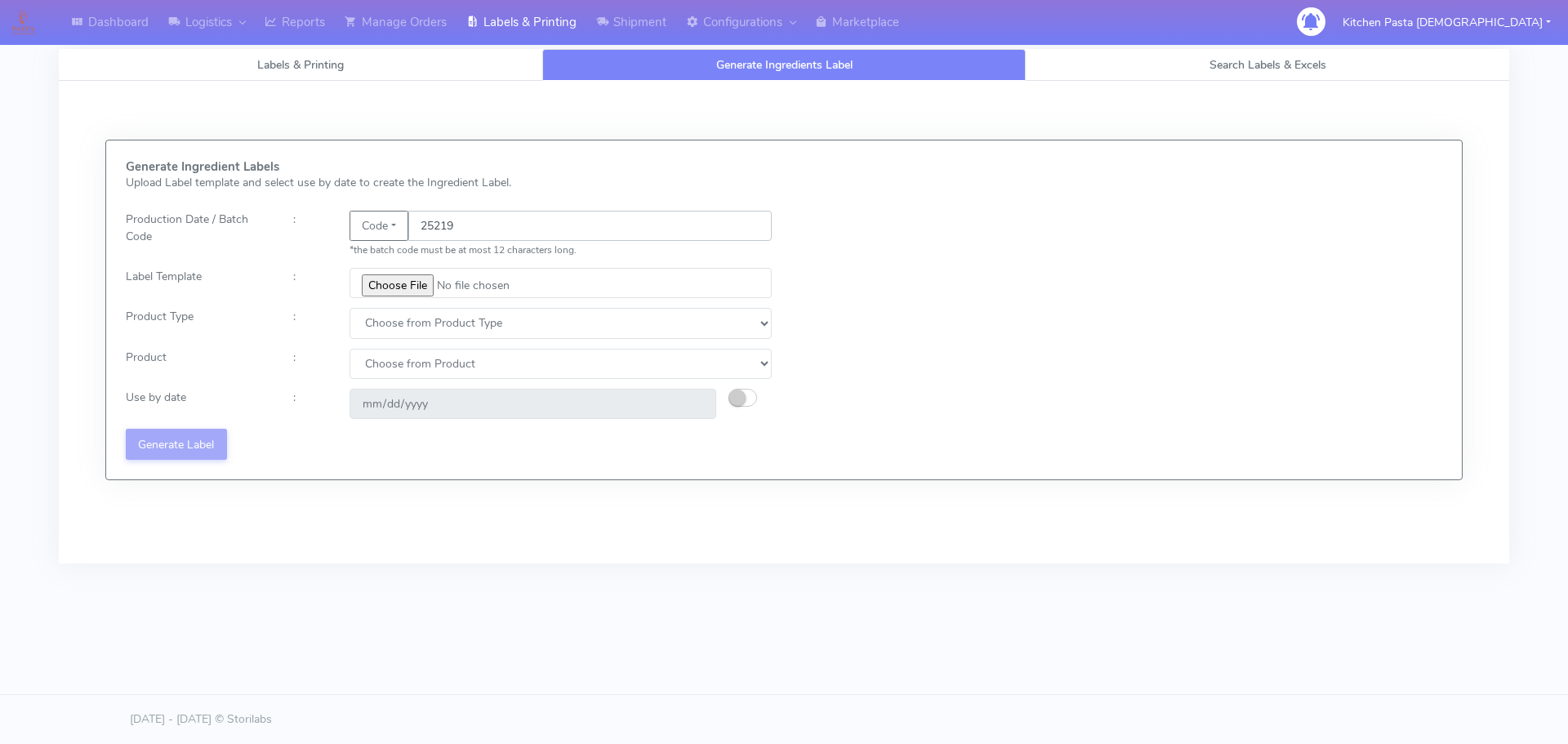
type input "25219"
click at [410, 298] on input "file" at bounding box center [560, 282] width 423 height 30
type input "C:\fakepath\Beef & Chianti Lasagne 1 v3.jpg"
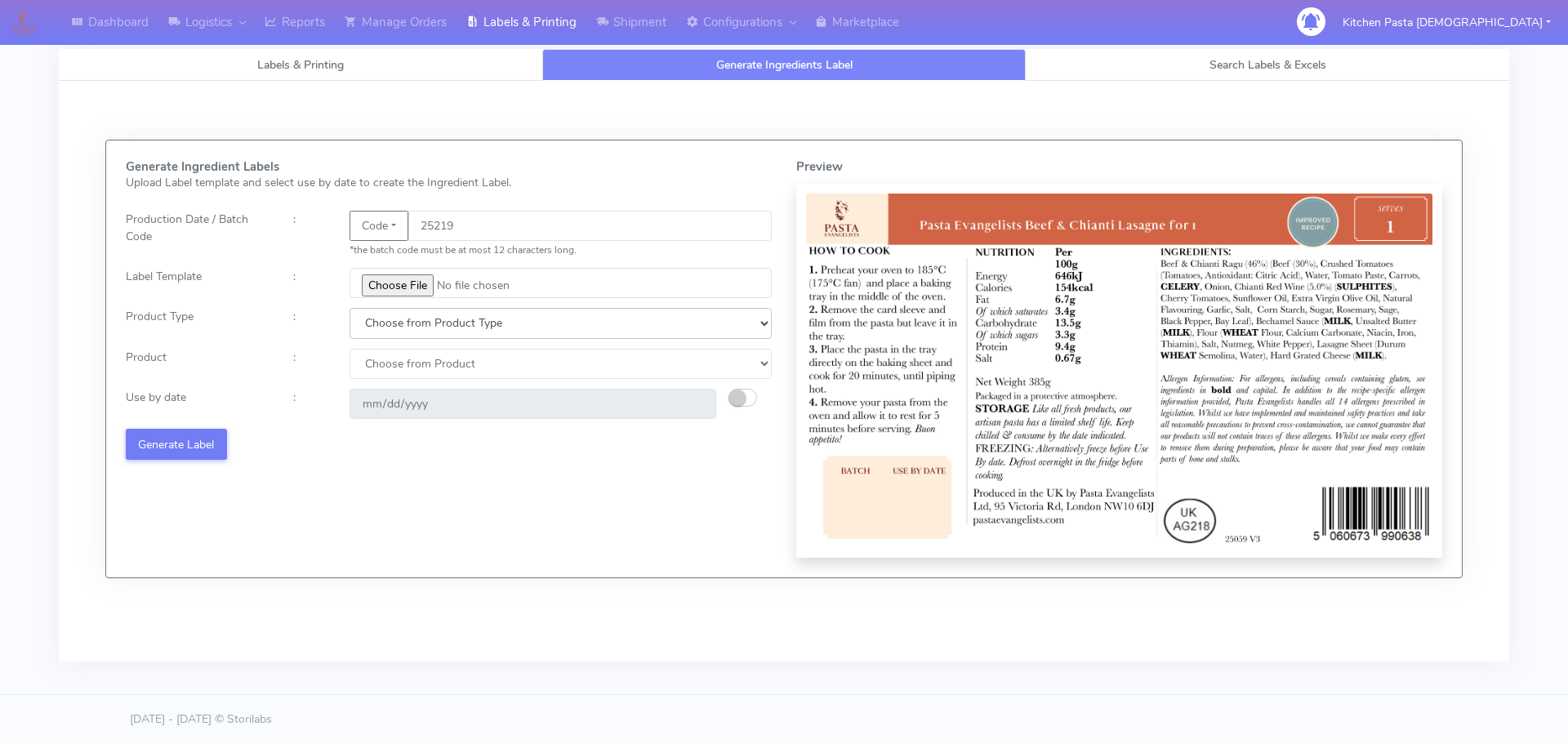
click at [379, 322] on select "Choose from Product Type ECOM ERETAIL CIRCULAR CIRC_DESERTS LASAGNE" at bounding box center [560, 322] width 423 height 30
select select "4"
click at [349, 308] on select "Choose from Product Type ECOM ERETAIL CIRCULAR CIRC_DESERTS LASAGNE" at bounding box center [560, 322] width 423 height 30
drag, startPoint x: 382, startPoint y: 369, endPoint x: 383, endPoint y: 377, distance: 8.1
click at [382, 369] on select "Choose from Product LASAGNE" at bounding box center [560, 363] width 423 height 30
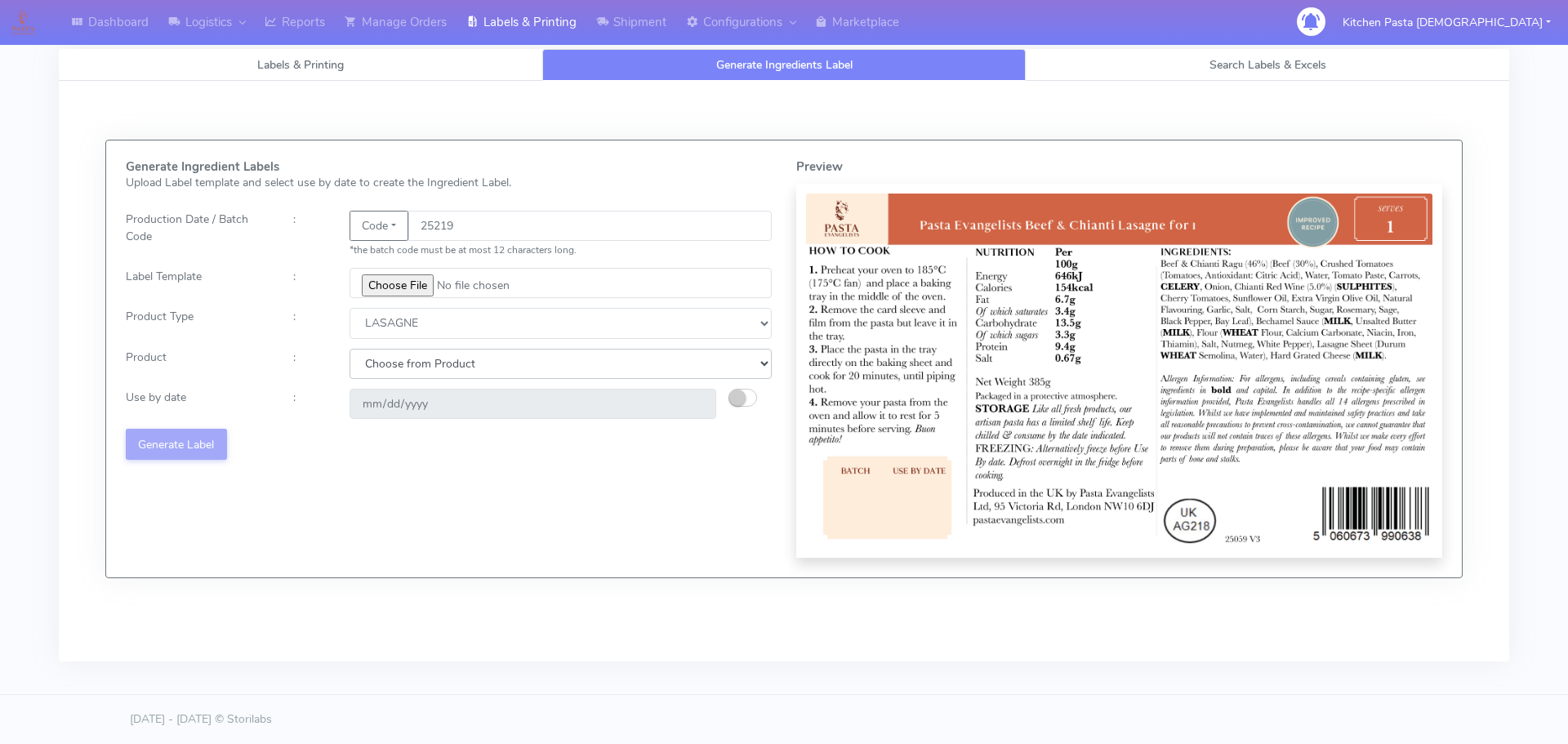
select select "0"
click at [349, 348] on select "Choose from Product LASAGNE" at bounding box center [560, 363] width 423 height 30
click at [747, 399] on button "button" at bounding box center [743, 398] width 29 height 18
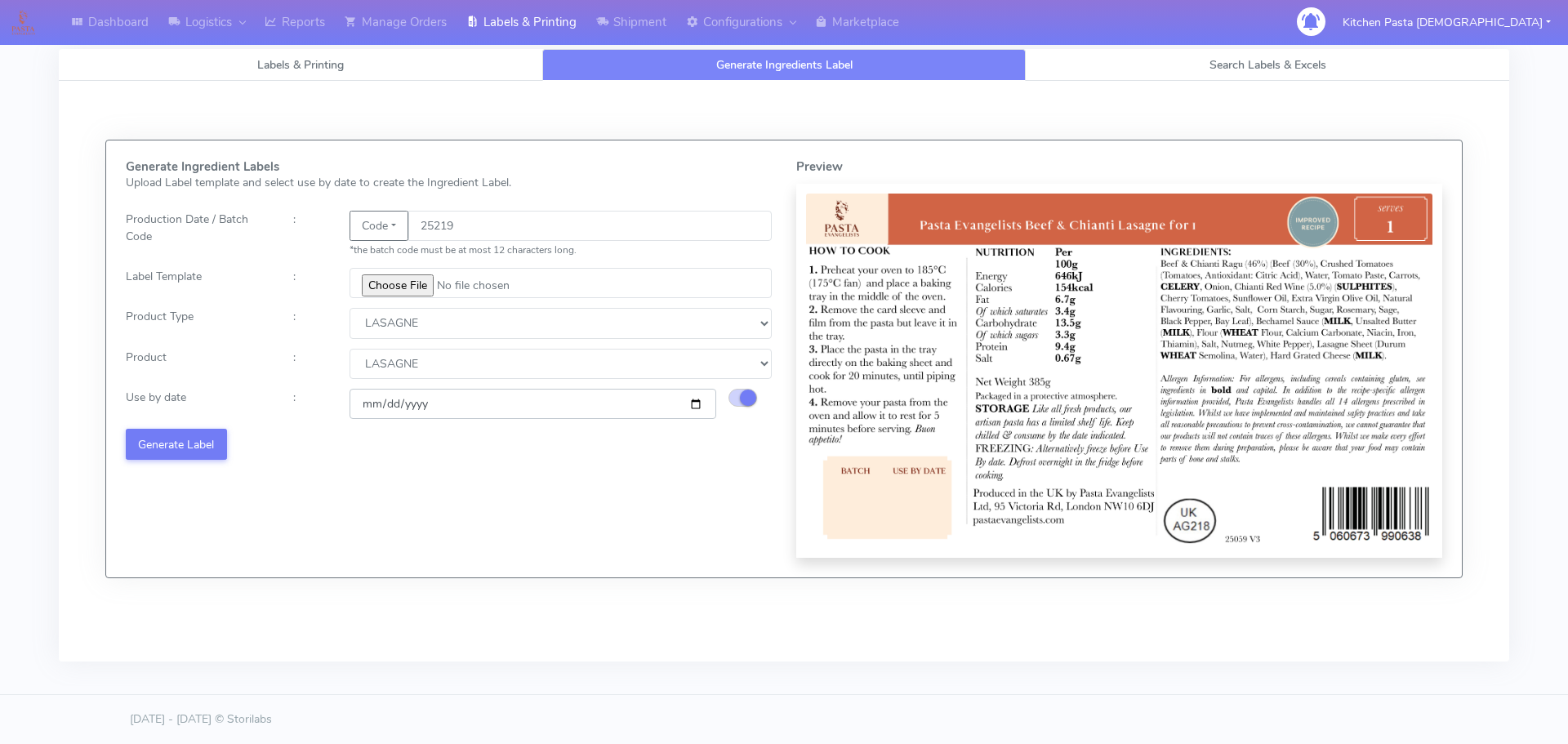
click at [690, 403] on input "2025-08-20" at bounding box center [532, 403] width 367 height 30
type input "[DATE]"
click at [165, 428] on button "Generate Label" at bounding box center [176, 443] width 101 height 30
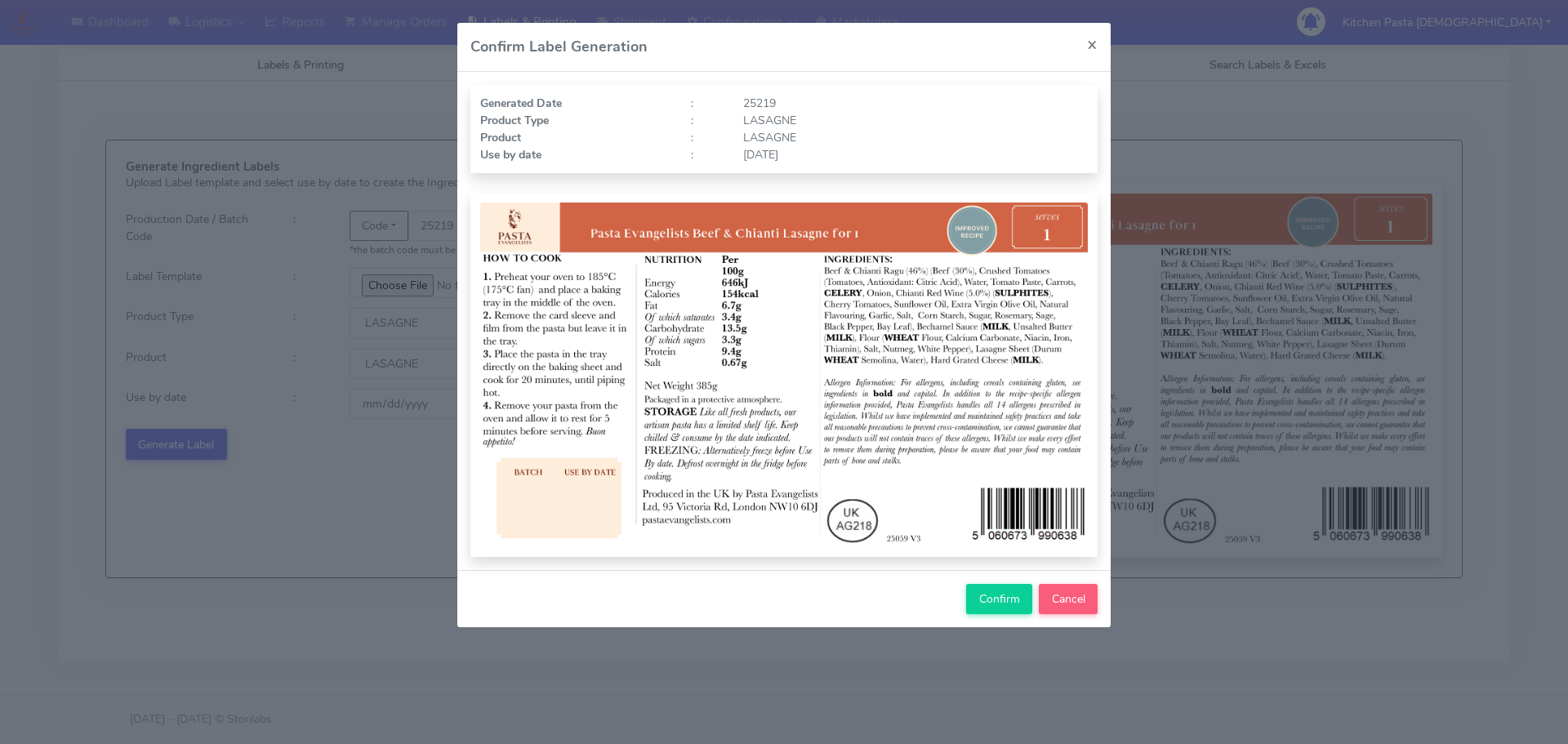
click at [960, 589] on div "Confirm Cancel" at bounding box center [784, 598] width 654 height 57
click at [1003, 593] on span "Confirm" at bounding box center [999, 599] width 40 height 15
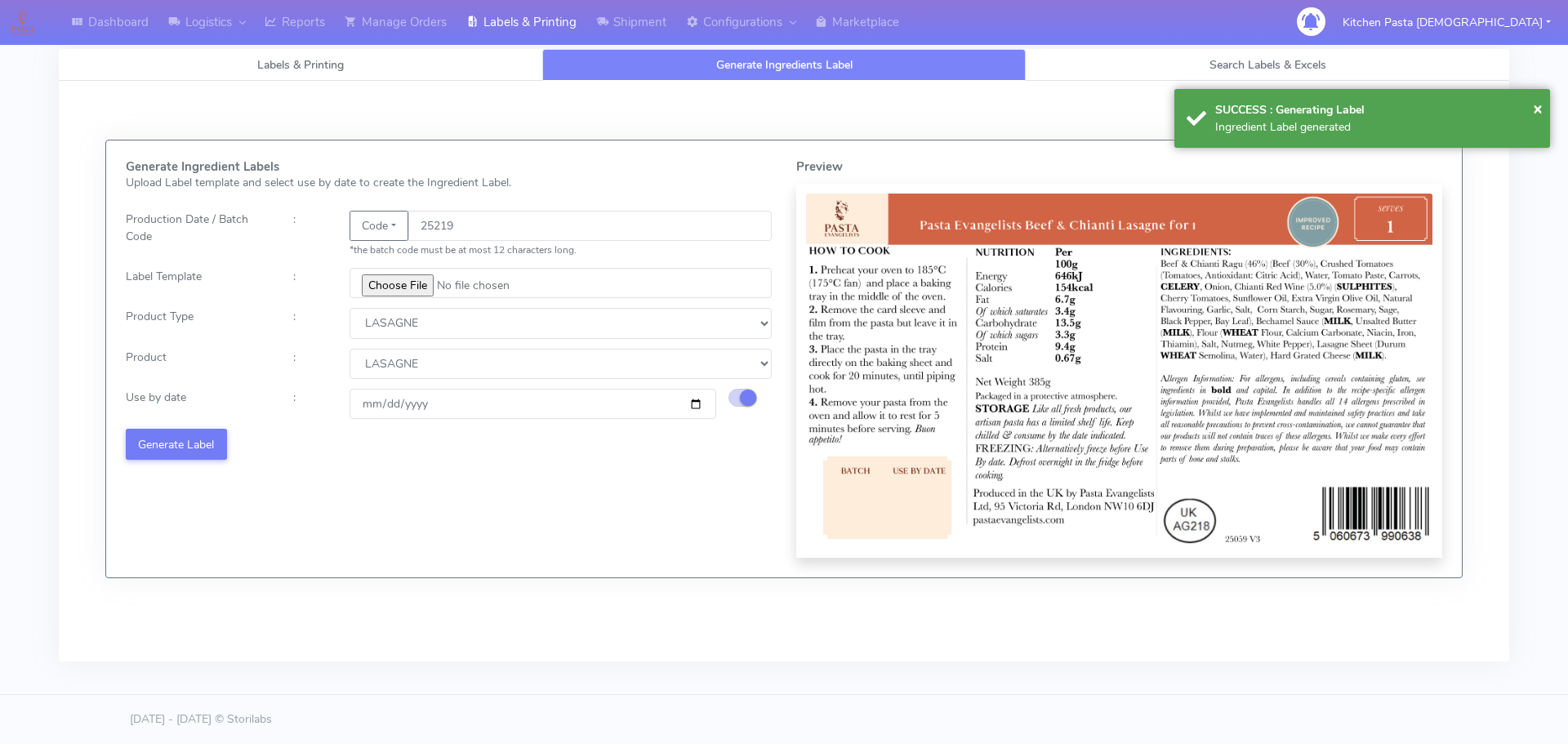
select select
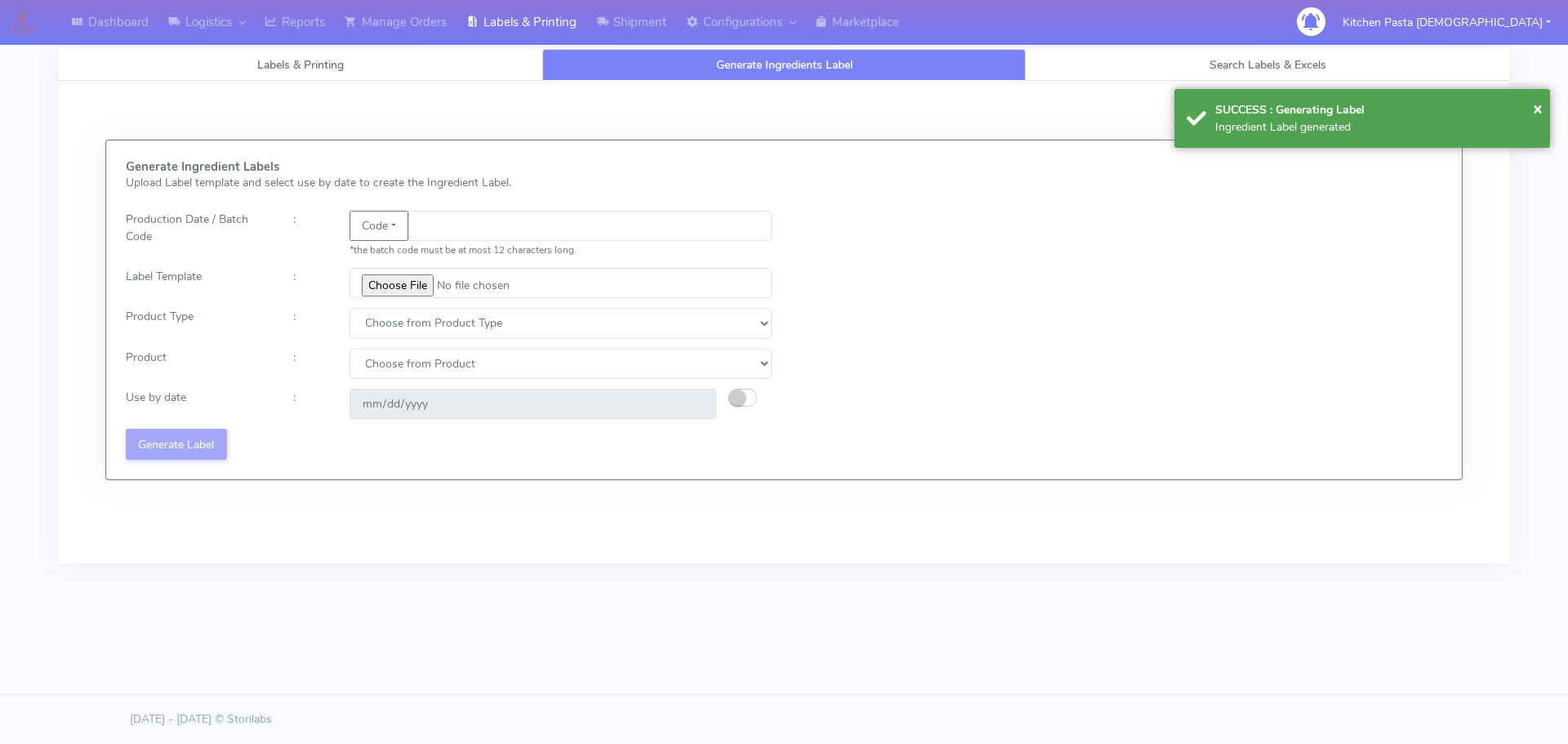
click at [476, 257] on div "*the batch code must be at most 12 characters long." at bounding box center [560, 249] width 423 height 17
click at [476, 233] on input "text" at bounding box center [589, 225] width 363 height 30
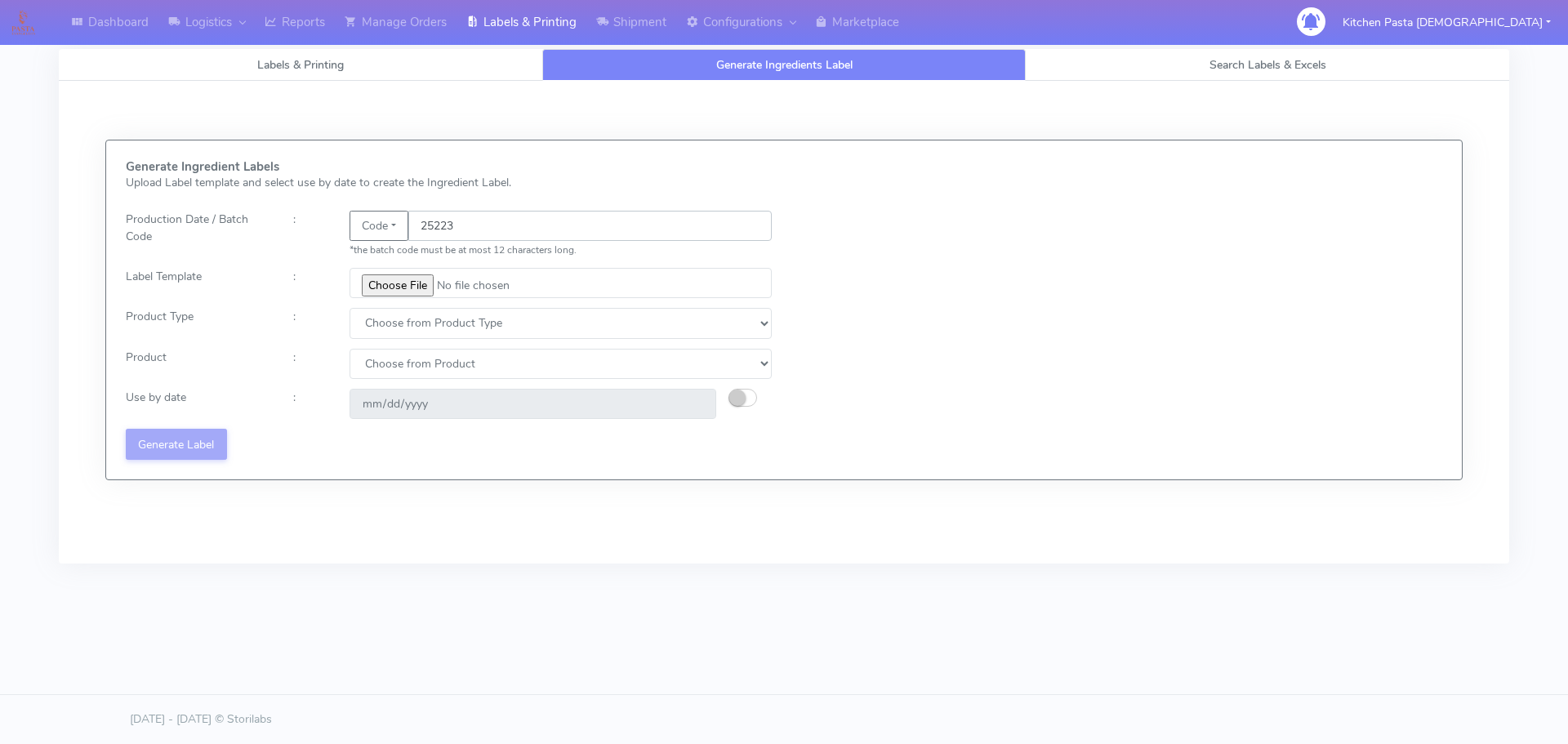
type input "25223"
click at [368, 279] on input "file" at bounding box center [560, 282] width 423 height 30
type input "C:\fakepath\Spicy Prawn Mac and Cheese v1.jpg"
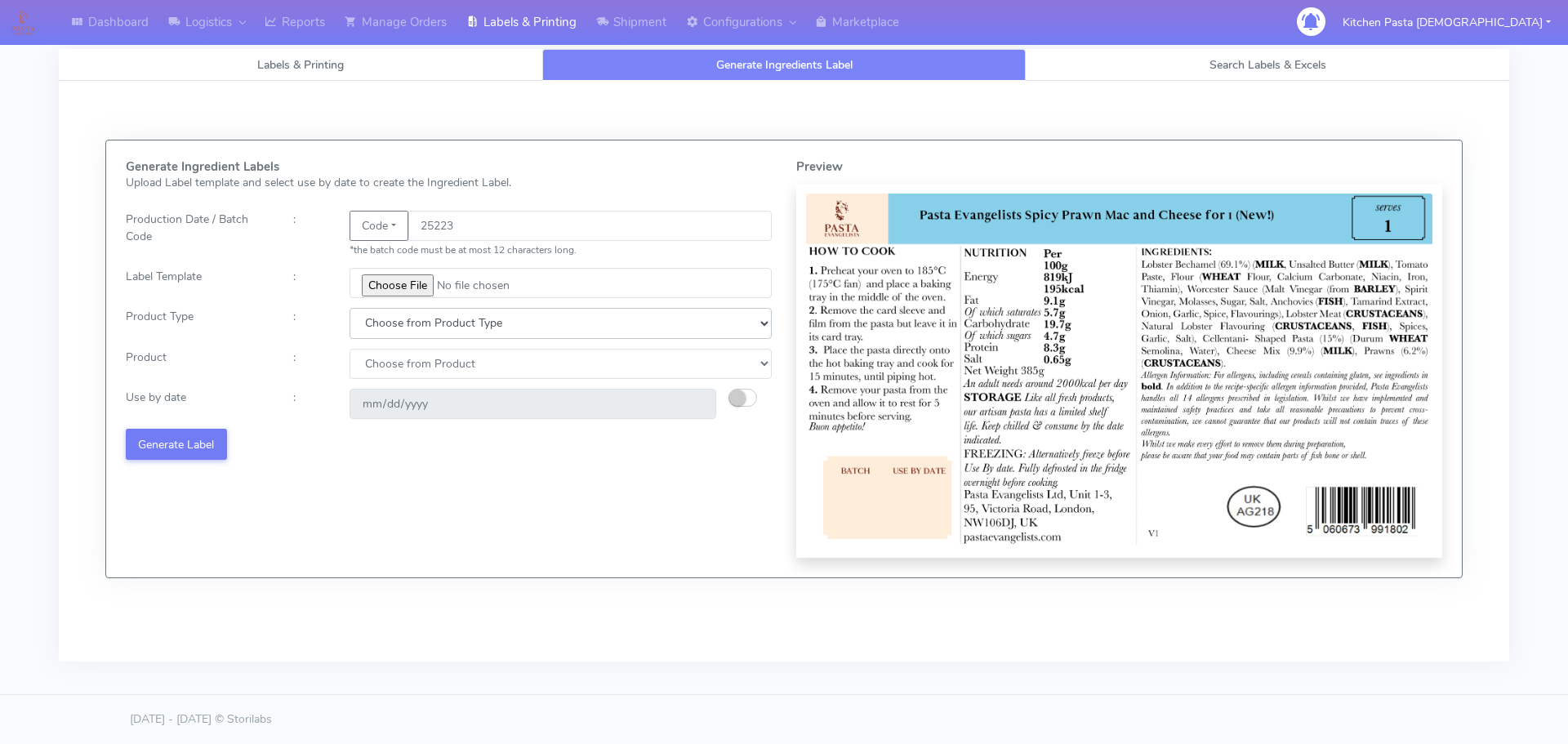
click at [391, 320] on select "Choose from Product Type ECOM ERETAIL CIRCULAR CIRC_DESERTS LASAGNE" at bounding box center [560, 322] width 423 height 30
select select "4"
click at [349, 308] on select "Choose from Product Type ECOM ERETAIL CIRCULAR CIRC_DESERTS LASAGNE" at bounding box center [560, 322] width 423 height 30
drag, startPoint x: 403, startPoint y: 354, endPoint x: 406, endPoint y: 378, distance: 24.2
click at [407, 356] on select "Choose from Product LASAGNE" at bounding box center [560, 363] width 423 height 30
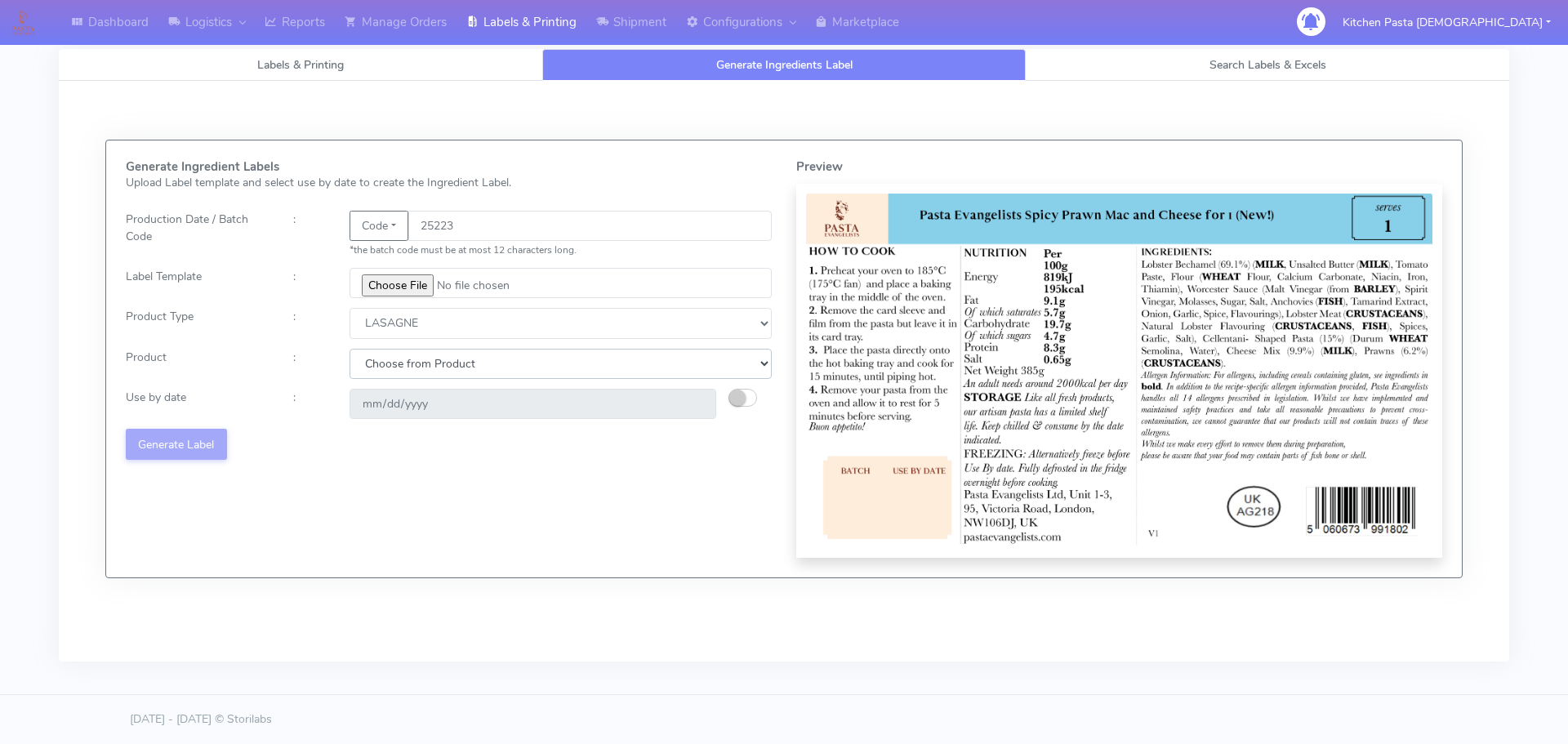
select select "0"
click at [349, 348] on select "Choose from Product LASAGNE" at bounding box center [560, 363] width 423 height 30
click at [753, 400] on button "button" at bounding box center [743, 398] width 29 height 18
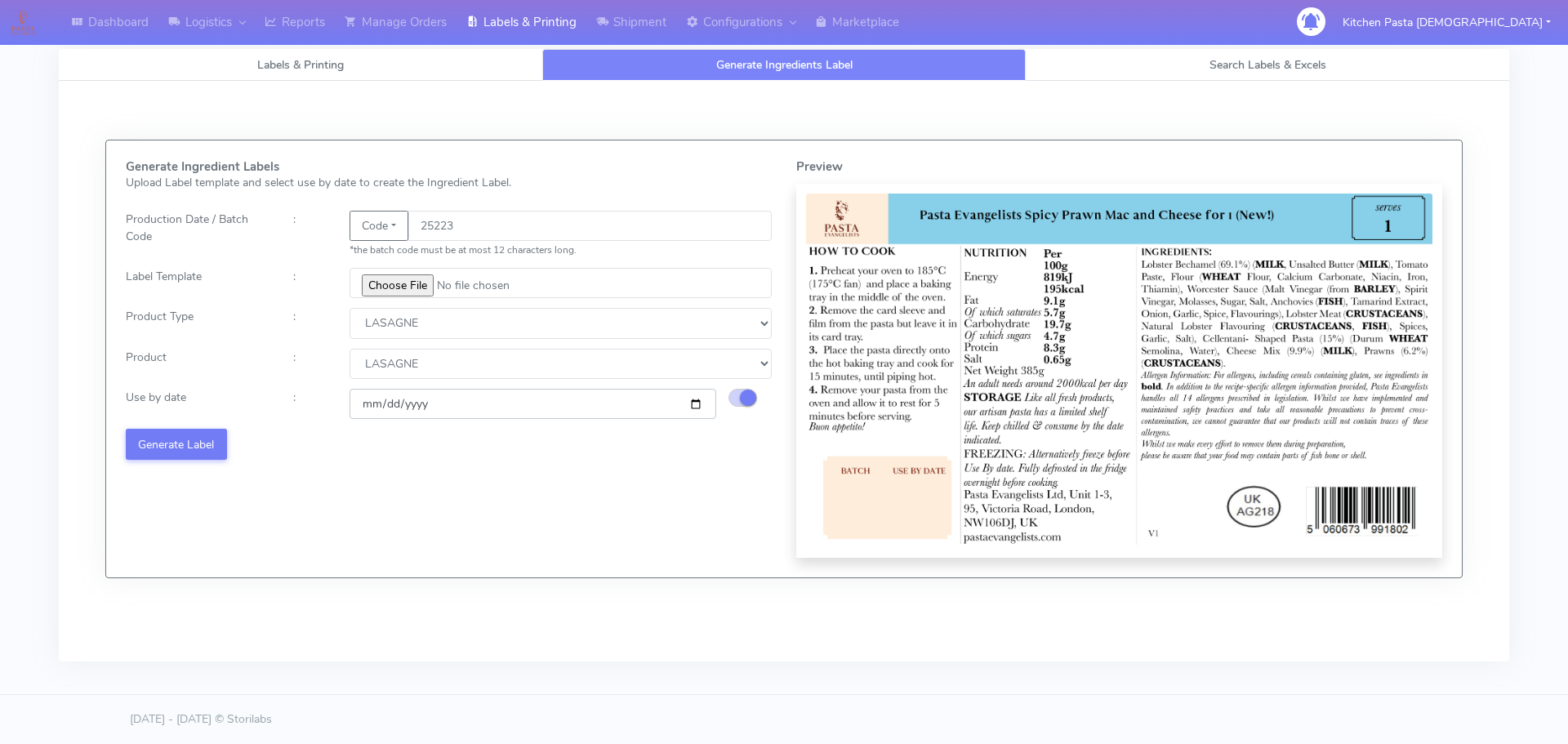
click at [693, 403] on input "2025-08-20" at bounding box center [532, 403] width 367 height 30
type input "[DATE]"
click at [218, 440] on button "Generate Label" at bounding box center [176, 443] width 101 height 30
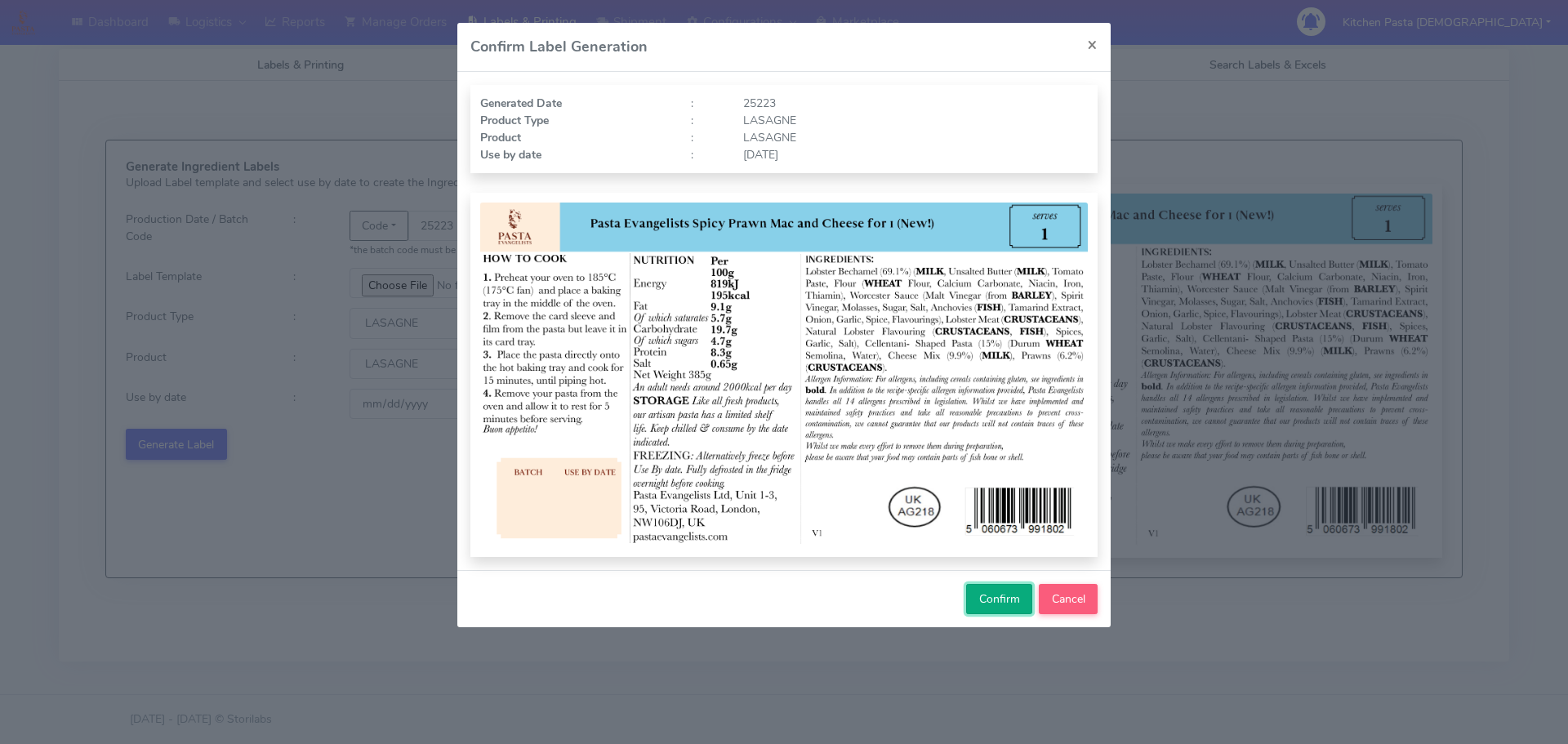
click at [1010, 611] on button "Confirm" at bounding box center [998, 598] width 66 height 30
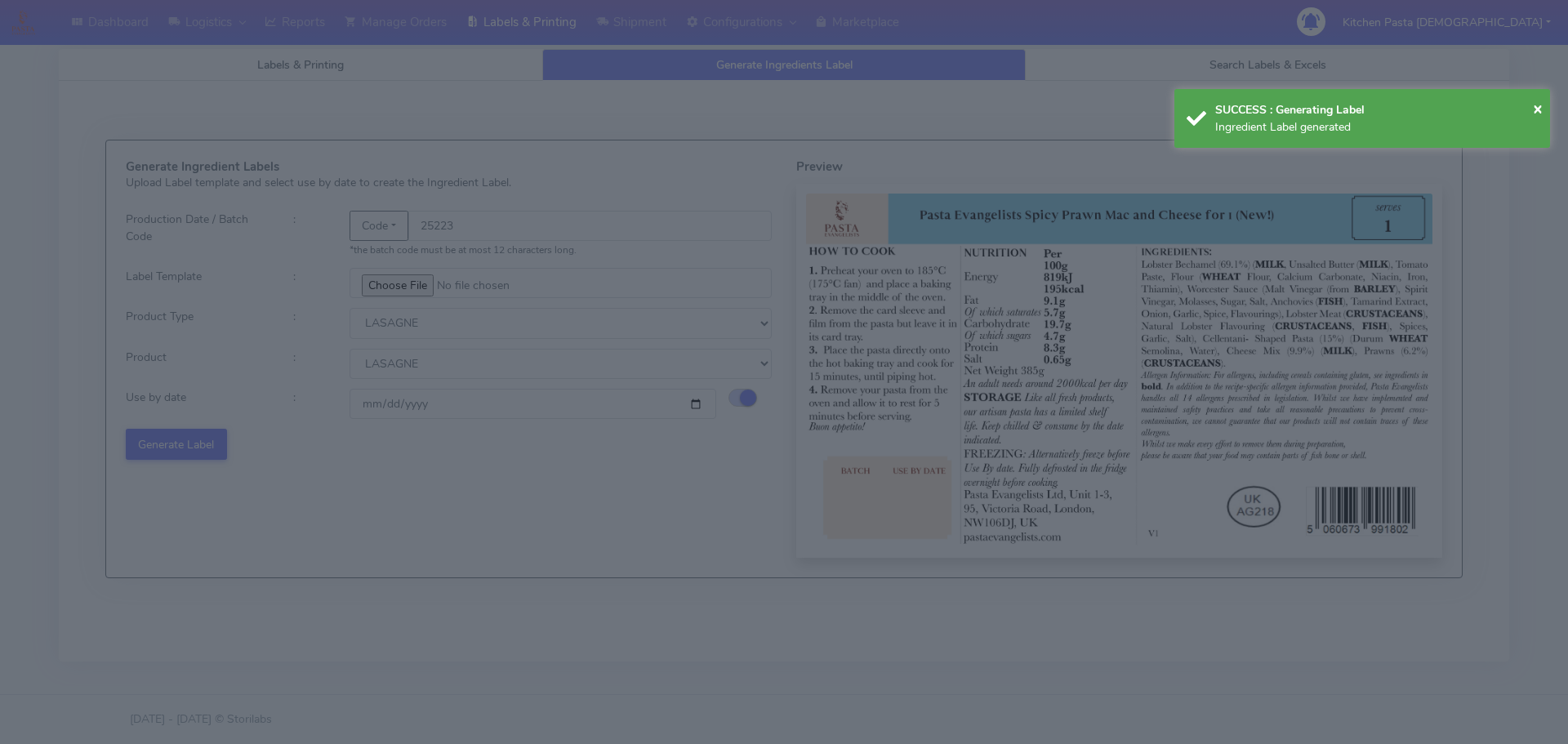
select select
